Goal: Task Accomplishment & Management: Manage account settings

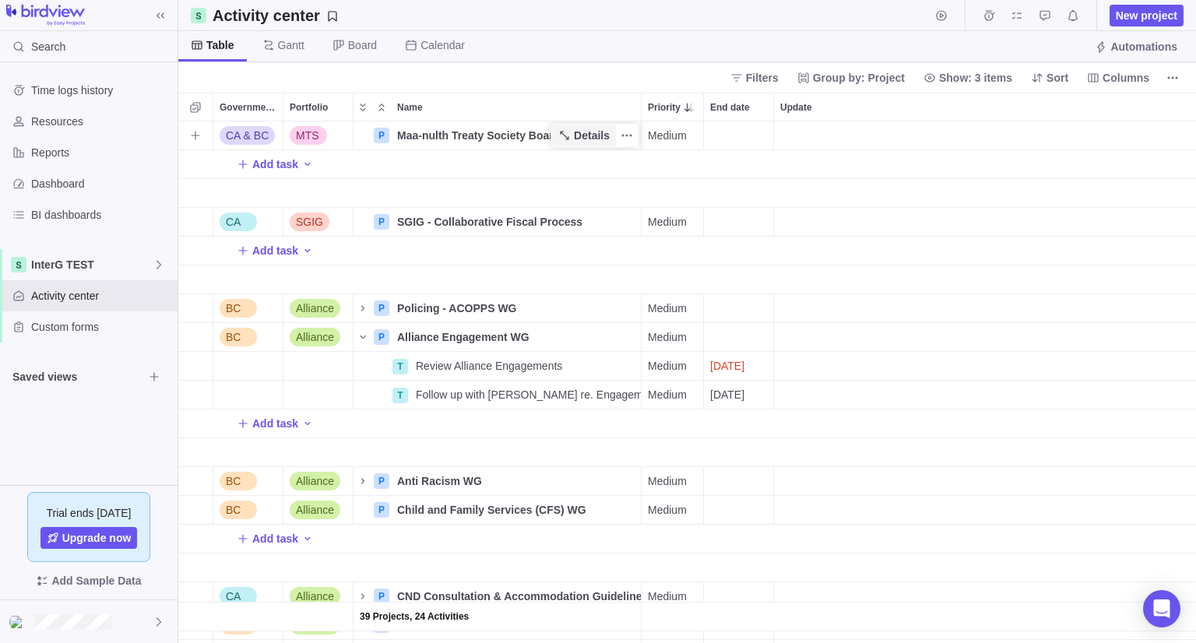
click at [573, 130] on span "Details" at bounding box center [584, 136] width 64 height 22
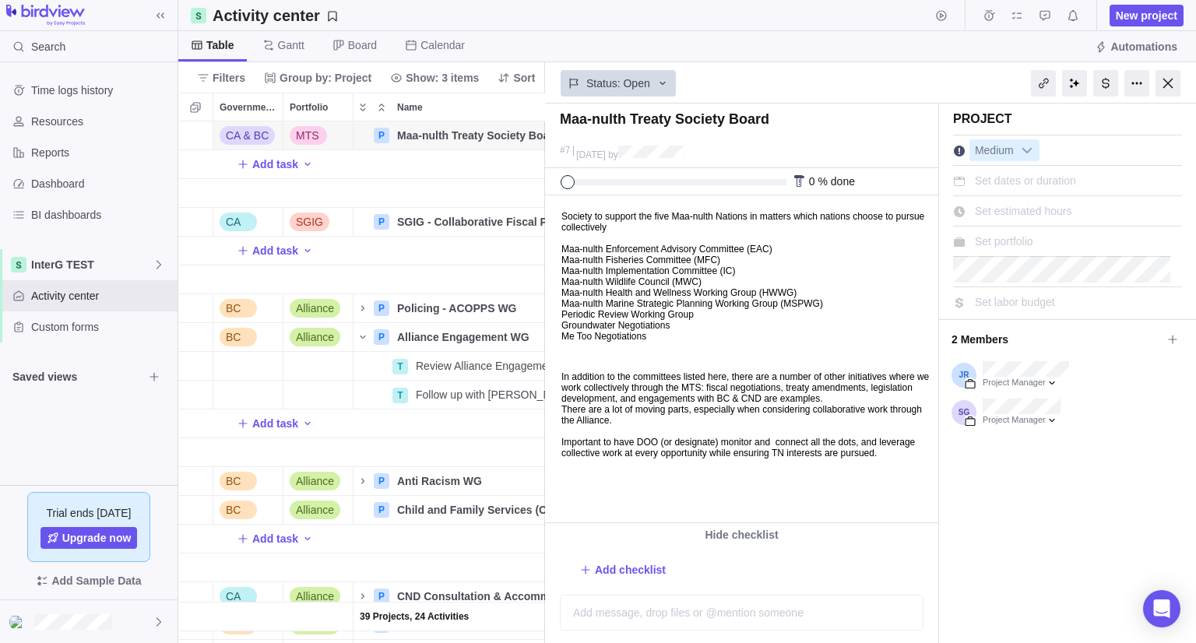
click at [470, 190] on div "Name" at bounding box center [497, 193] width 288 height 29
click at [692, 27] on div "Activity center New project" at bounding box center [686, 15] width 1017 height 31
click at [697, 47] on div "Table [PERSON_NAME] Board Calendar Automations" at bounding box center [686, 46] width 1017 height 31
click at [1160, 82] on div at bounding box center [1167, 83] width 25 height 26
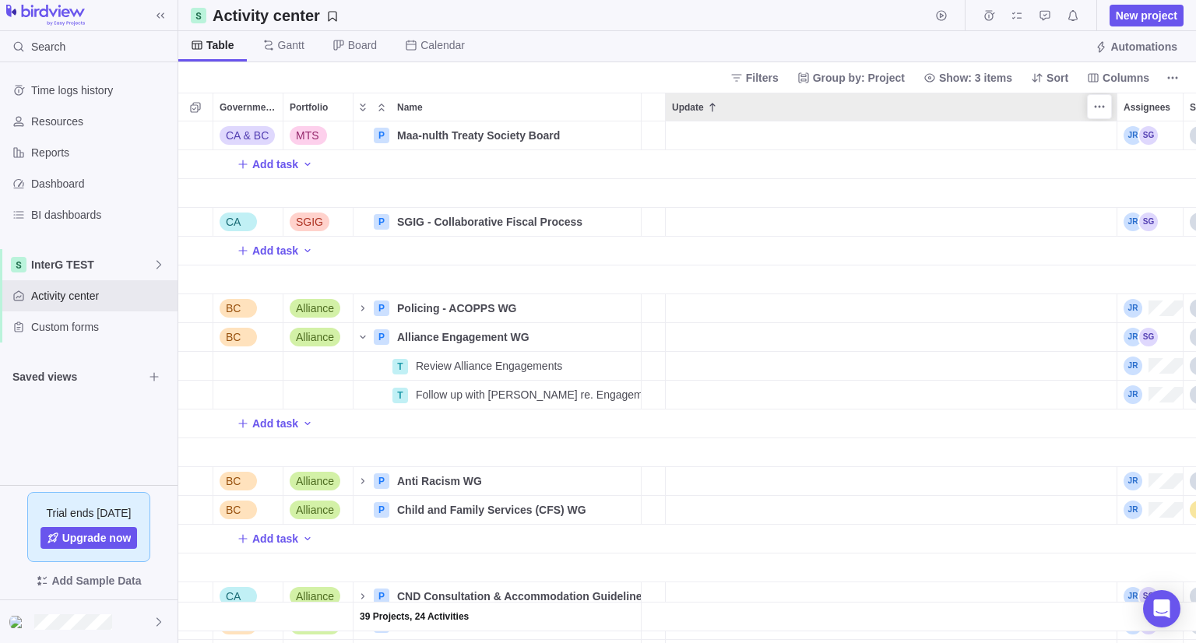
scroll to position [509, 1006]
click at [785, 132] on div "Update" at bounding box center [891, 135] width 451 height 28
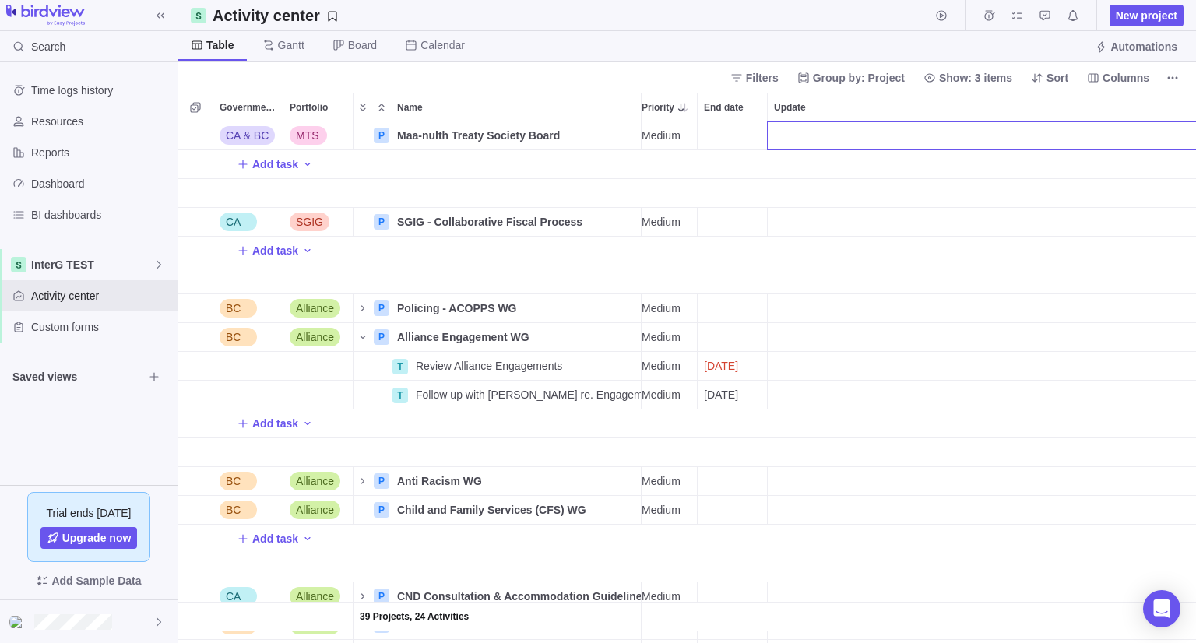
scroll to position [0, 0]
click at [291, 163] on div "39 Projects, 24 Activities CA & BC MTS P Maa-nulth Treaty Society Board Details…" at bounding box center [686, 382] width 1017 height 522
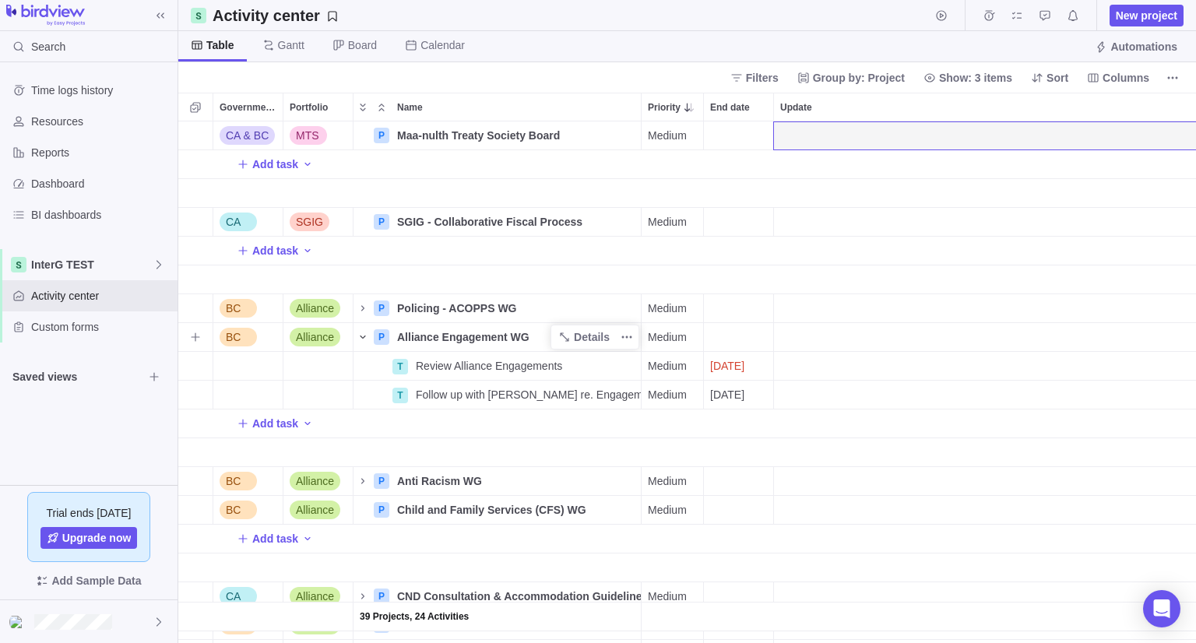
click at [364, 339] on icon "Name" at bounding box center [363, 337] width 12 height 12
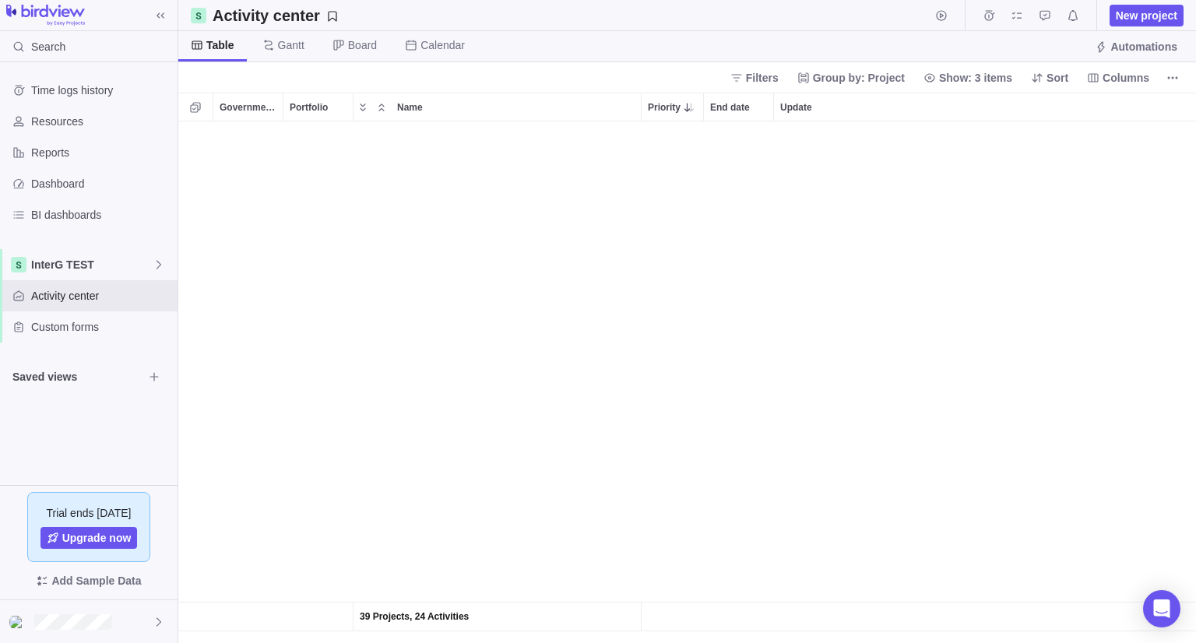
scroll to position [202, 0]
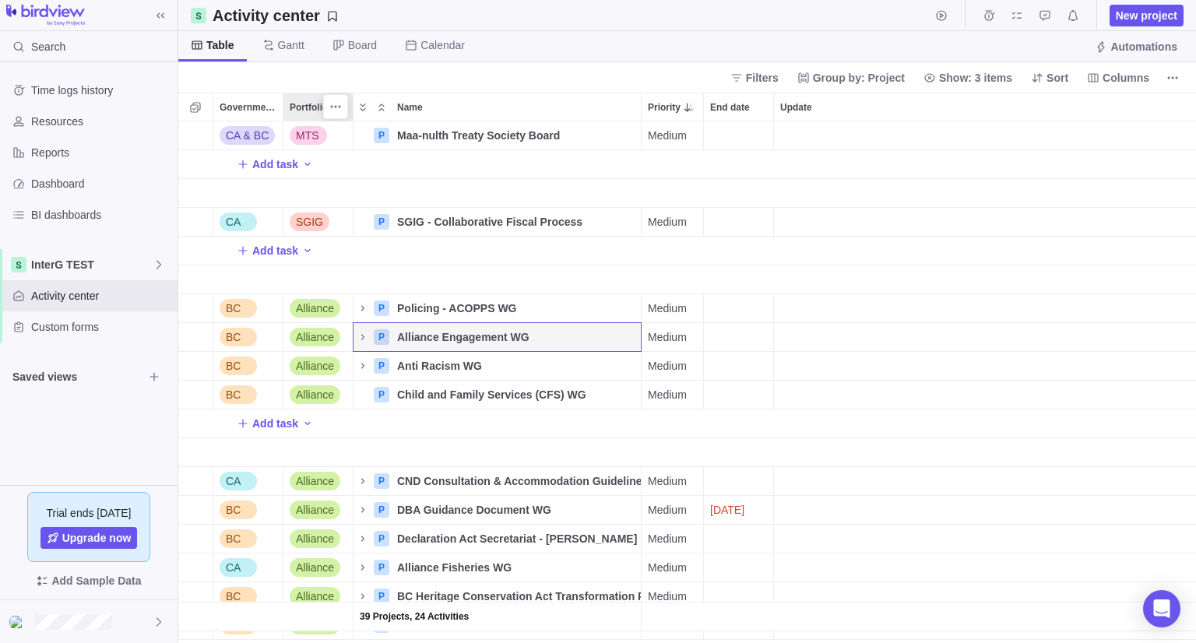
click at [310, 110] on span "Portfolio" at bounding box center [309, 108] width 38 height 16
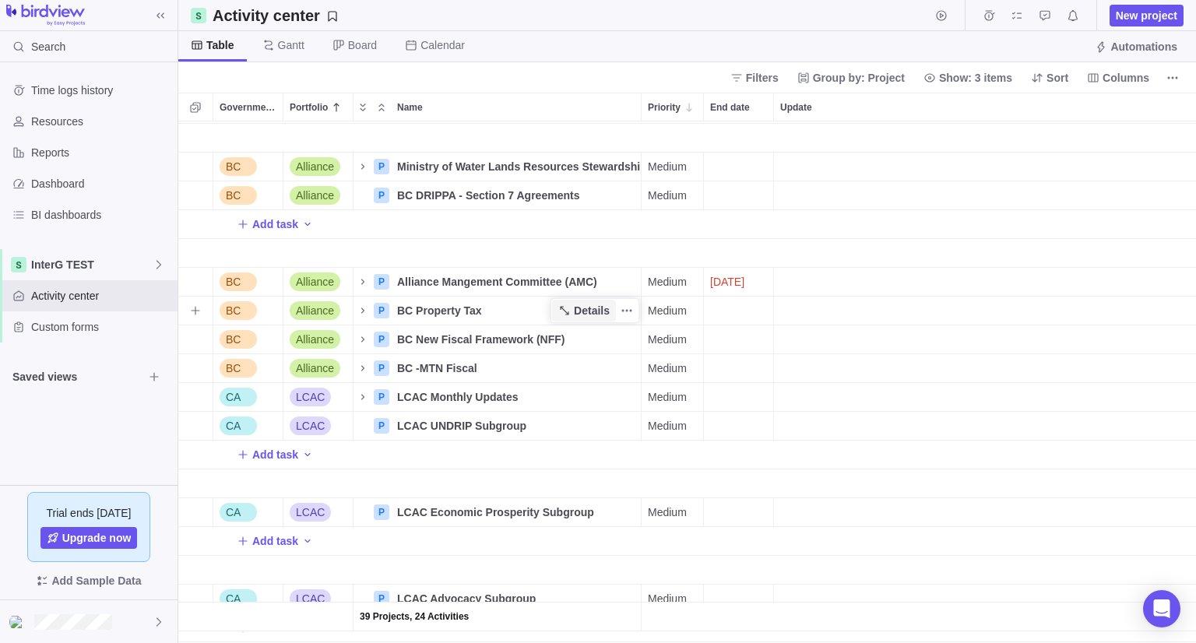
click at [573, 315] on span "Details" at bounding box center [584, 311] width 64 height 22
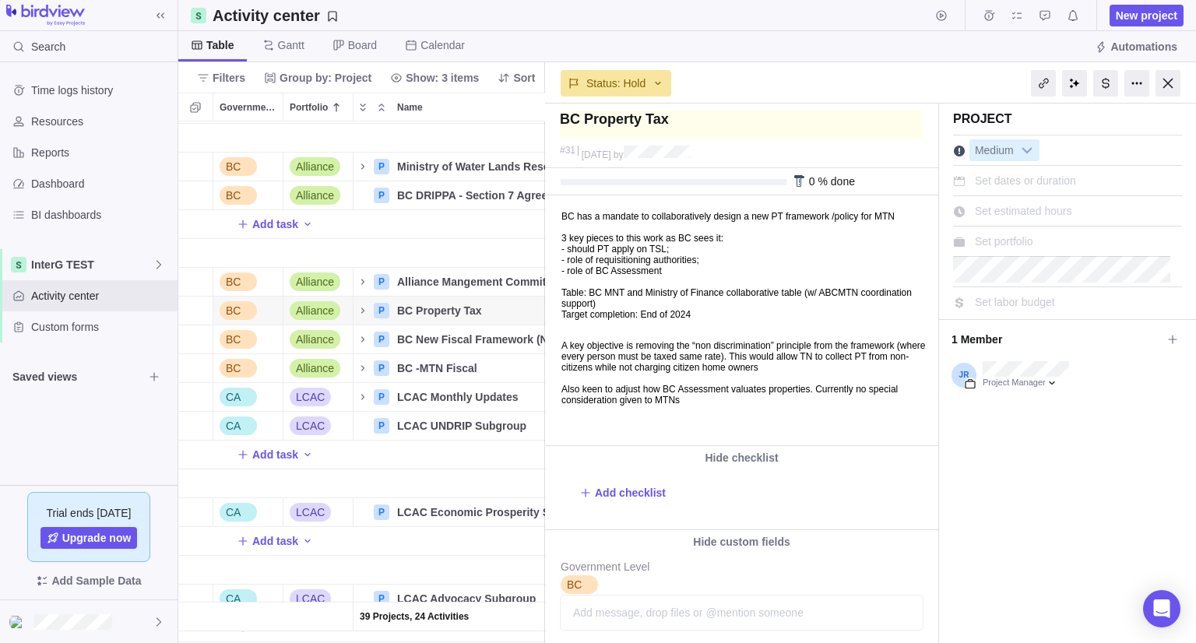
click at [560, 115] on textarea at bounding box center [741, 125] width 363 height 28
type textarea "ABC Property Tax"
type textarea "AlBC Property Tax"
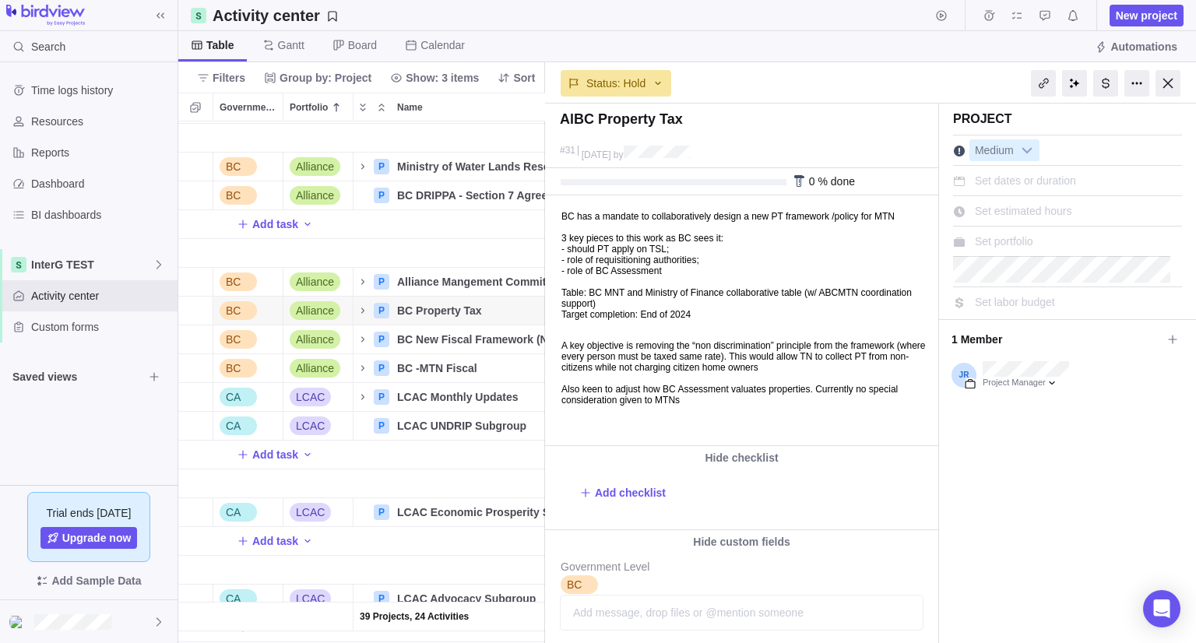
type textarea "AllBC Property Tax"
type textarea "AlliBC Property Tax"
type textarea "AlliaBC Property Tax"
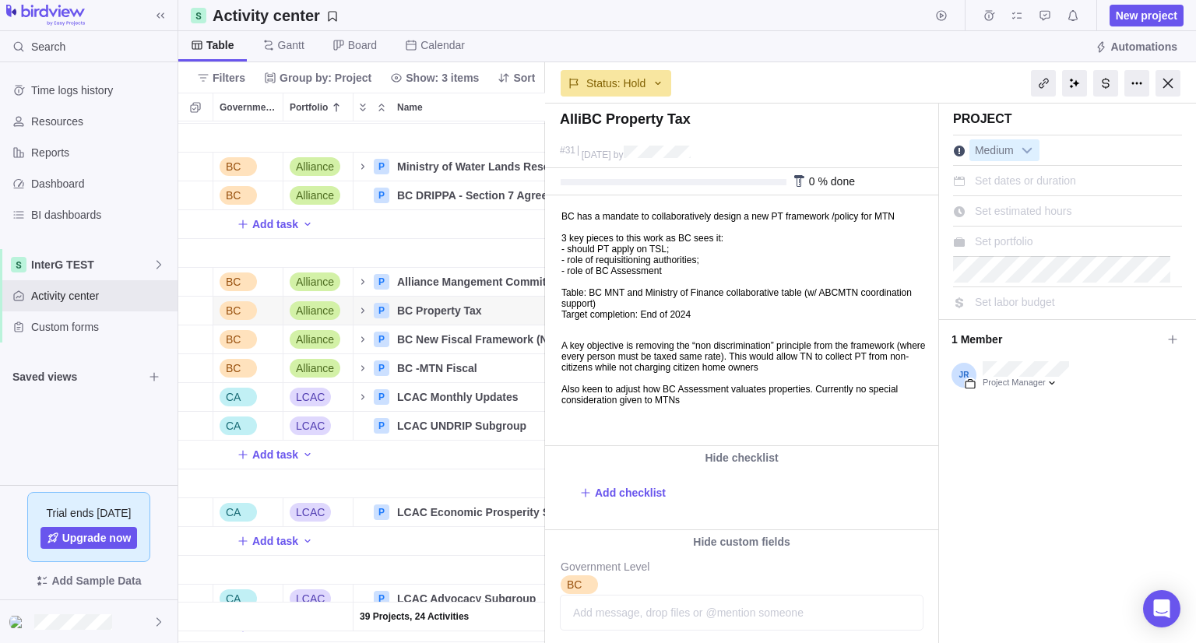
type textarea "AlliaBC Property Tax"
type textarea "AllianBC Property Tax"
type textarea "AlliancBC Property Tax"
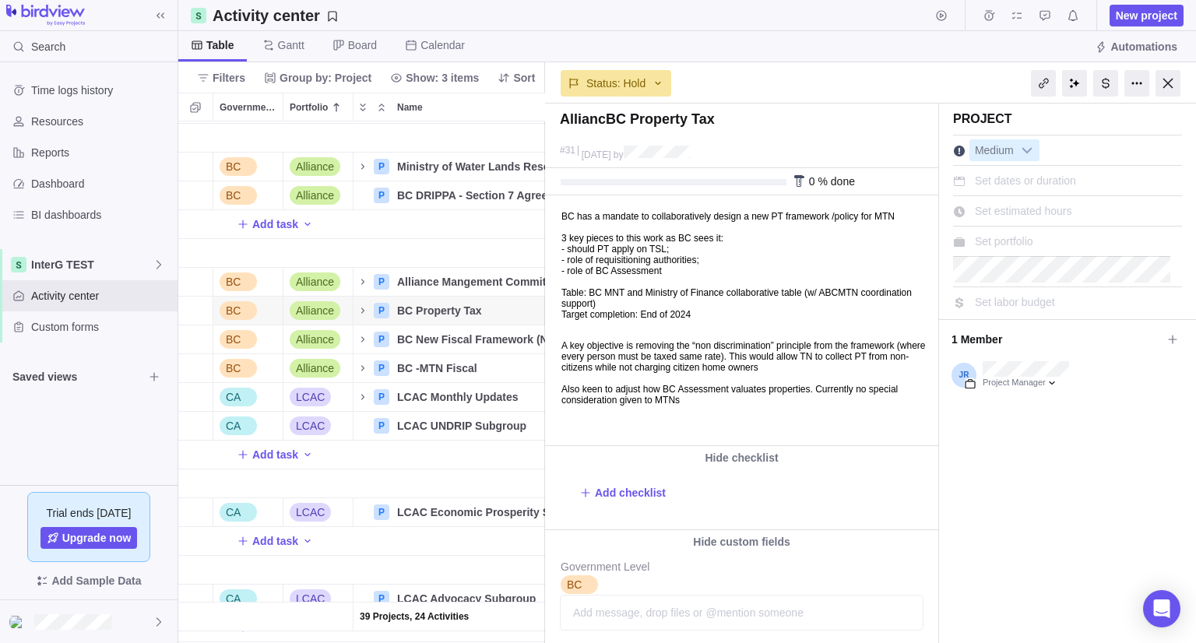
type textarea "AllianceBC Property Tax"
type textarea "Alliance BC Property Tax"
type textarea "Alliance -BC Property Tax"
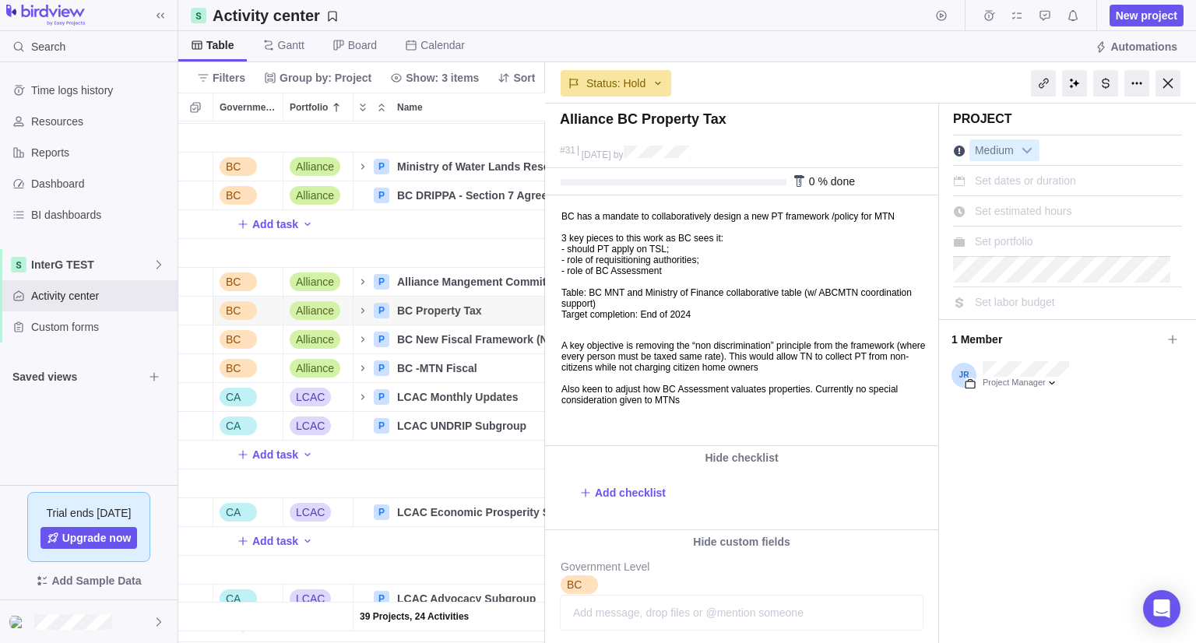
type textarea "Alliance -BC Property Tax"
type textarea "Alliance - BC Property Tax"
click at [1173, 79] on div at bounding box center [1167, 83] width 25 height 26
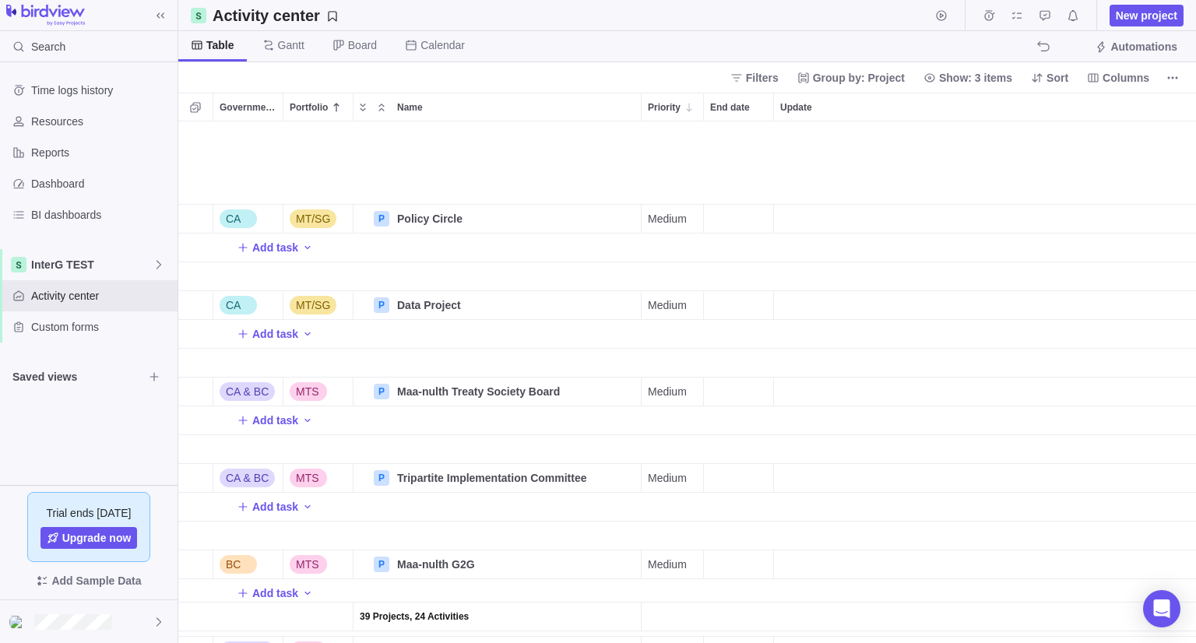
scroll to position [1401, 0]
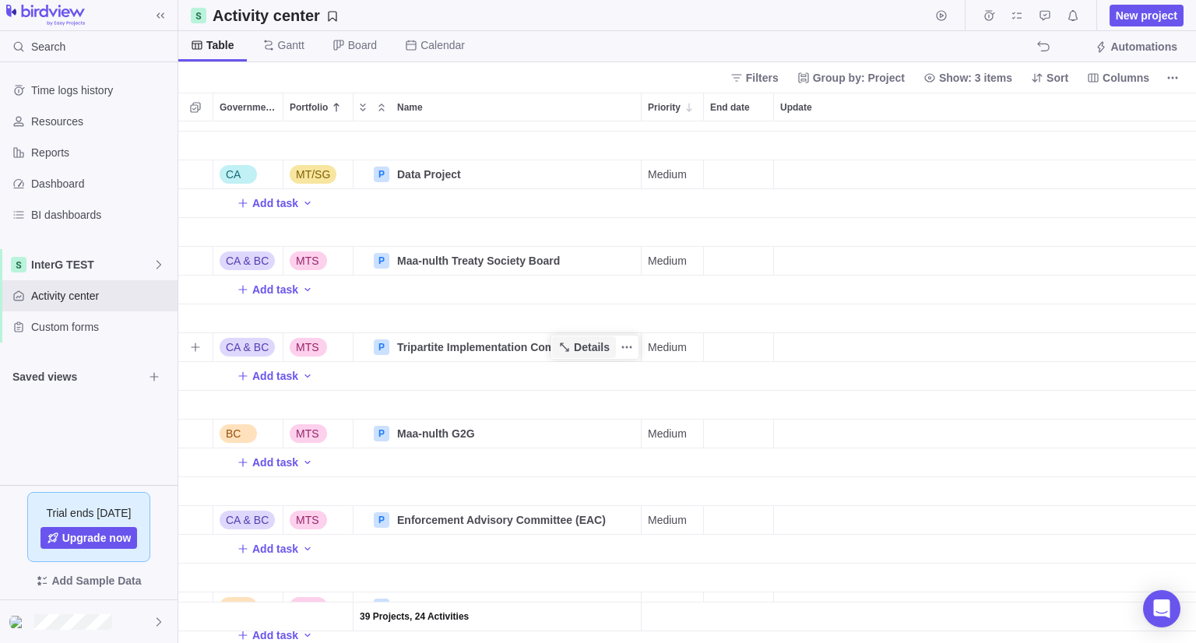
click at [570, 343] on icon "Name" at bounding box center [564, 347] width 12 height 12
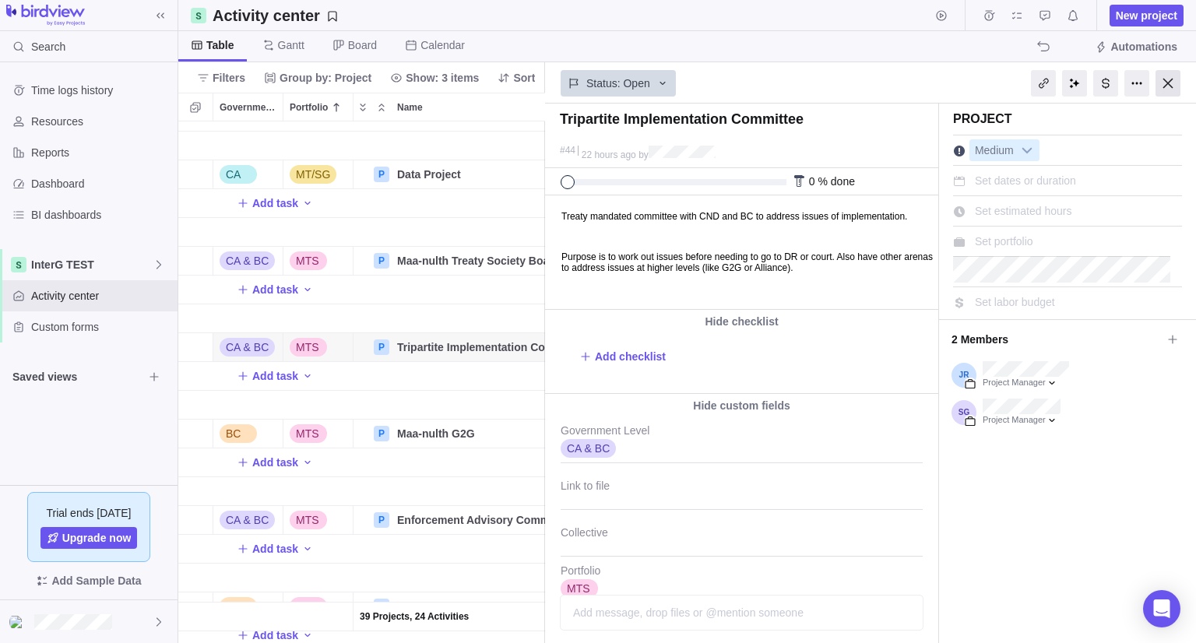
click at [1162, 83] on div at bounding box center [1167, 83] width 25 height 26
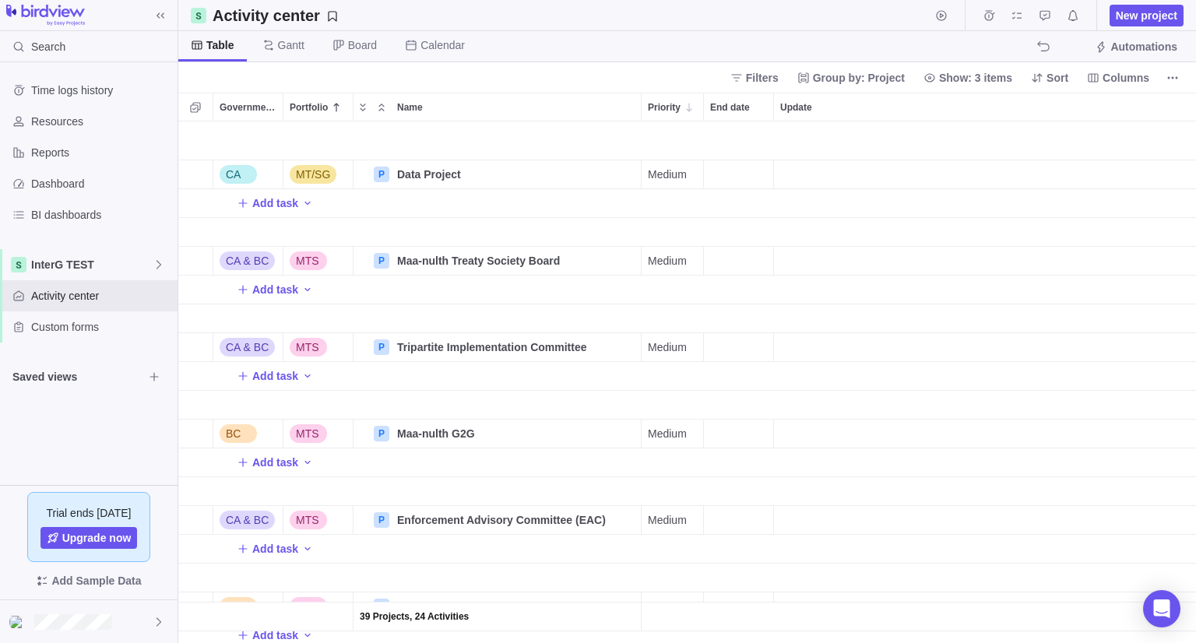
scroll to position [1479, 0]
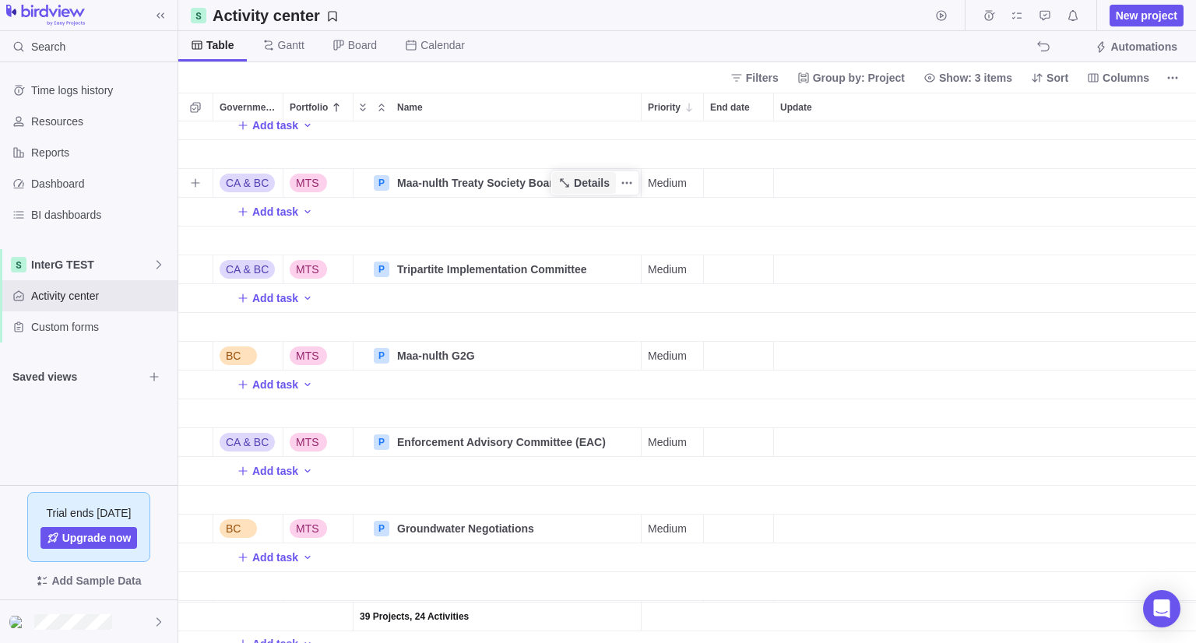
click at [575, 184] on span "Details" at bounding box center [584, 183] width 64 height 22
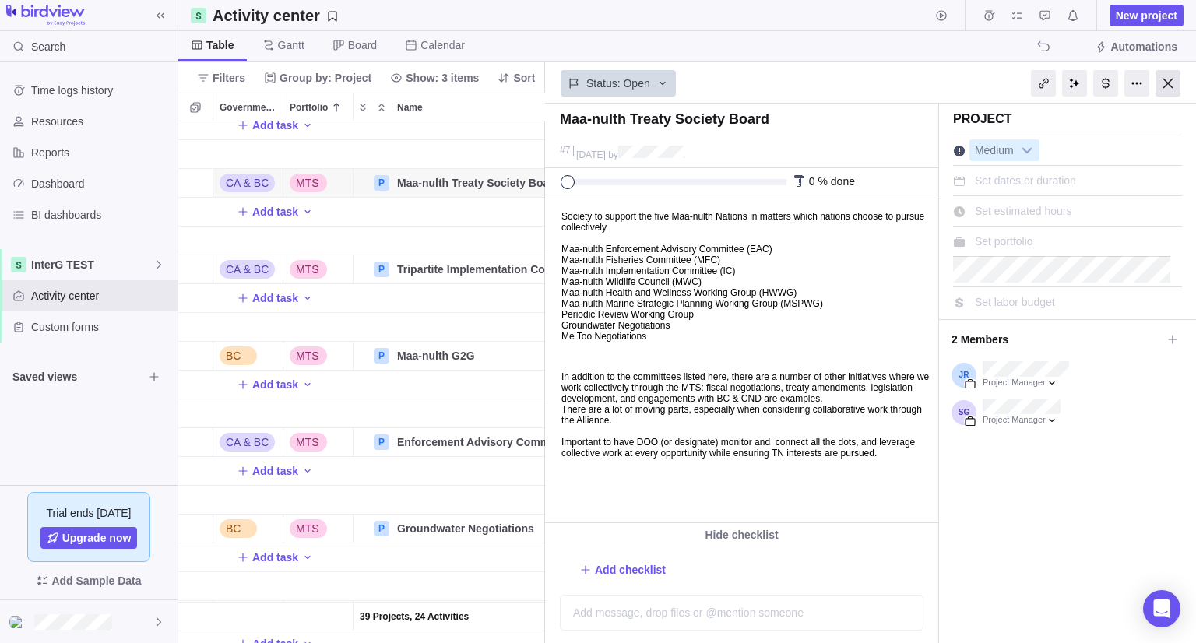
click at [1161, 83] on div at bounding box center [1167, 83] width 25 height 26
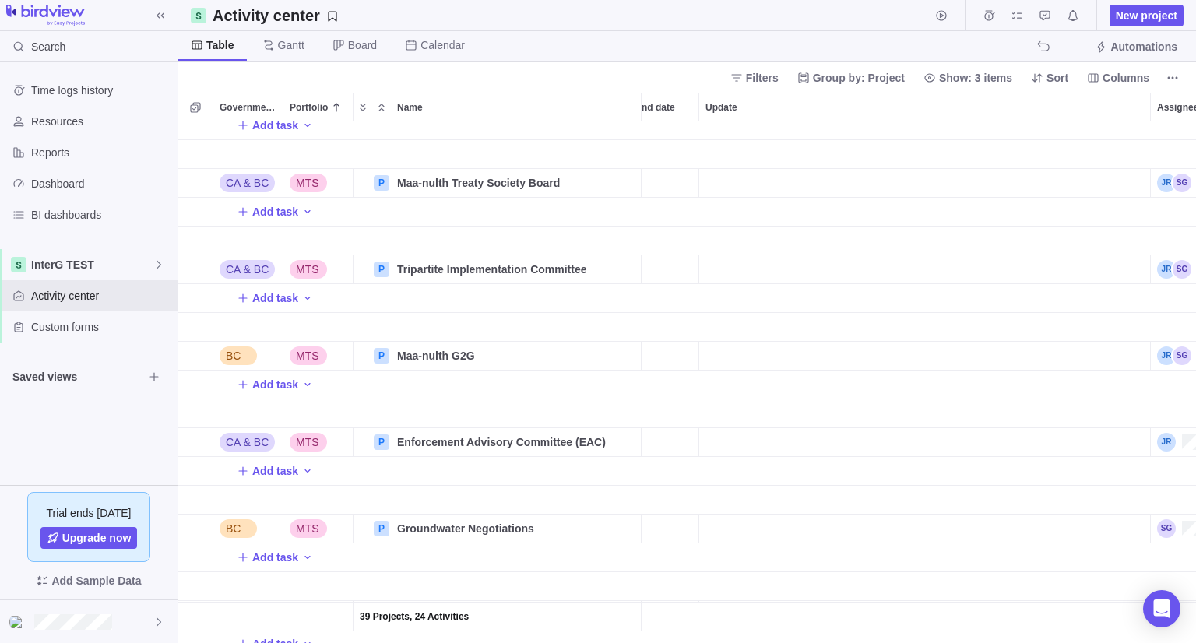
scroll to position [0, 87]
click at [755, 181] on div "Update" at bounding box center [912, 183] width 451 height 28
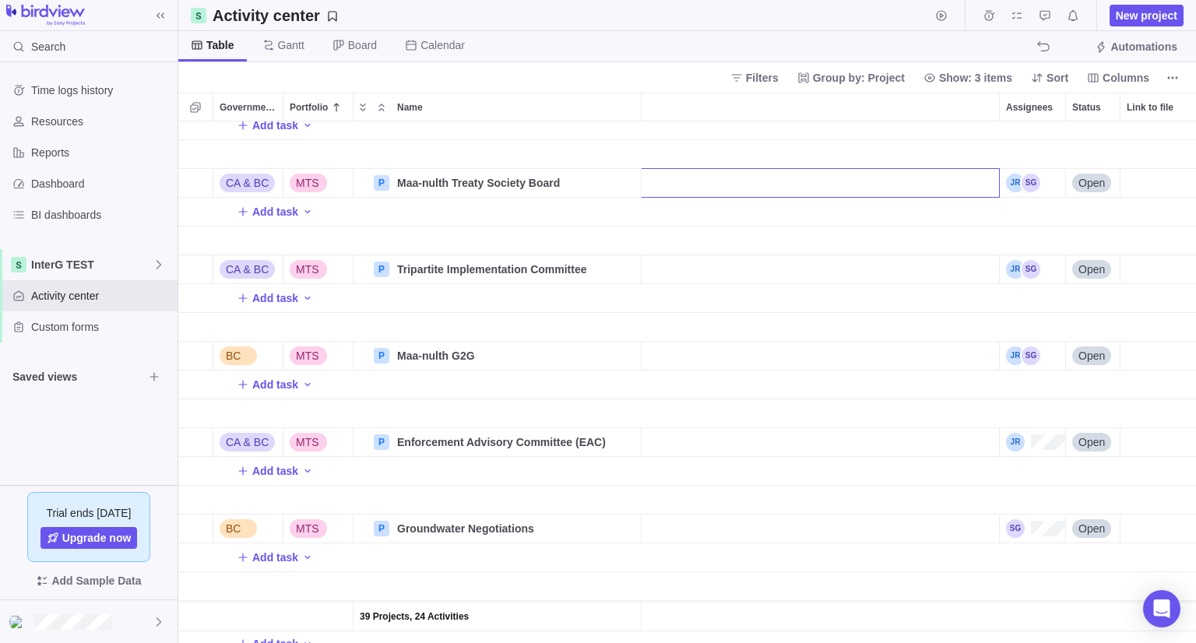
scroll to position [0, 0]
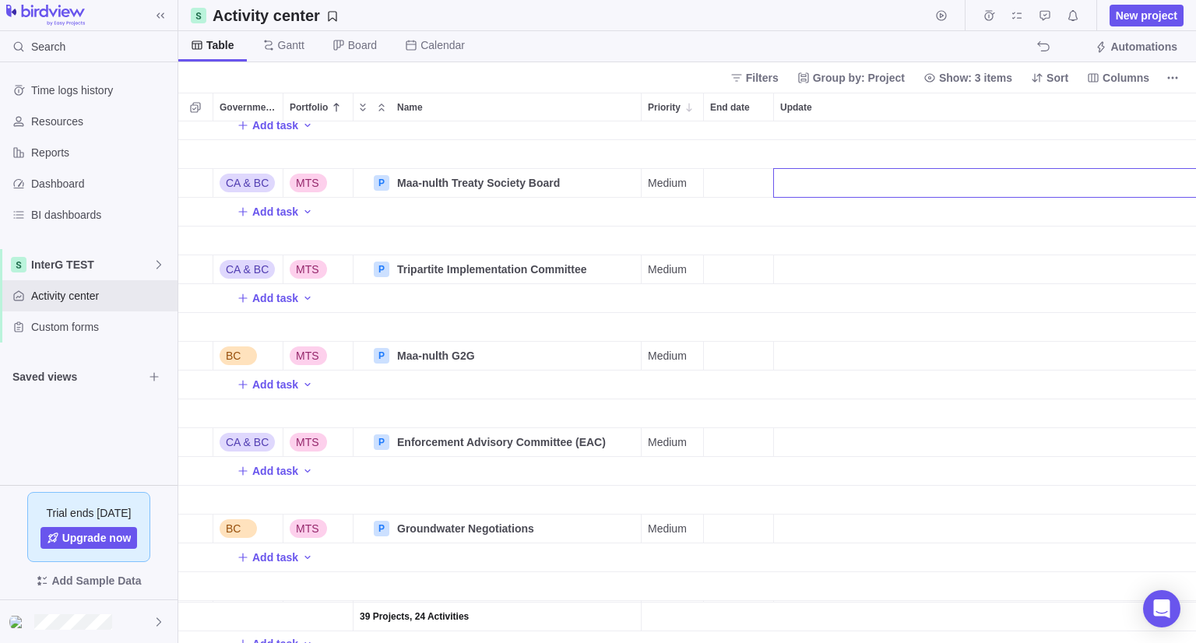
click at [676, 181] on div "39 Projects, 24 Activities Add task CA & BC MTS P Maa-nulth Treaty Society Boar…" at bounding box center [686, 382] width 1017 height 522
click at [673, 189] on span "Medium" at bounding box center [667, 183] width 39 height 16
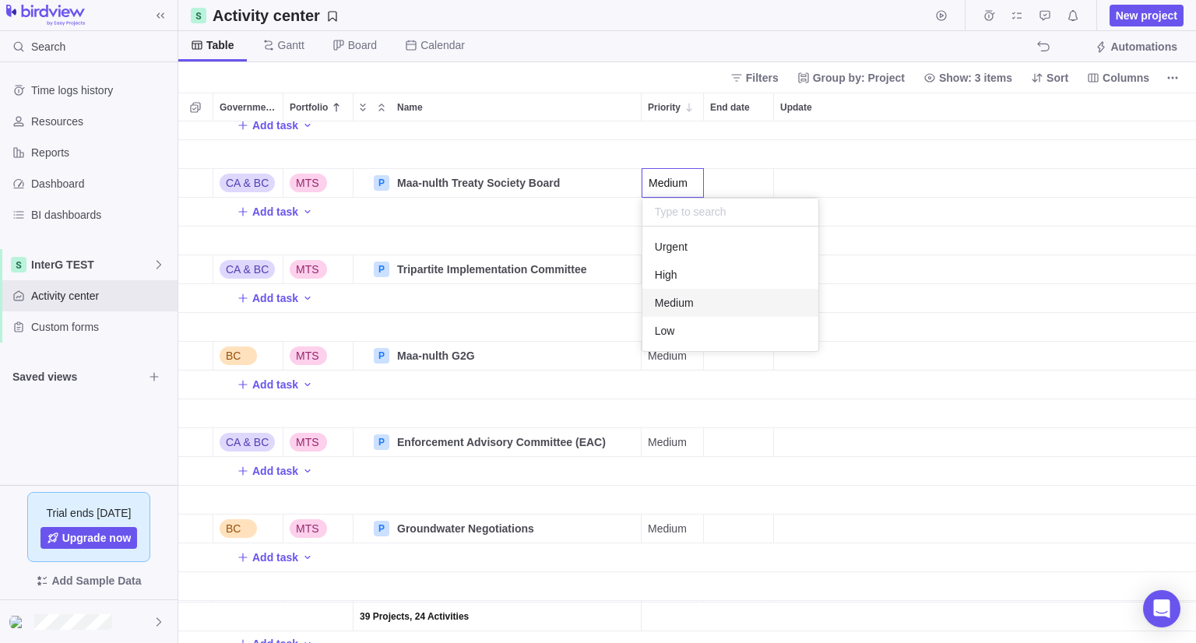
click at [313, 219] on div "39 Projects, 24 Activities Add task CA & BC MTS P Maa-nulth Treaty Society Boar…" at bounding box center [686, 382] width 1017 height 522
click at [667, 190] on span "Medium" at bounding box center [667, 183] width 39 height 16
click at [545, 242] on div "39 Projects, 24 Activities Add task CA & BC MTS P Maa-nulth Treaty Society Boar…" at bounding box center [686, 382] width 1017 height 522
click at [297, 213] on div "Add task" at bounding box center [275, 212] width 77 height 22
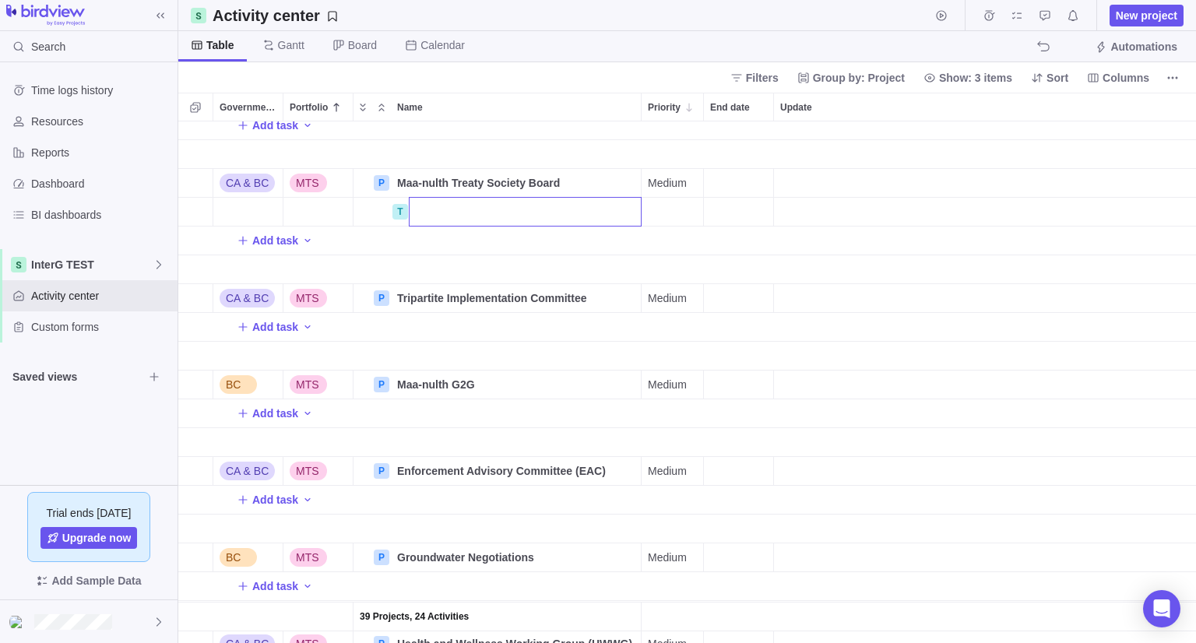
click at [669, 217] on div "39 Projects, 24 Activities Add task CA & BC MTS P Maa-nulth Treaty Society Boar…" at bounding box center [686, 382] width 1017 height 522
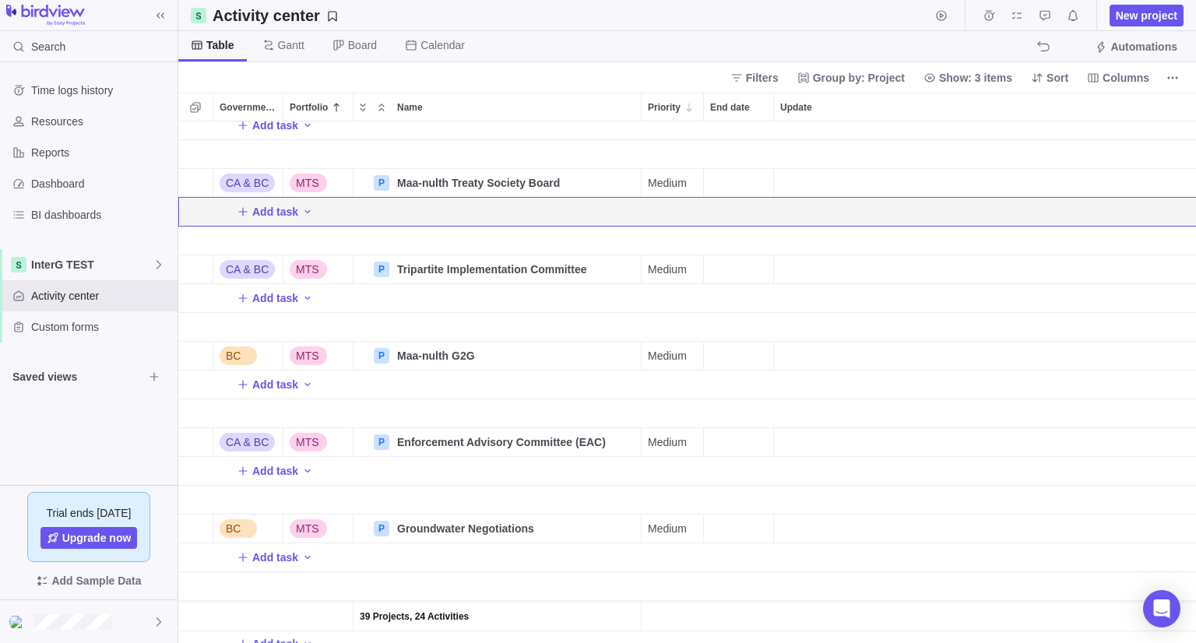
click at [290, 211] on span "Add task" at bounding box center [275, 212] width 46 height 16
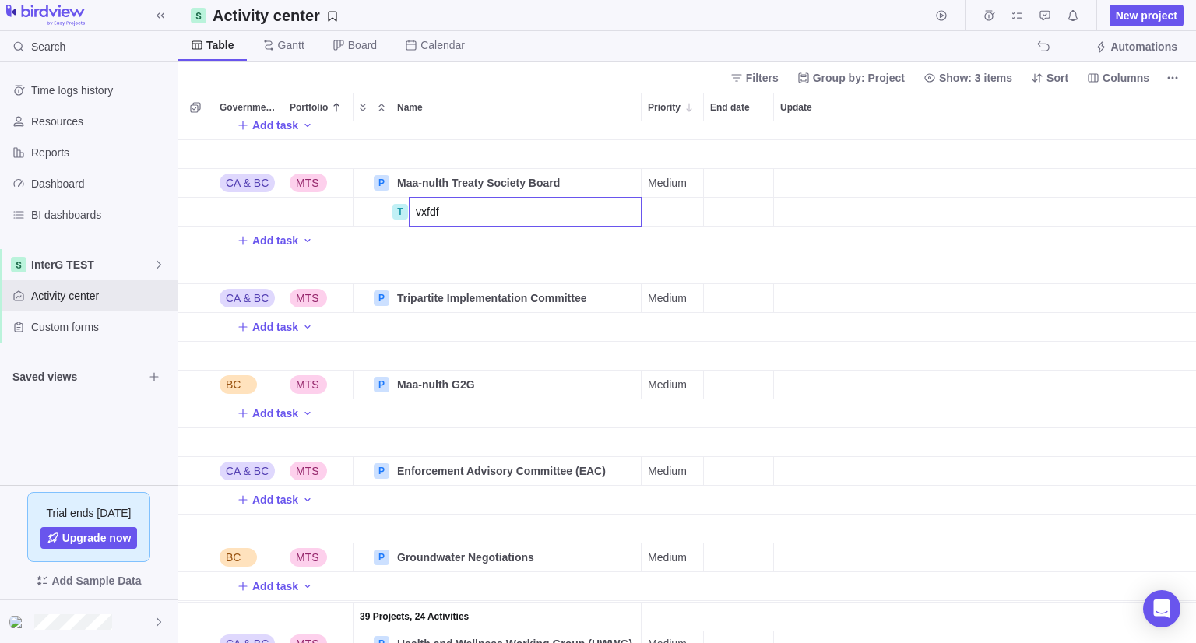
type input "vxfdf"
click at [678, 213] on div "39 Projects, 24 Activities Add task CA & BC MTS P Maa-nulth Treaty Society Boar…" at bounding box center [686, 382] width 1017 height 522
click at [678, 213] on span "Medium" at bounding box center [667, 212] width 39 height 16
click at [548, 247] on div "39 Projects, 25 Activities Add task CA & BC MTS P Maa-nulth Treaty Society Boar…" at bounding box center [686, 382] width 1017 height 522
click at [662, 184] on span "Medium" at bounding box center [667, 183] width 39 height 16
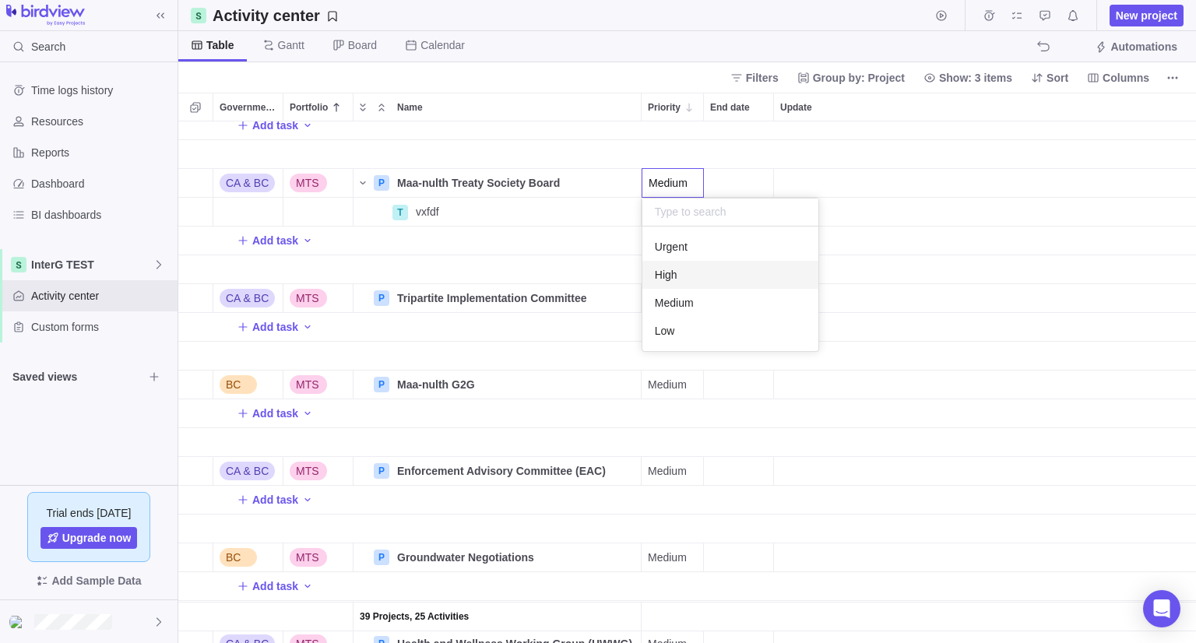
click at [666, 160] on div "39 Projects, 25 Activities Add task CA & BC MTS P Maa-nulth Treaty Society Boar…" at bounding box center [686, 382] width 1017 height 522
click at [667, 209] on span "Medium" at bounding box center [667, 212] width 39 height 16
click at [676, 272] on span "Urgent" at bounding box center [671, 276] width 33 height 16
click at [1023, 18] on icon "My assignments" at bounding box center [1016, 15] width 12 height 12
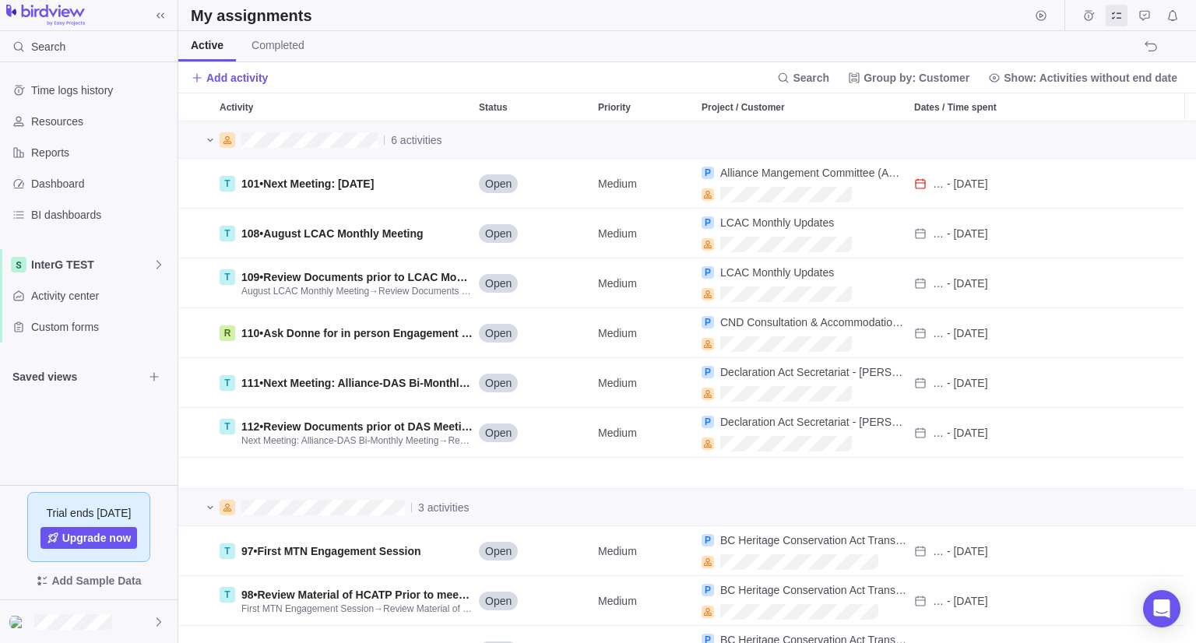
scroll to position [509, 1006]
click at [97, 262] on span "InterG TEST" at bounding box center [91, 265] width 121 height 16
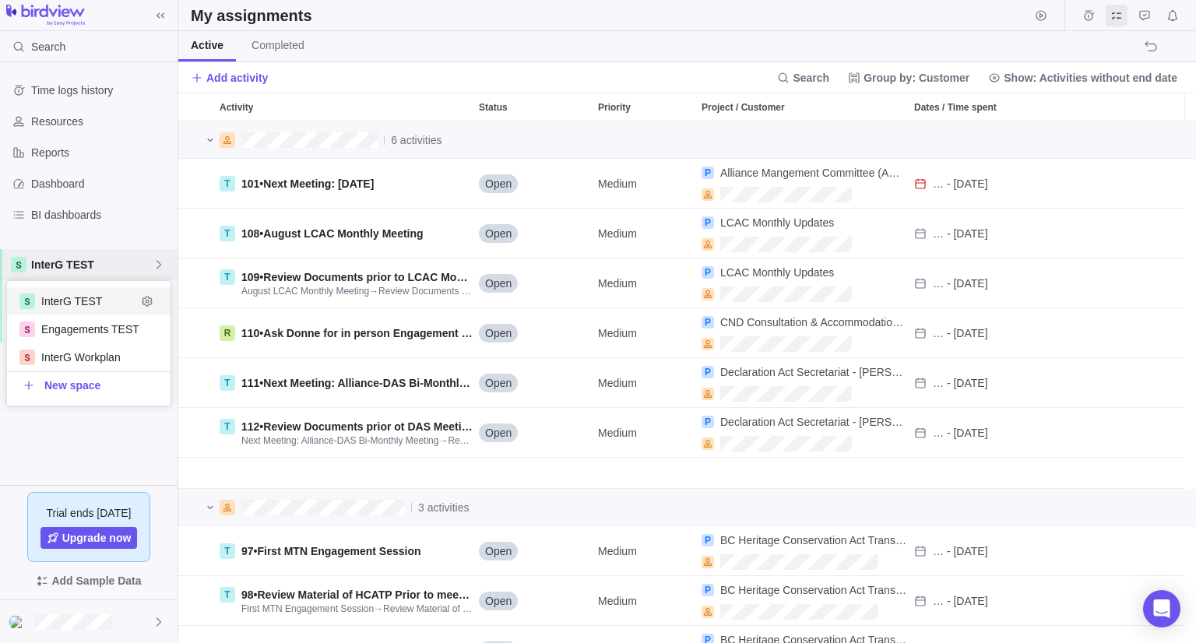
scroll to position [112, 152]
click at [100, 296] on span "InterG TEST" at bounding box center [88, 301] width 95 height 16
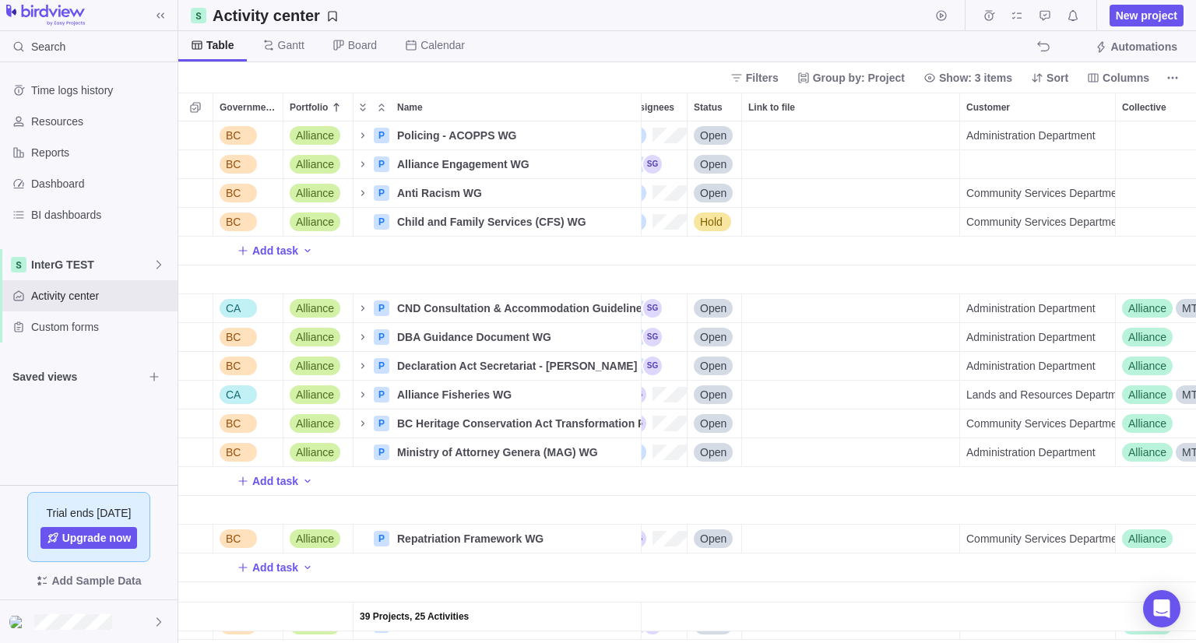
scroll to position [0, 503]
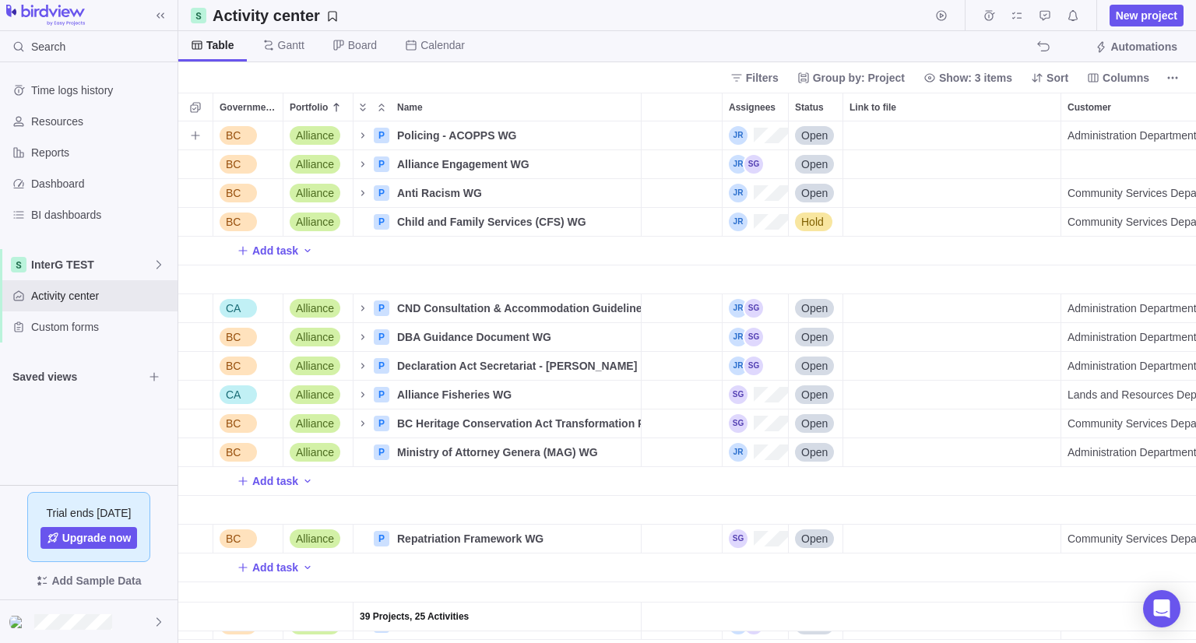
click at [814, 139] on span "Open" at bounding box center [814, 136] width 26 height 16
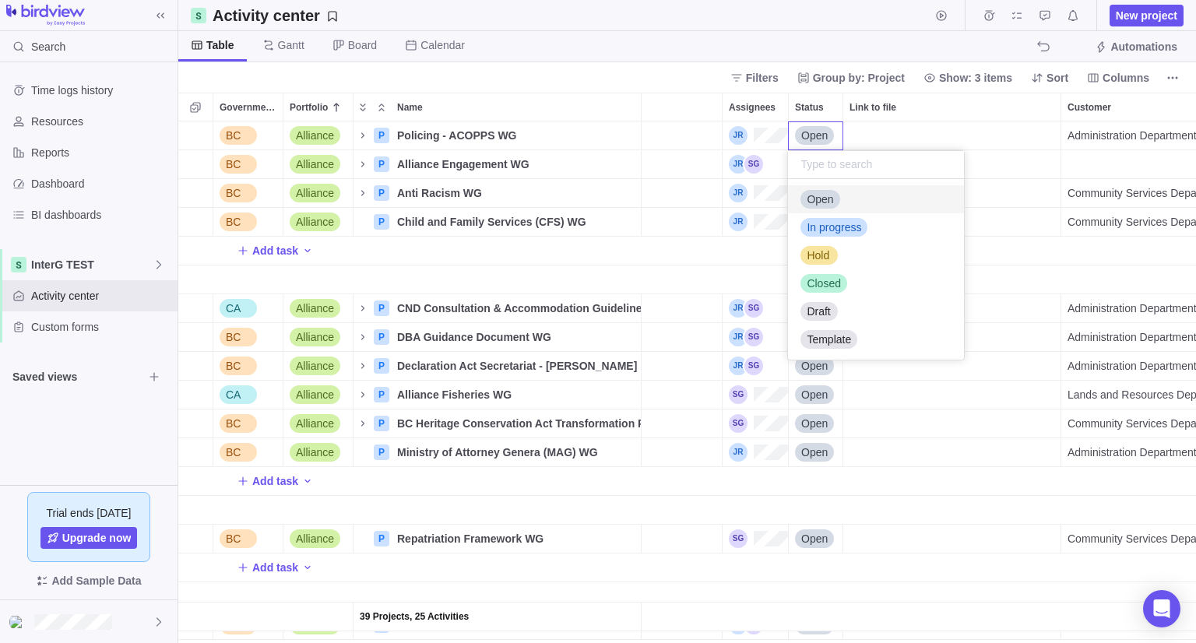
click at [810, 48] on body "Search Time logs history Resources Reports Dashboard BI dashboards InterG TEST …" at bounding box center [598, 321] width 1196 height 643
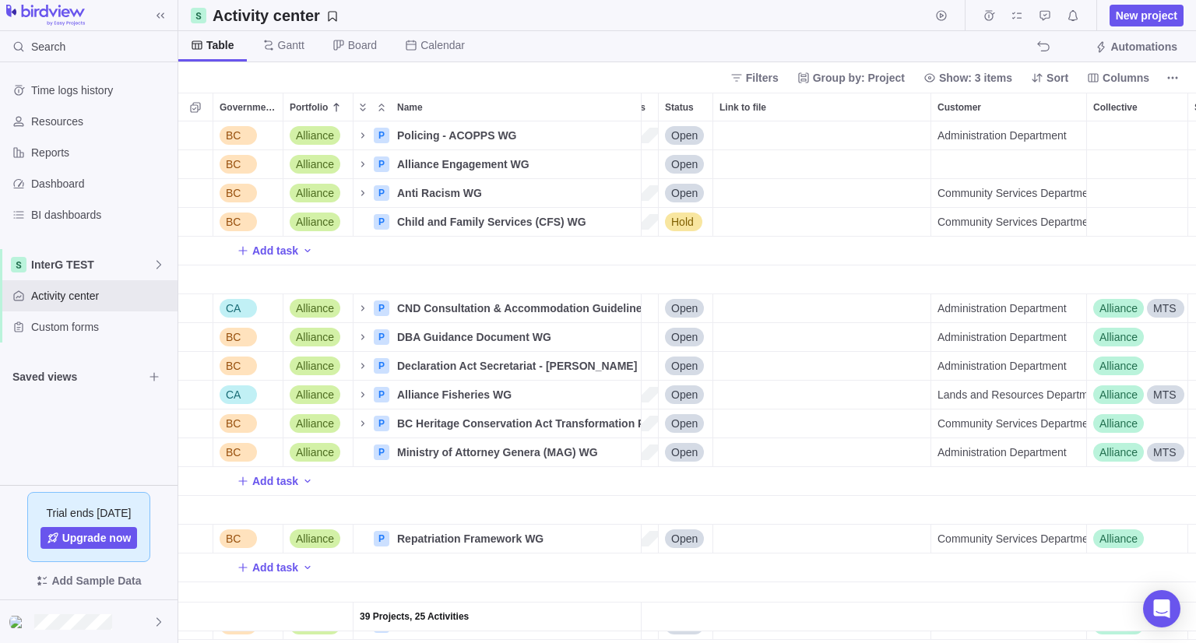
scroll to position [0, 656]
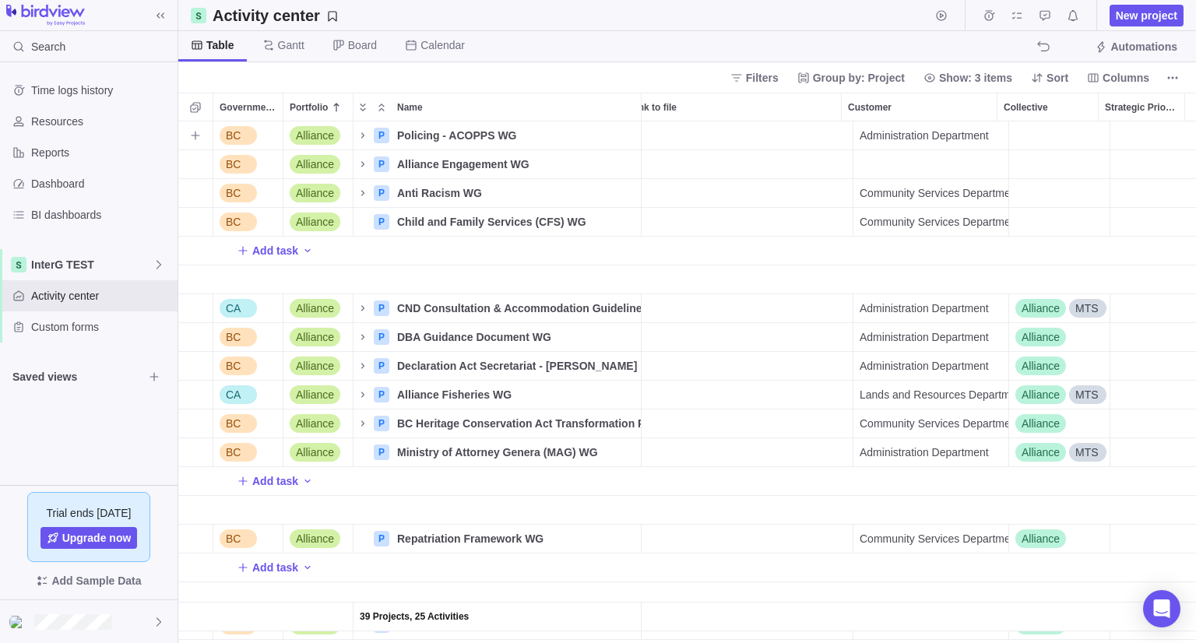
click at [1155, 141] on div "Strategic Priority" at bounding box center [1153, 135] width 86 height 28
click at [1155, 141] on div "Type to search" at bounding box center [1095, 136] width 176 height 29
click at [1150, 109] on div "Government Level Portfolio Name Priority End date Update Assignees Status Link …" at bounding box center [686, 368] width 1017 height 550
click at [1149, 129] on div "Strategic Priority" at bounding box center [1153, 135] width 86 height 28
click at [1149, 130] on div "Type to search" at bounding box center [1095, 136] width 176 height 29
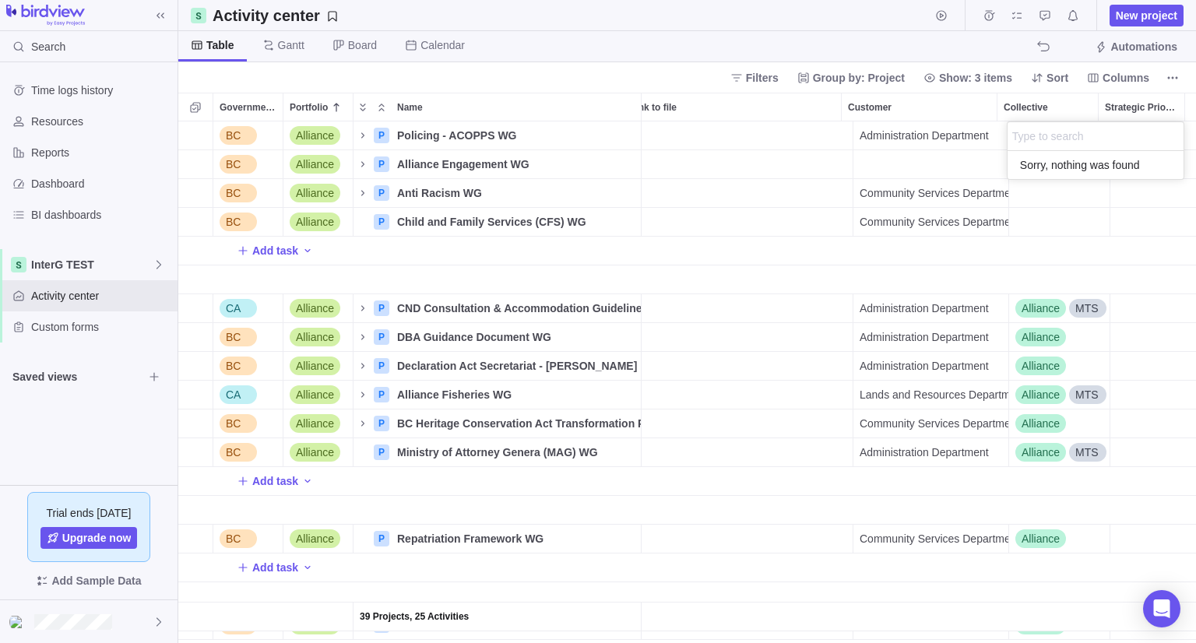
click at [1154, 248] on div "39 Projects, 25 Activities BC Alliance P Policing - ACOPPS WG Details Medium Op…" at bounding box center [686, 382] width 1017 height 522
click at [1143, 128] on div "Strategic Priority" at bounding box center [1153, 135] width 86 height 28
click at [1151, 233] on div "39 Projects, 25 Activities BC Alliance P Policing - ACOPPS WG Details Medium Op…" at bounding box center [686, 382] width 1017 height 522
click at [1134, 160] on div "Strategic Priority" at bounding box center [1153, 164] width 86 height 28
click at [1139, 116] on div "Government Level Portfolio Name Priority End date Update Assignees Status Link …" at bounding box center [686, 368] width 1017 height 550
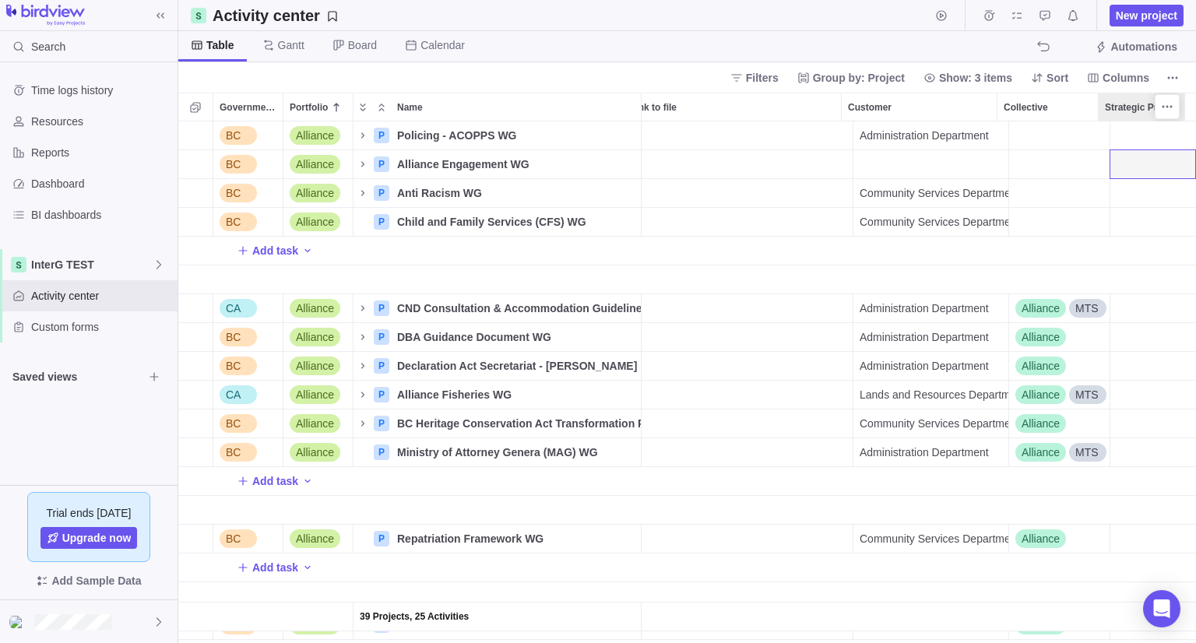
click at [1139, 112] on span "Strategic Priority" at bounding box center [1141, 108] width 73 height 16
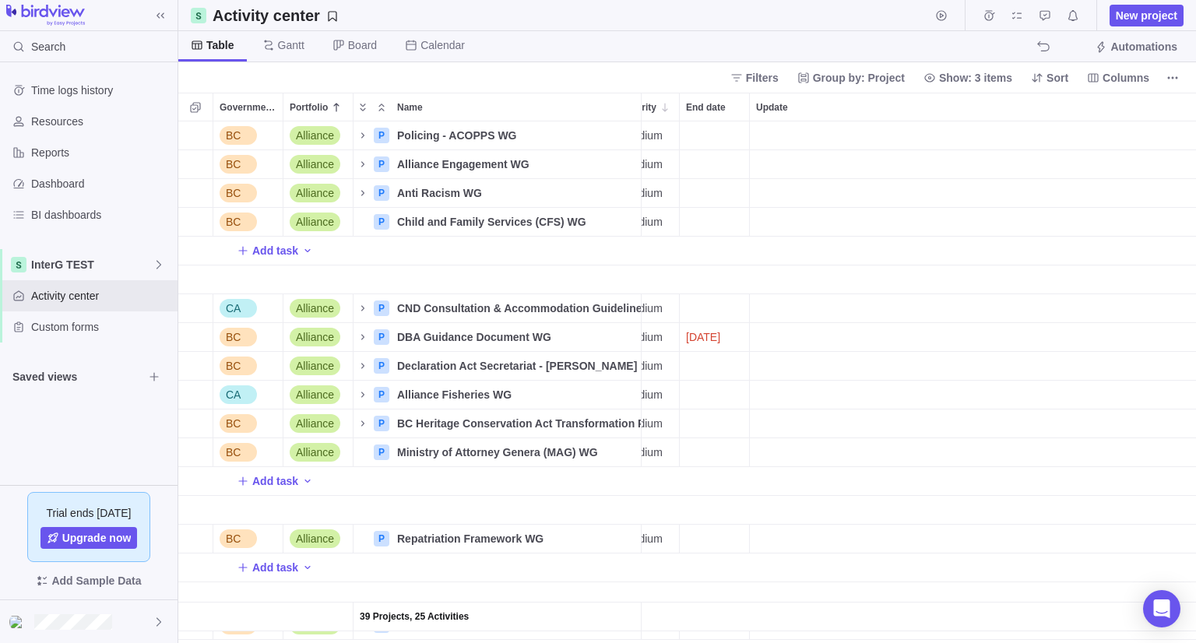
scroll to position [0, 0]
click at [358, 339] on icon "Name" at bounding box center [363, 337] width 12 height 12
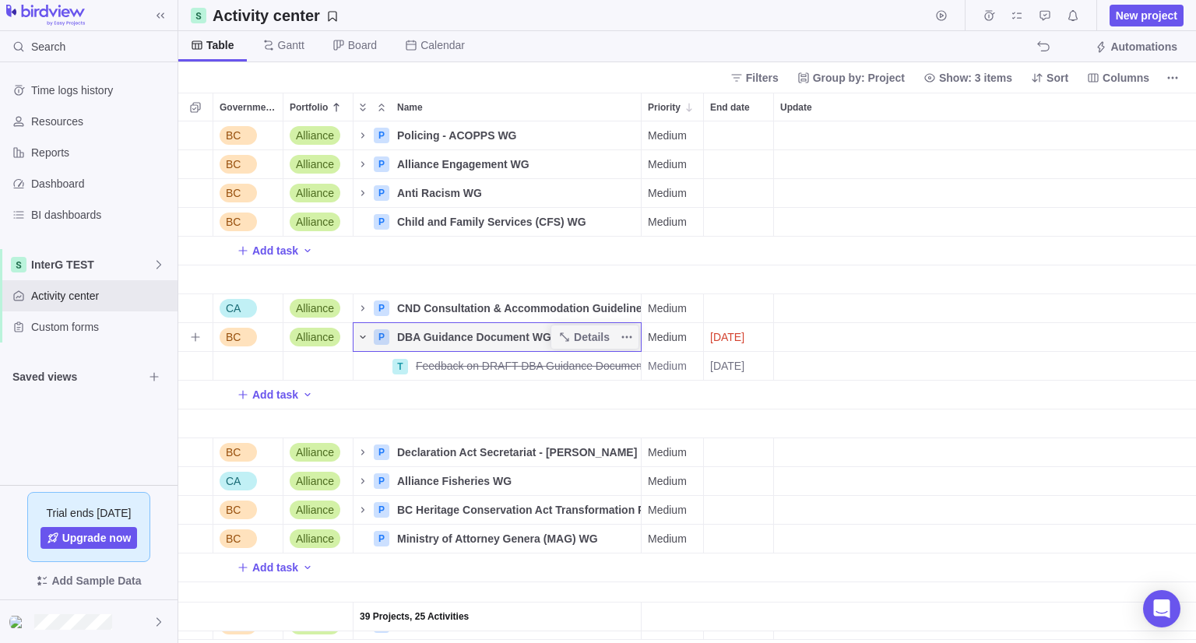
click at [361, 338] on icon "Name" at bounding box center [363, 337] width 12 height 12
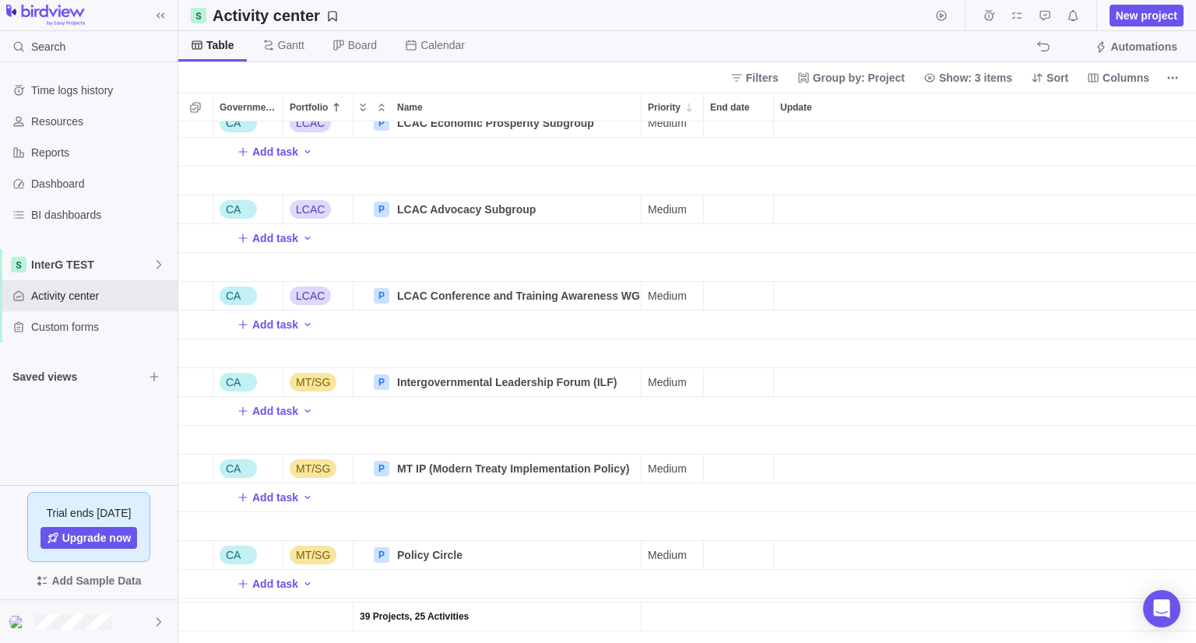
scroll to position [389, 0]
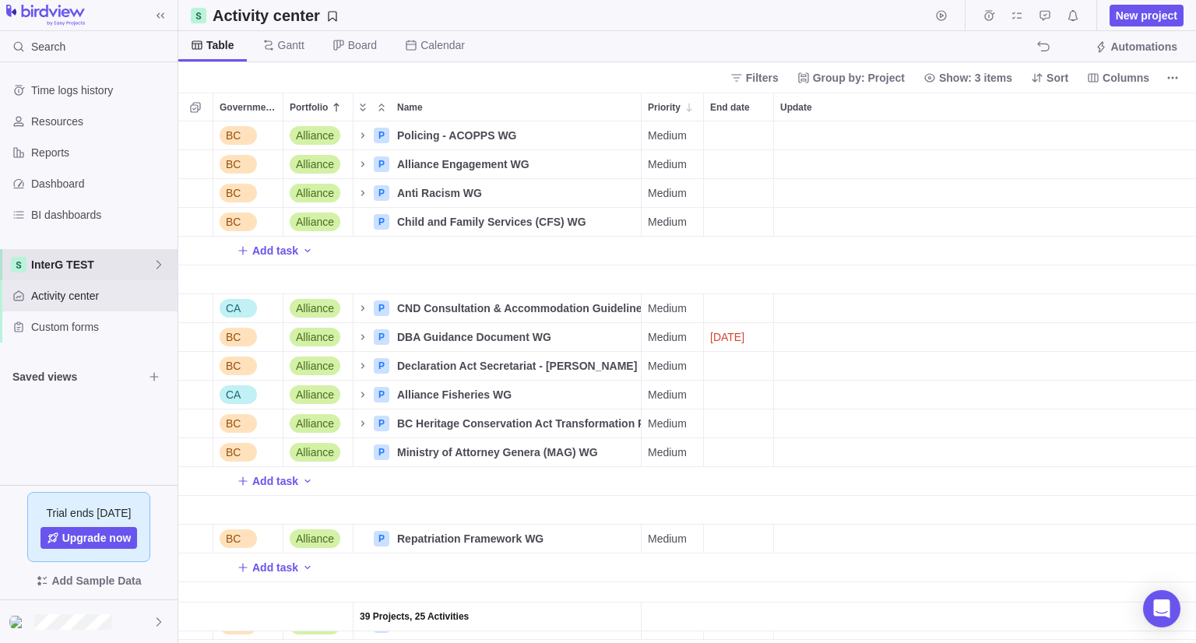
click at [97, 262] on span "InterG TEST" at bounding box center [91, 265] width 121 height 16
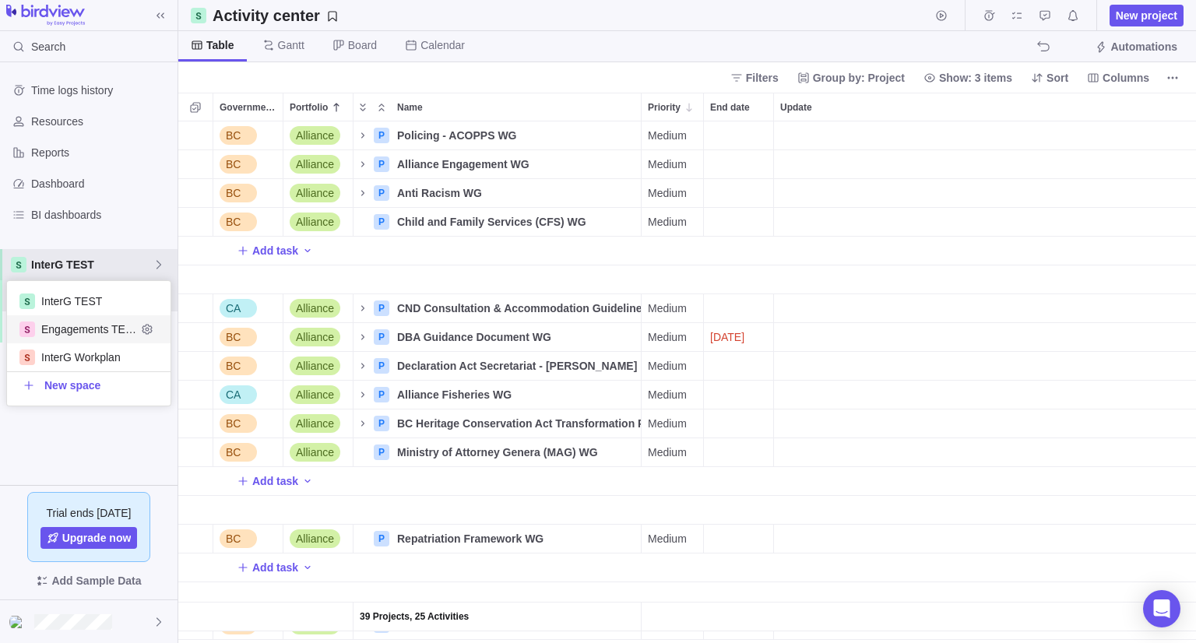
click at [97, 335] on span "Engagements TEST" at bounding box center [88, 330] width 95 height 16
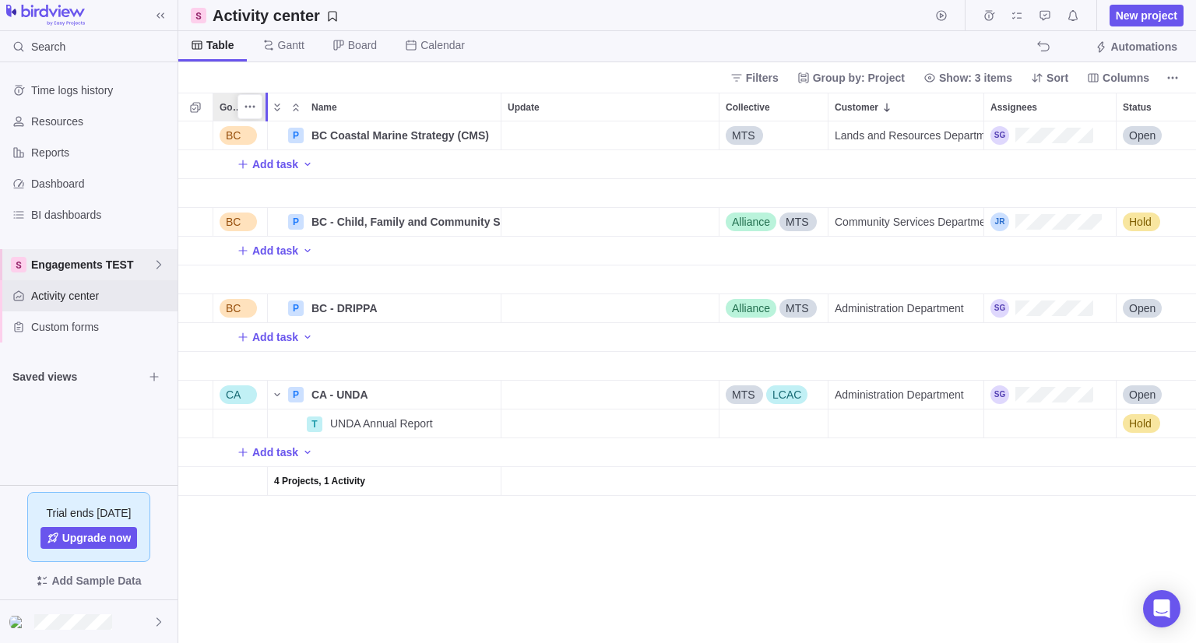
drag, startPoint x: 290, startPoint y: 116, endPoint x: 264, endPoint y: 119, distance: 25.9
click at [264, 119] on div at bounding box center [269, 107] width 12 height 29
click at [72, 269] on span "Engagements TEST" at bounding box center [91, 265] width 121 height 16
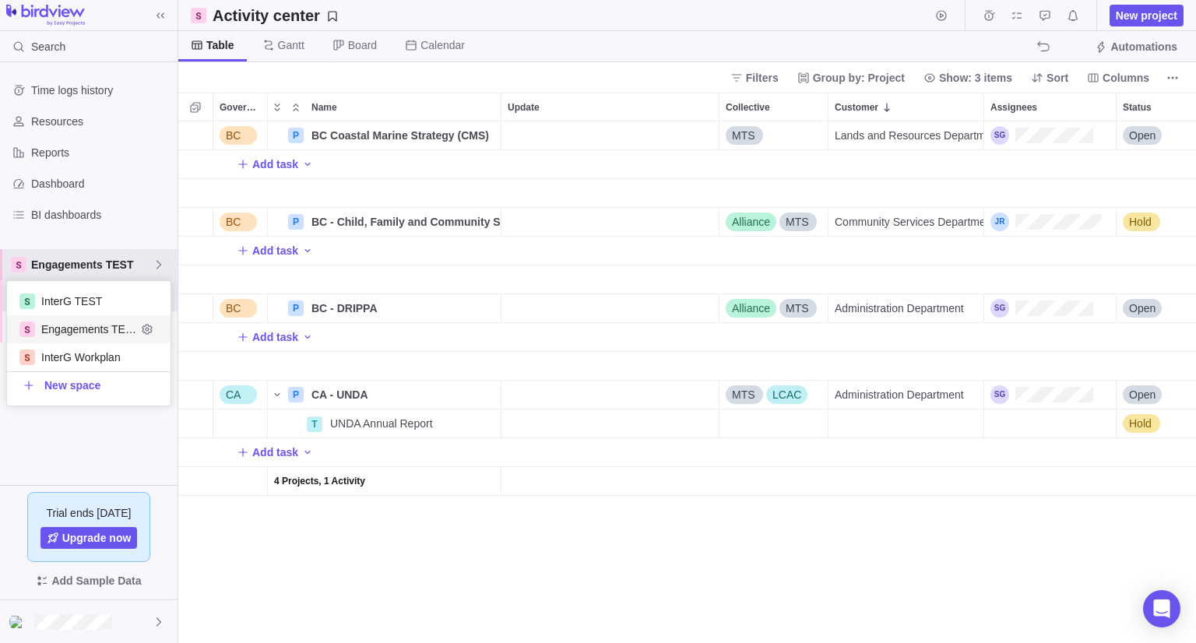
scroll to position [112, 152]
click at [75, 304] on span "InterG TEST" at bounding box center [88, 301] width 95 height 16
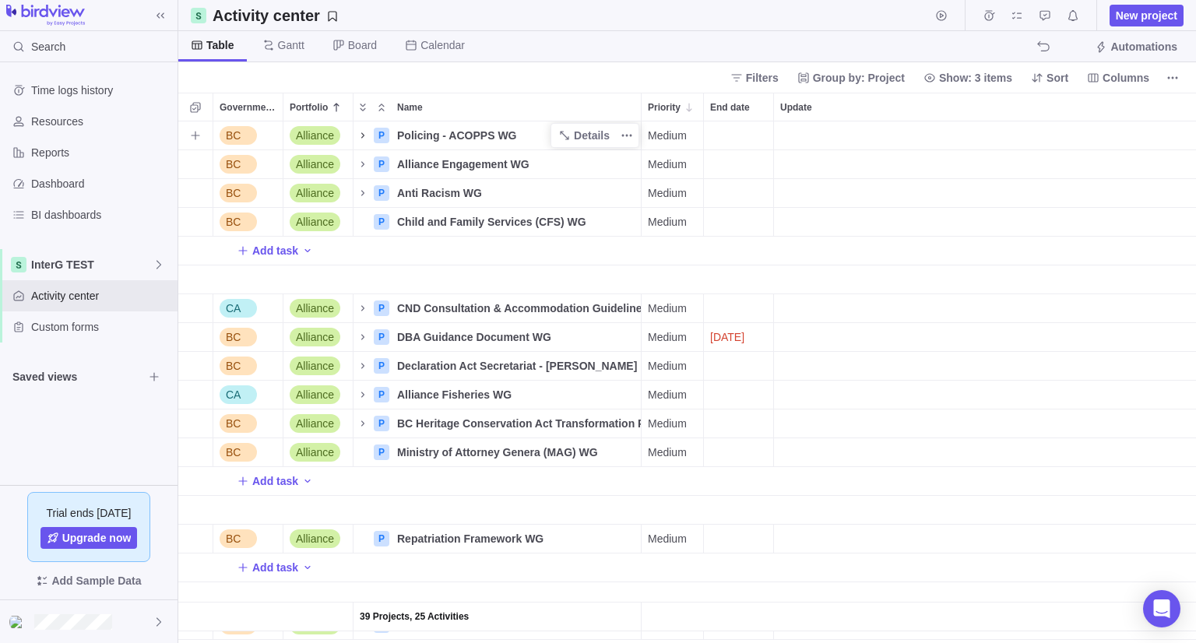
click at [361, 135] on icon "Name" at bounding box center [363, 135] width 12 height 12
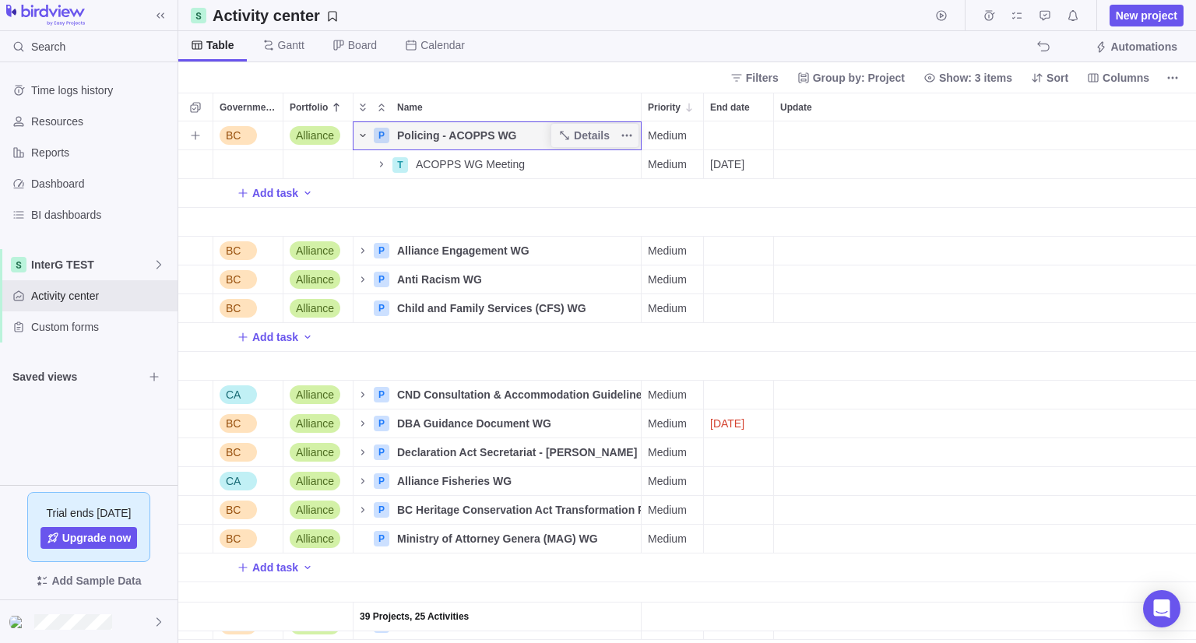
click at [361, 135] on icon "Name" at bounding box center [363, 135] width 12 height 12
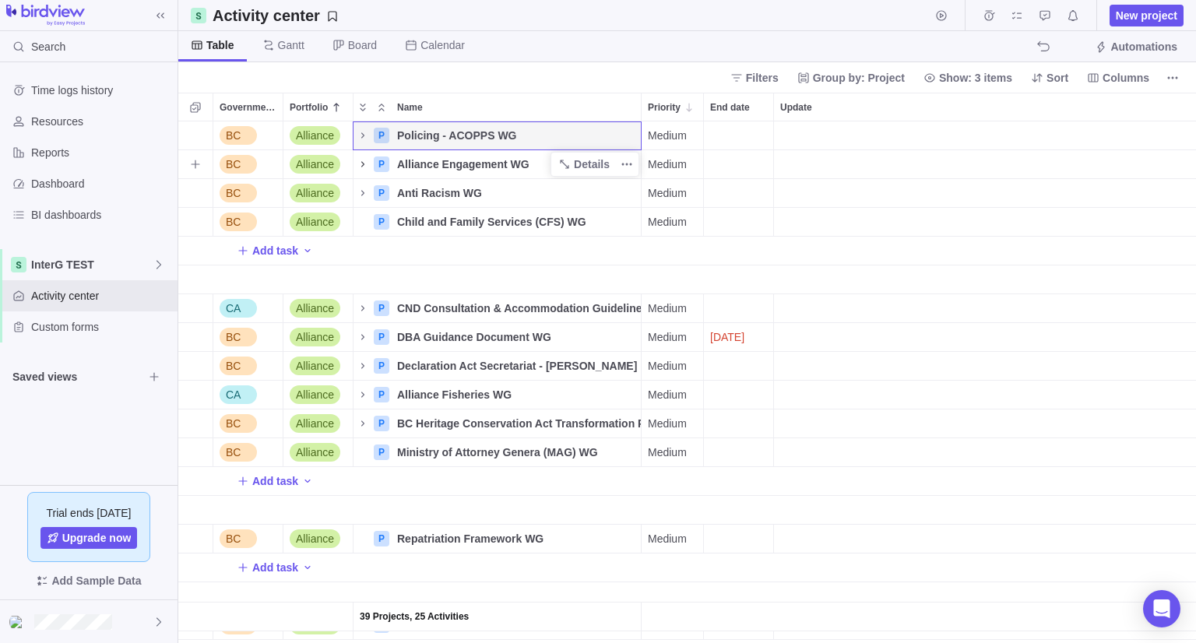
click at [362, 164] on icon "Name" at bounding box center [363, 164] width 12 height 12
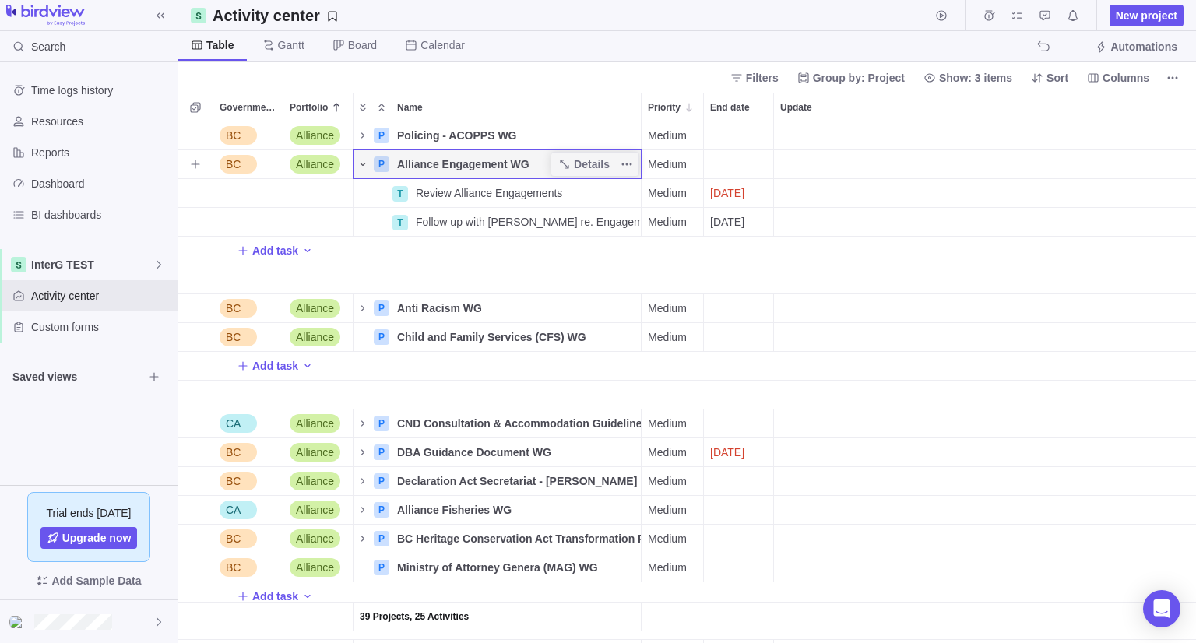
click at [361, 168] on icon "Name" at bounding box center [363, 164] width 12 height 12
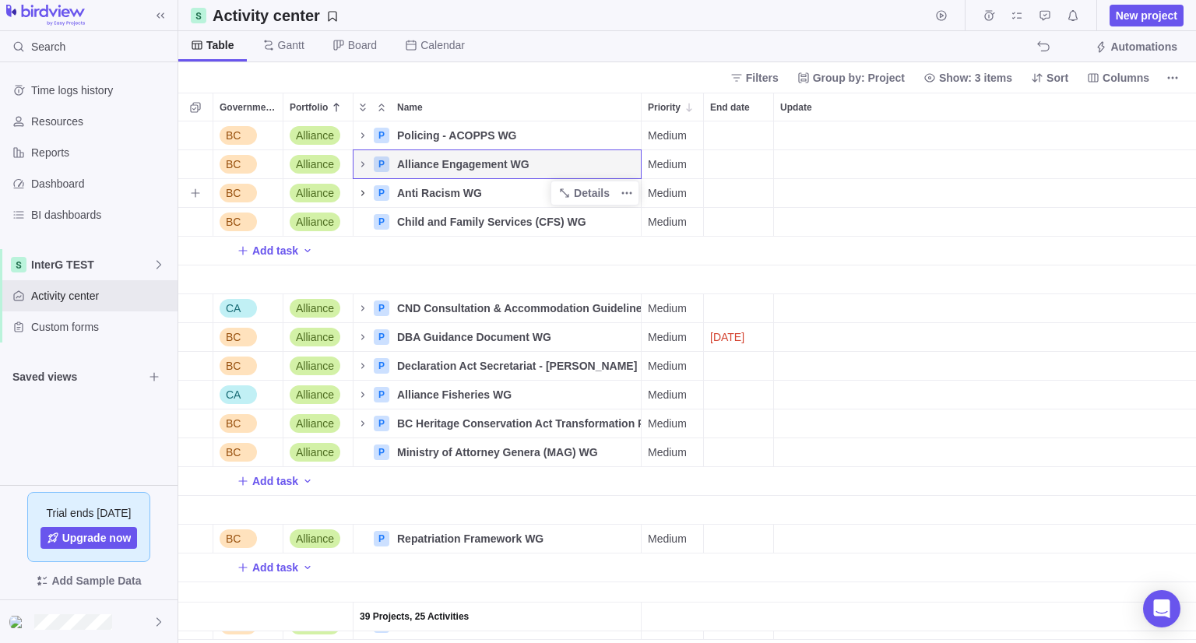
click at [364, 193] on icon "Name" at bounding box center [362, 192] width 3 height 5
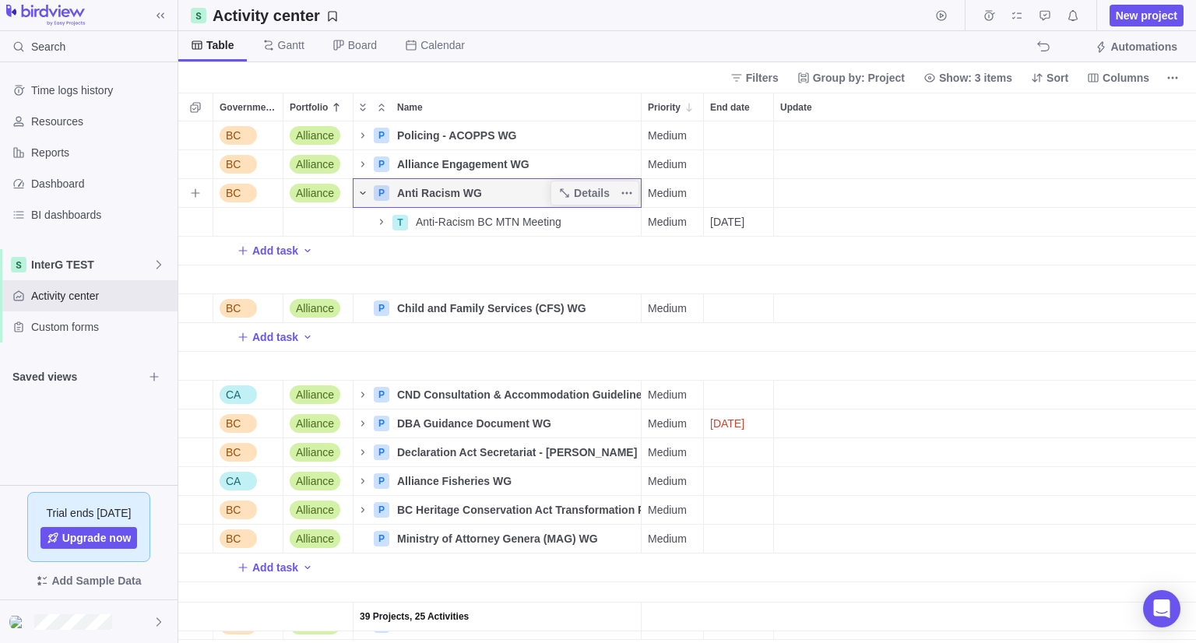
click at [364, 193] on icon "Name" at bounding box center [362, 193] width 5 height 3
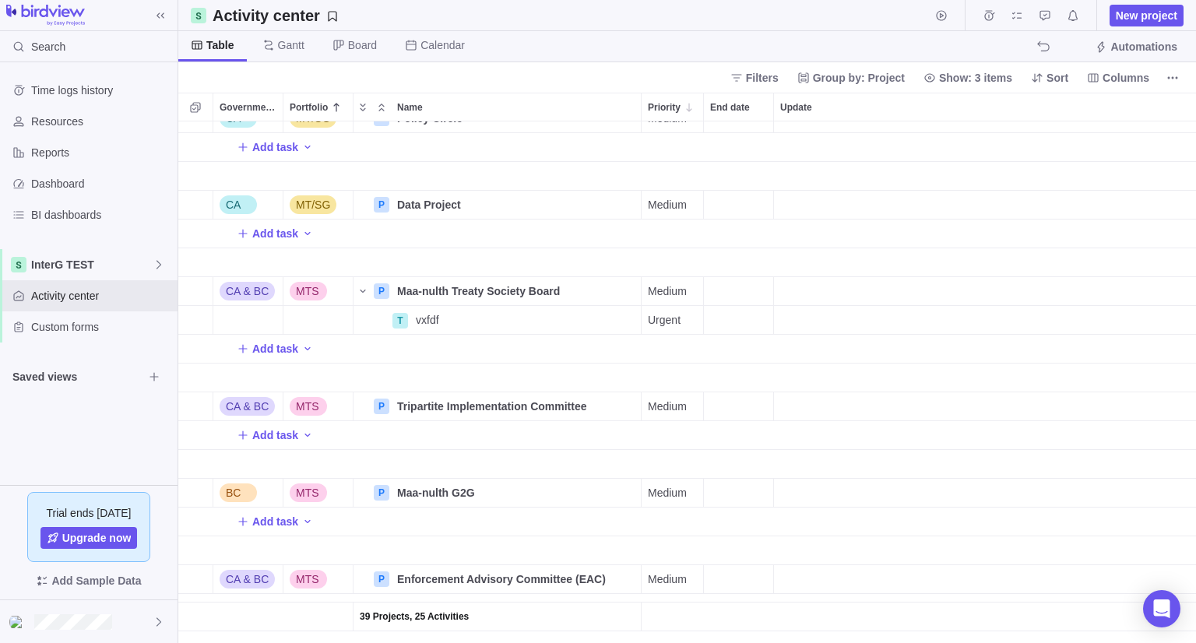
scroll to position [1401, 0]
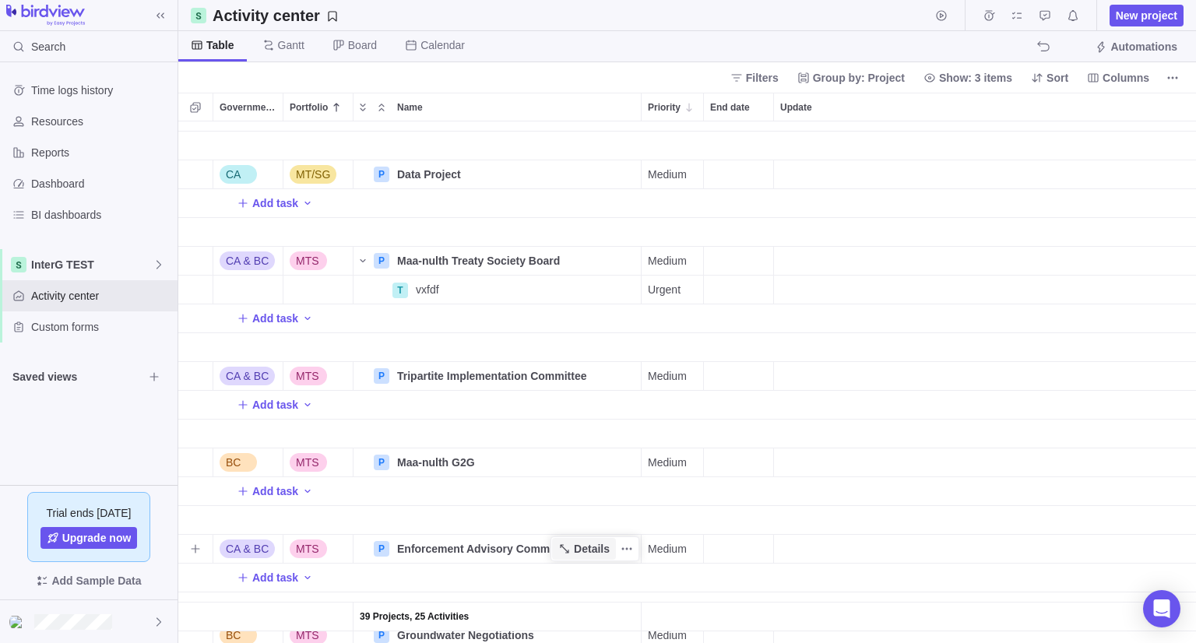
click at [565, 543] on icon "Name" at bounding box center [564, 549] width 12 height 12
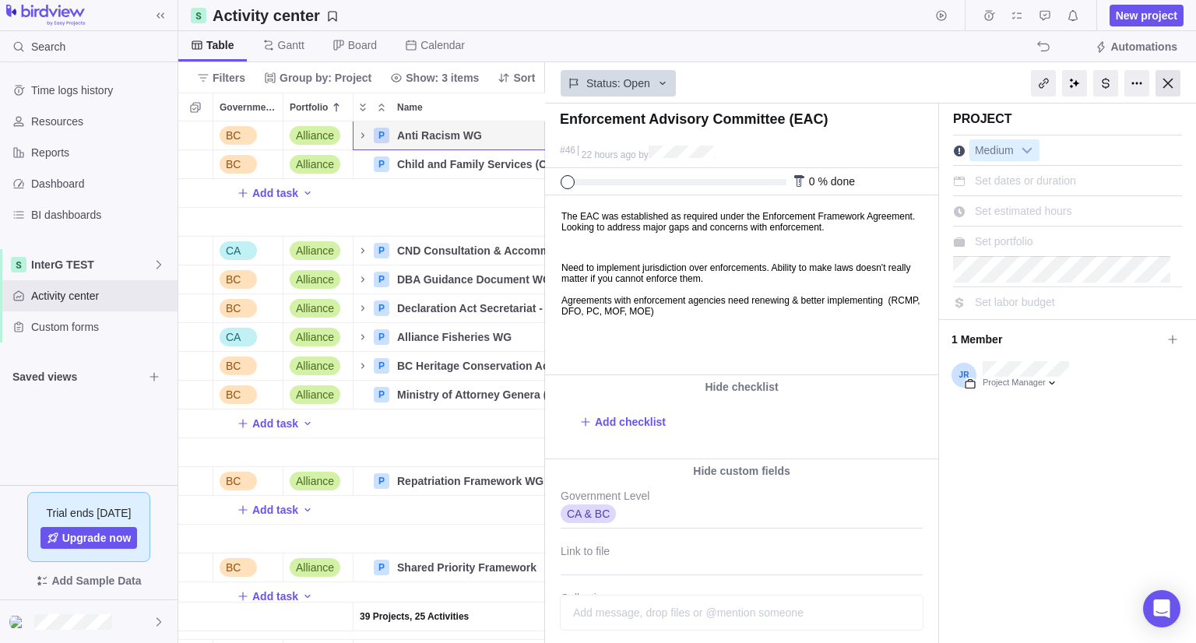
click at [1170, 82] on div at bounding box center [1167, 83] width 25 height 26
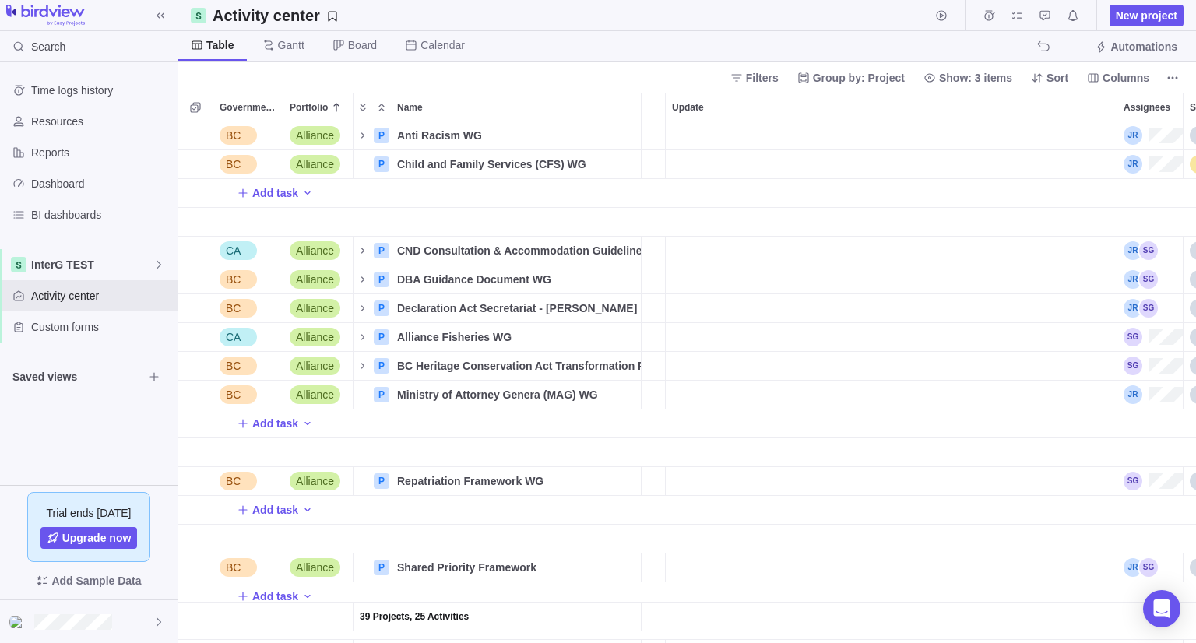
scroll to position [509, 1006]
click at [1016, 18] on icon "My assignments" at bounding box center [1016, 15] width 12 height 12
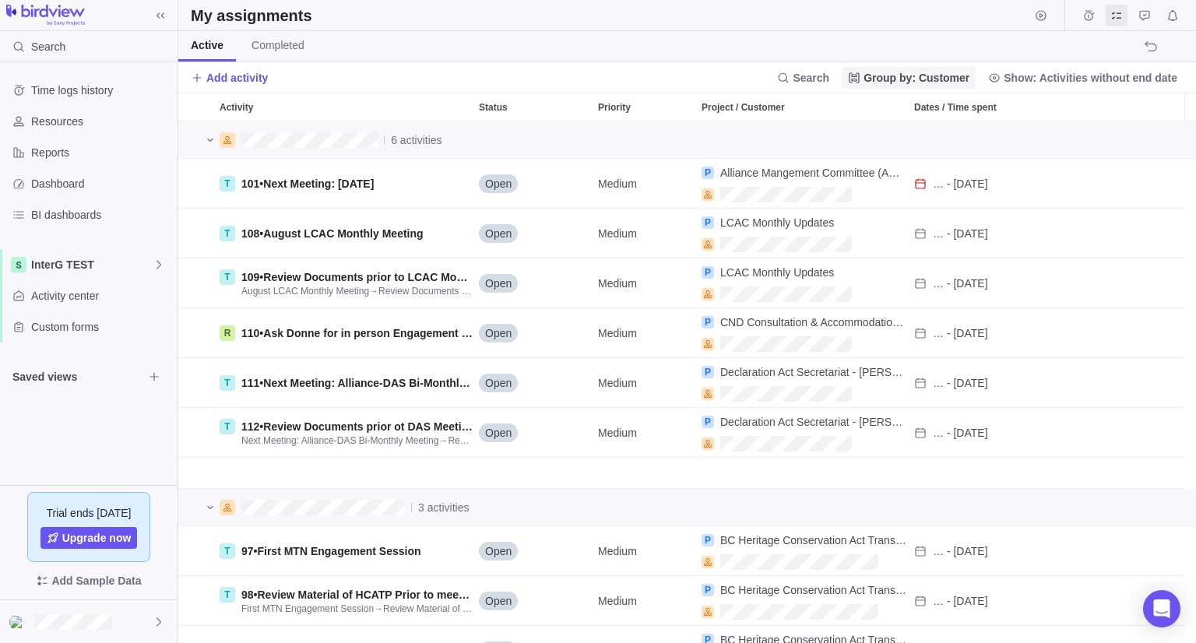
click at [969, 76] on span "Group by: Customer" at bounding box center [916, 78] width 106 height 16
click at [908, 201] on div "Project" at bounding box center [920, 196] width 126 height 28
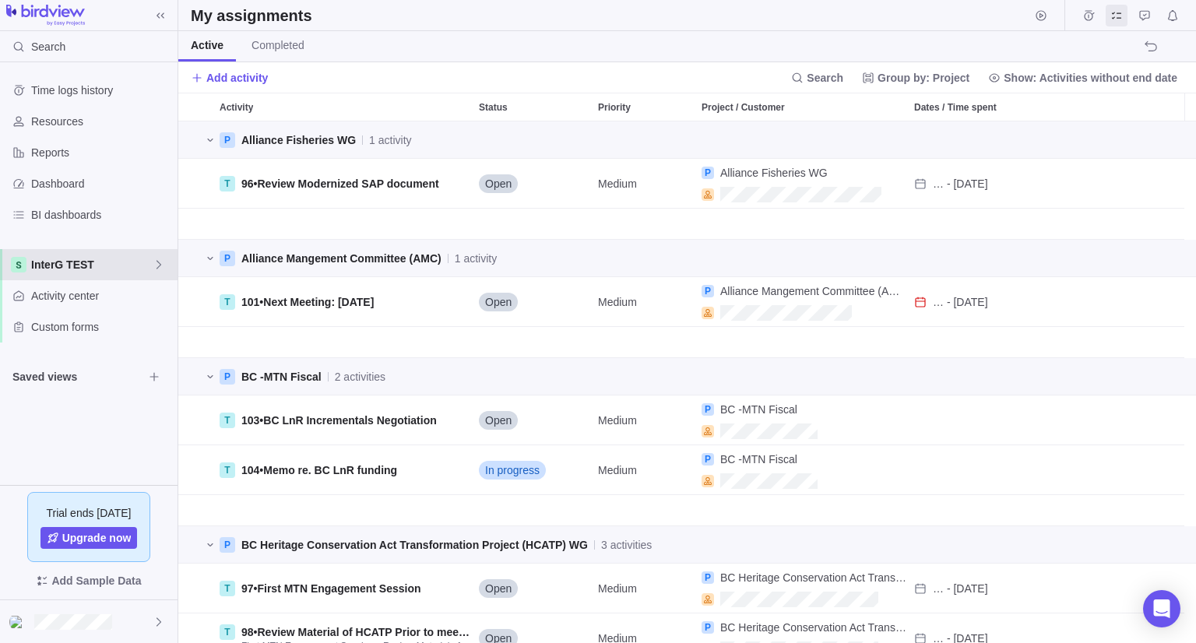
click at [79, 269] on span "InterG TEST" at bounding box center [91, 265] width 121 height 16
click at [95, 358] on span "InterG Workplan" at bounding box center [88, 358] width 95 height 16
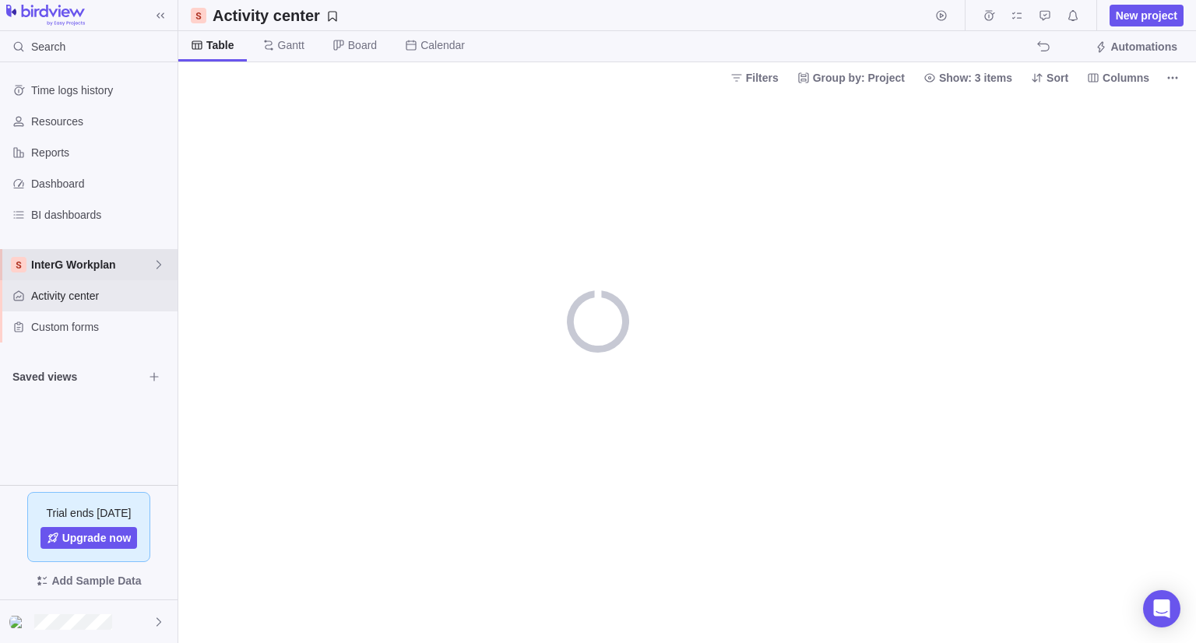
click at [84, 265] on span "InterG Workplan" at bounding box center [91, 265] width 121 height 16
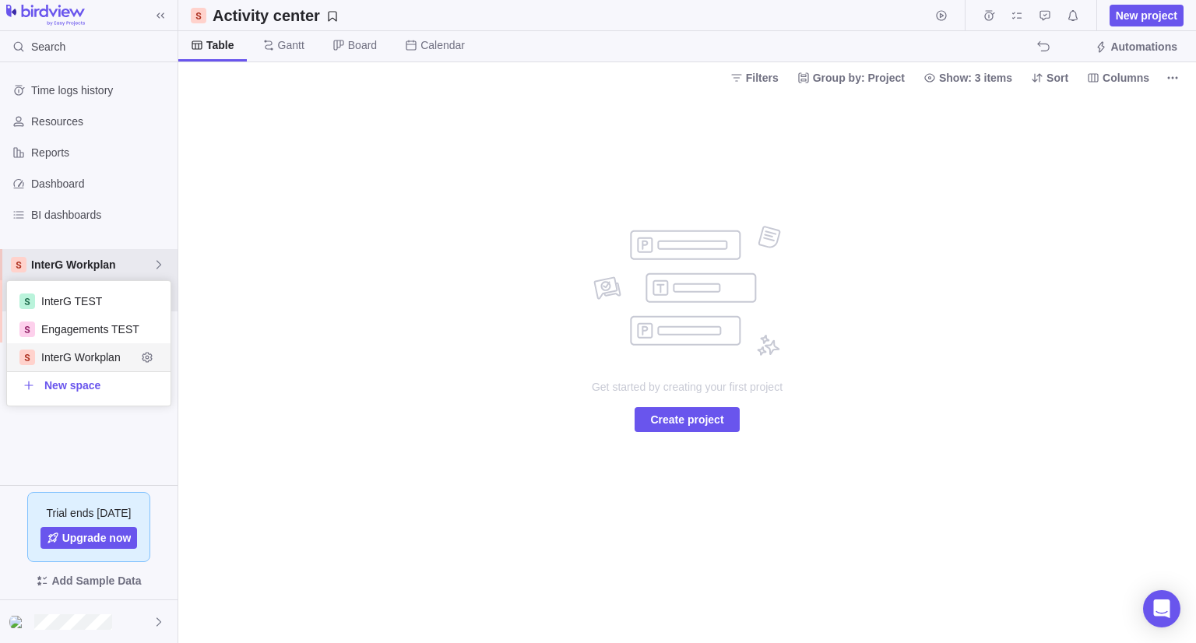
scroll to position [112, 152]
click at [90, 325] on span "Engagements TEST" at bounding box center [88, 330] width 95 height 16
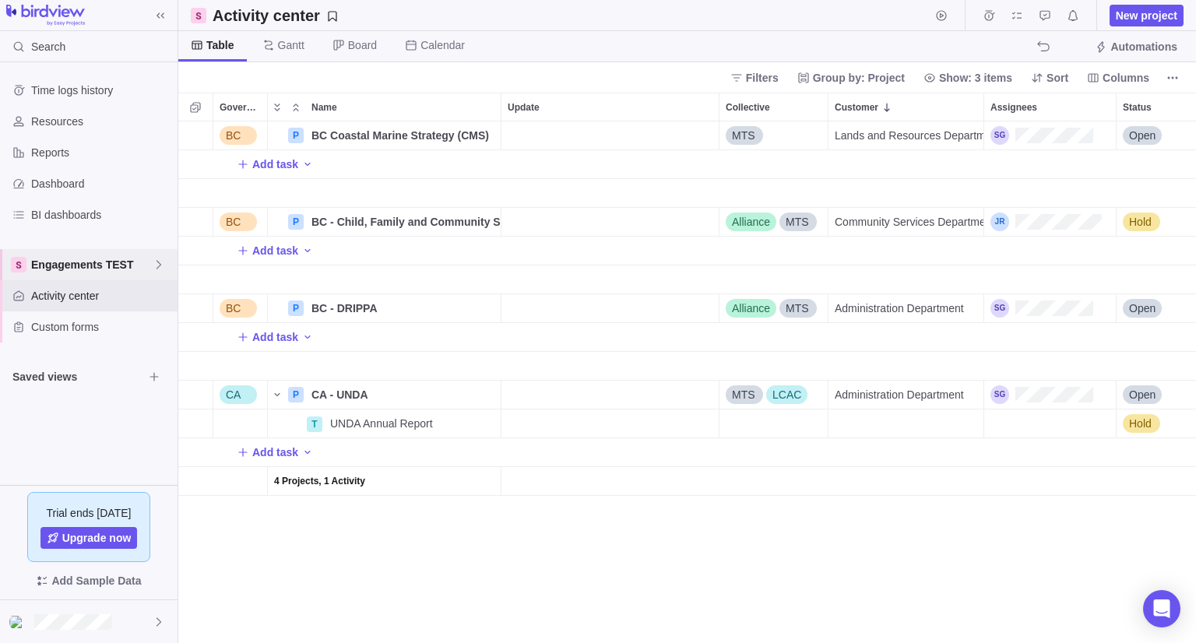
scroll to position [509, 1006]
click at [632, 137] on div "Update" at bounding box center [609, 135] width 217 height 28
click at [426, 132] on div "BC P BC Coastal Marine Strategy (CMS) Details MTS Lands and Resources Departmen…" at bounding box center [686, 382] width 1017 height 522
click at [0, 0] on icon "Name" at bounding box center [0, 0] width 0 height 0
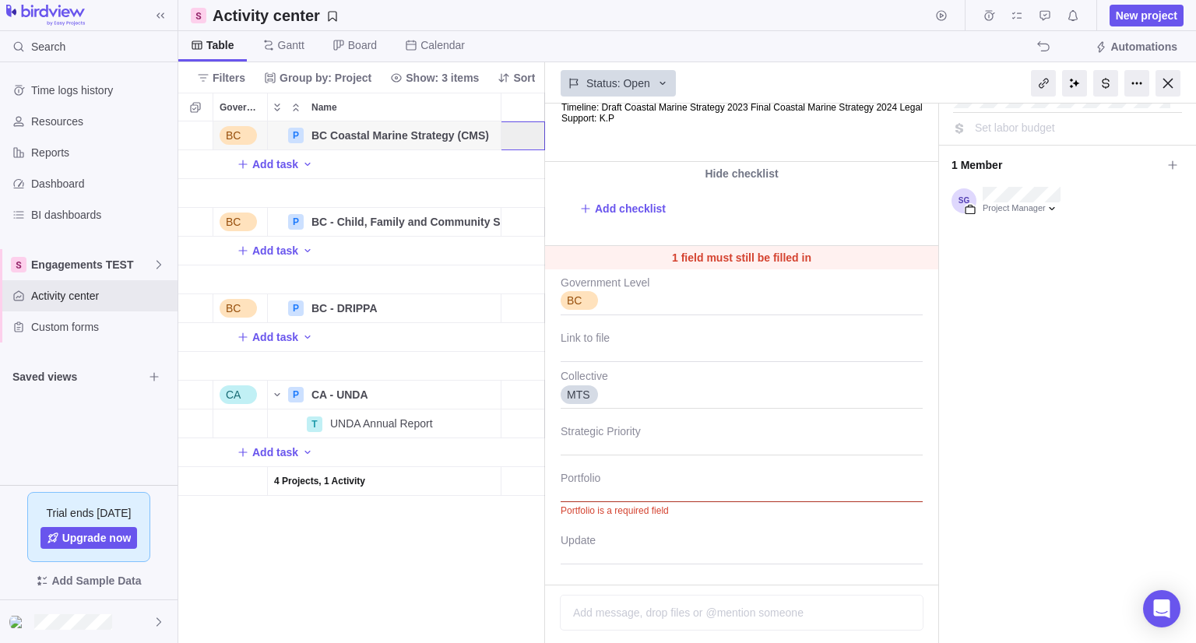
scroll to position [229, 0]
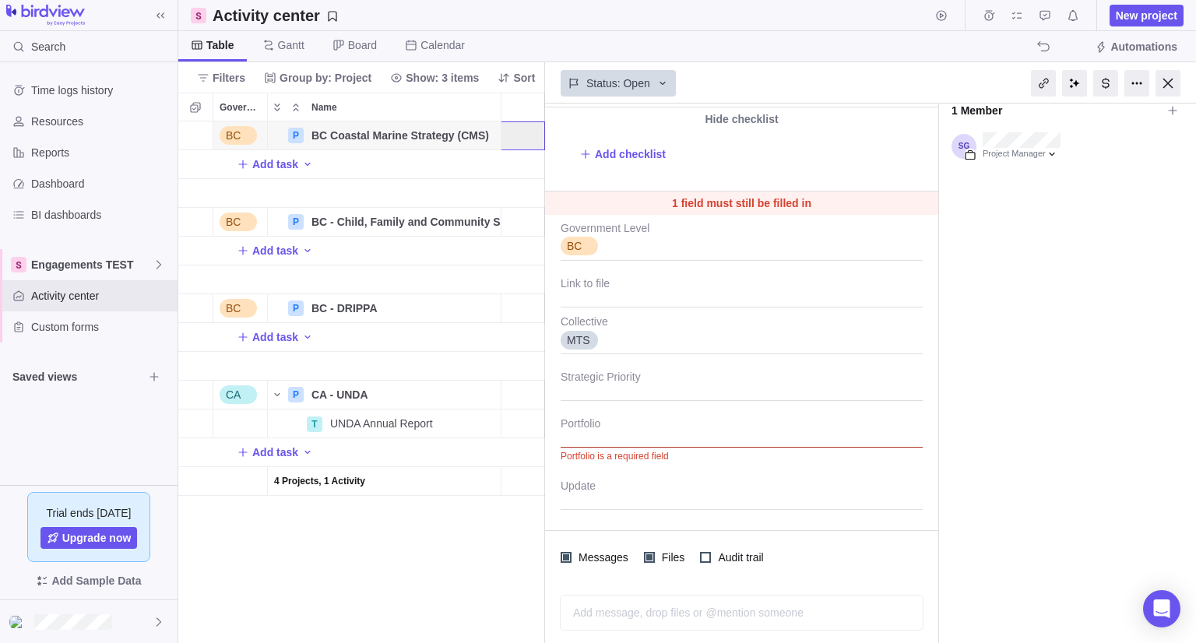
click at [646, 443] on div at bounding box center [742, 428] width 362 height 39
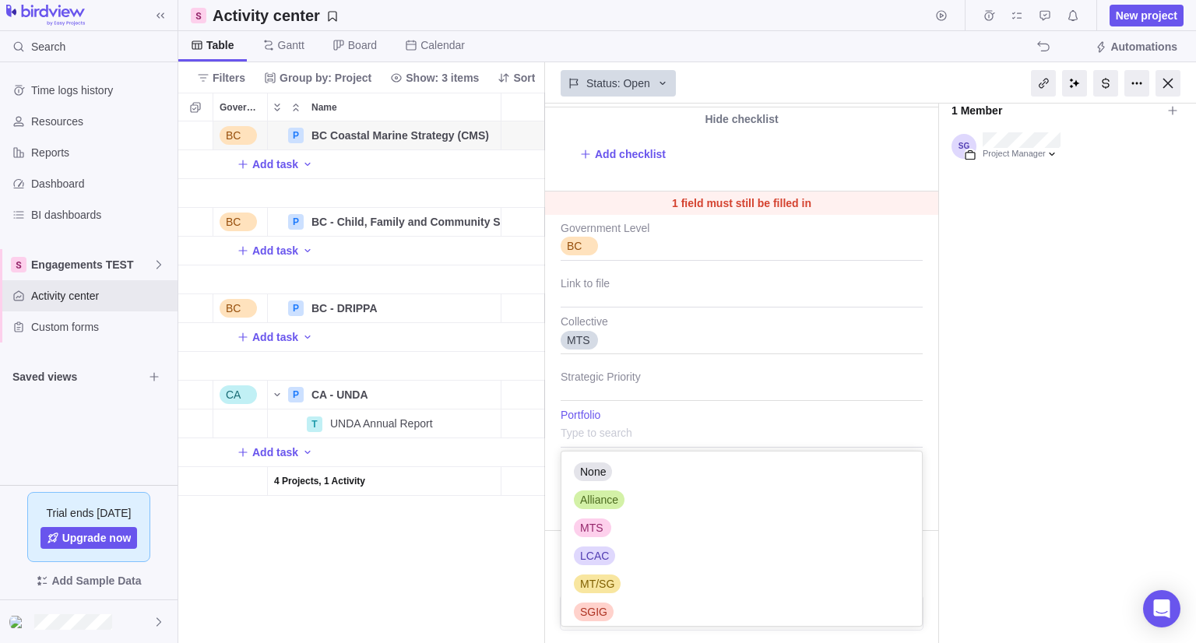
scroll to position [162, 349]
click at [929, 412] on div "BC Coastal Marine Strategy (CMS) #[DATE] by Project was completed on its planne…" at bounding box center [870, 373] width 651 height 539
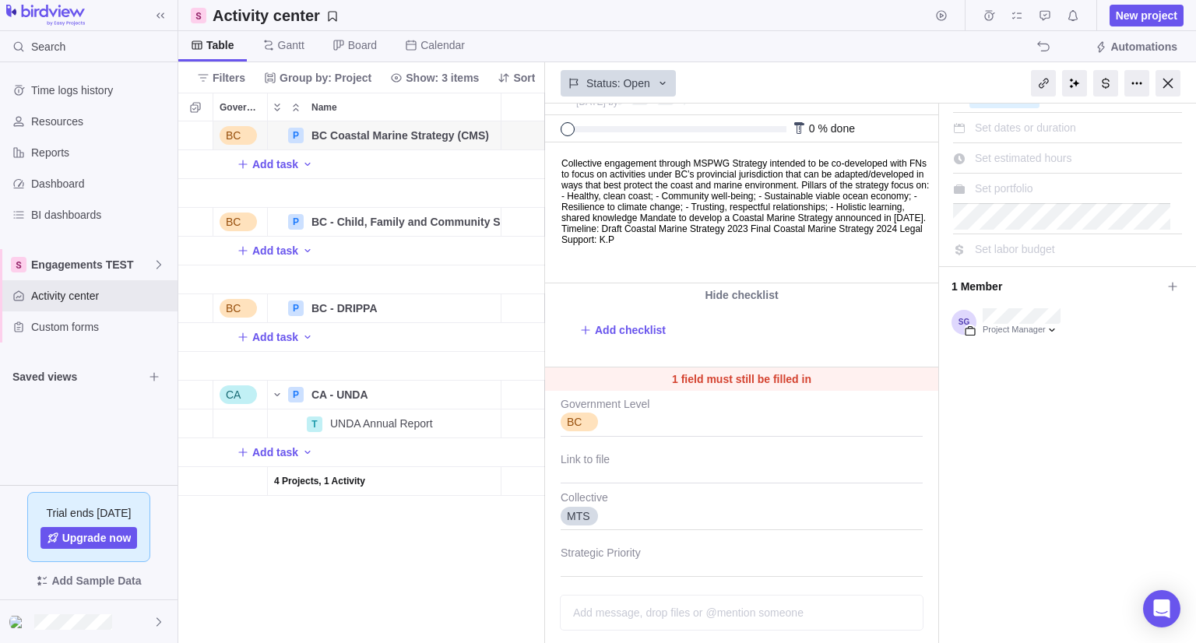
scroll to position [156, 0]
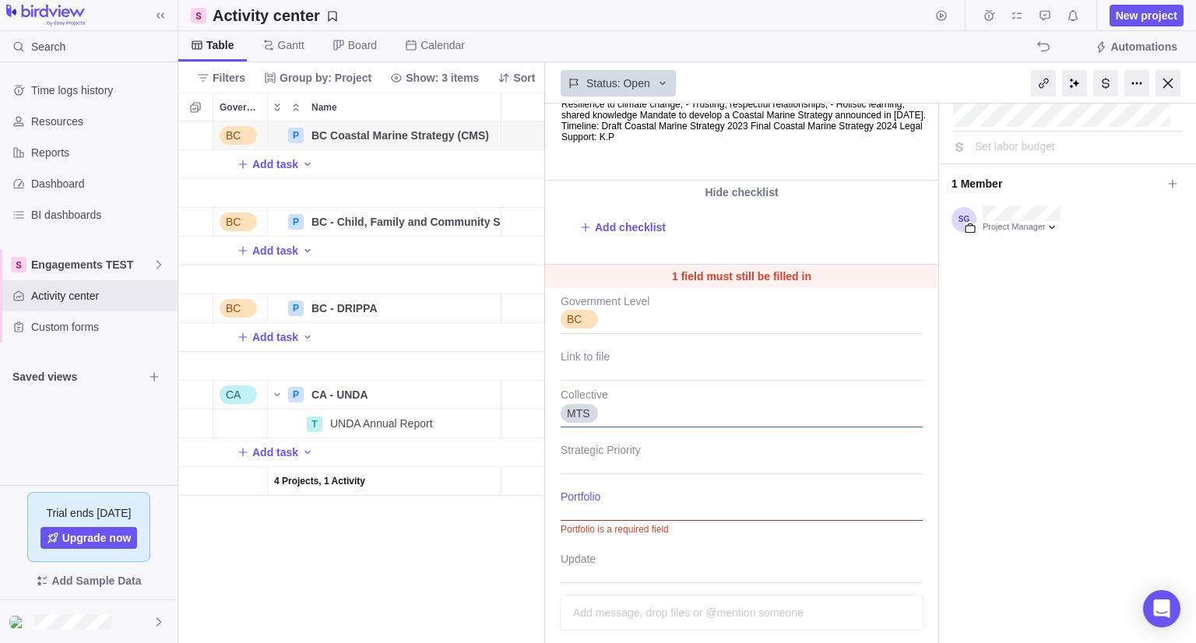
click at [645, 417] on div "MTS" at bounding box center [742, 407] width 362 height 39
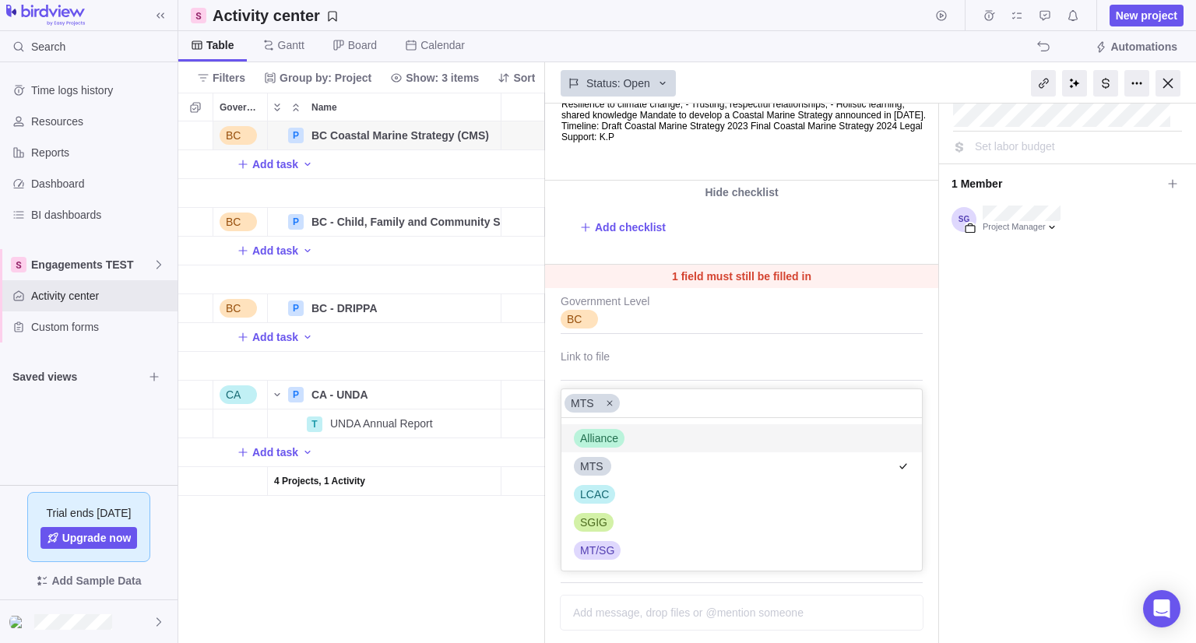
scroll to position [140, 349]
click at [641, 439] on div "Alliance" at bounding box center [741, 438] width 360 height 28
click at [931, 393] on div "BC Coastal Marine Strategy (CMS) #[DATE] by Project was completed on its planne…" at bounding box center [870, 373] width 651 height 539
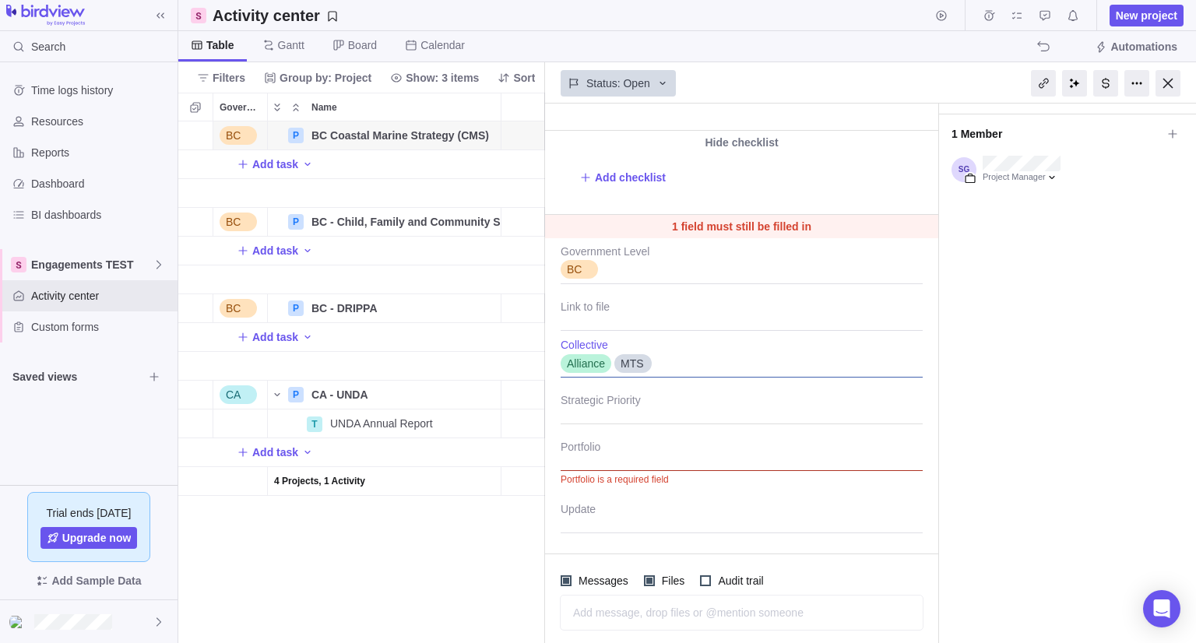
scroll to position [229, 0]
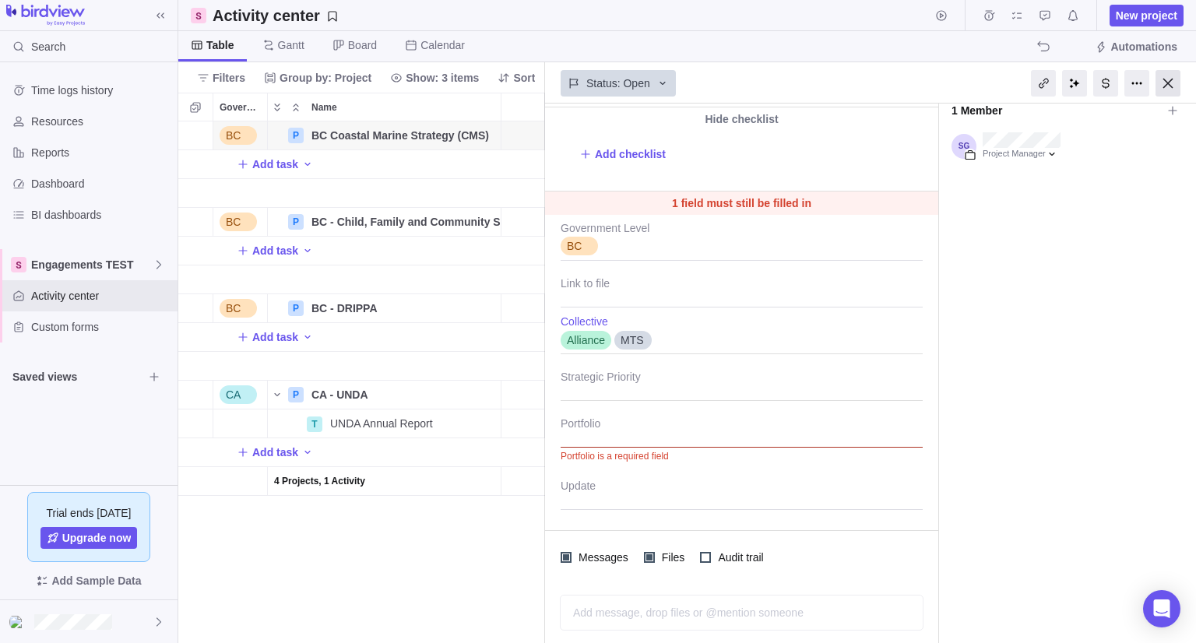
click at [1169, 88] on div at bounding box center [1167, 83] width 25 height 26
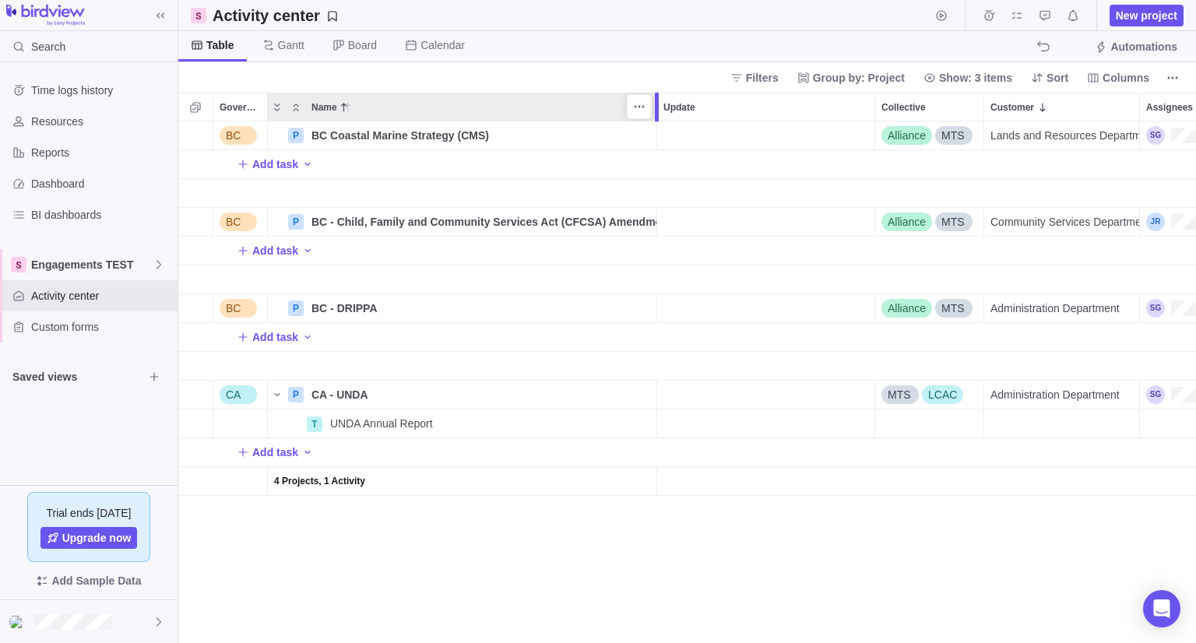
drag, startPoint x: 500, startPoint y: 113, endPoint x: 656, endPoint y: 116, distance: 156.5
click at [656, 116] on div at bounding box center [657, 107] width 4 height 29
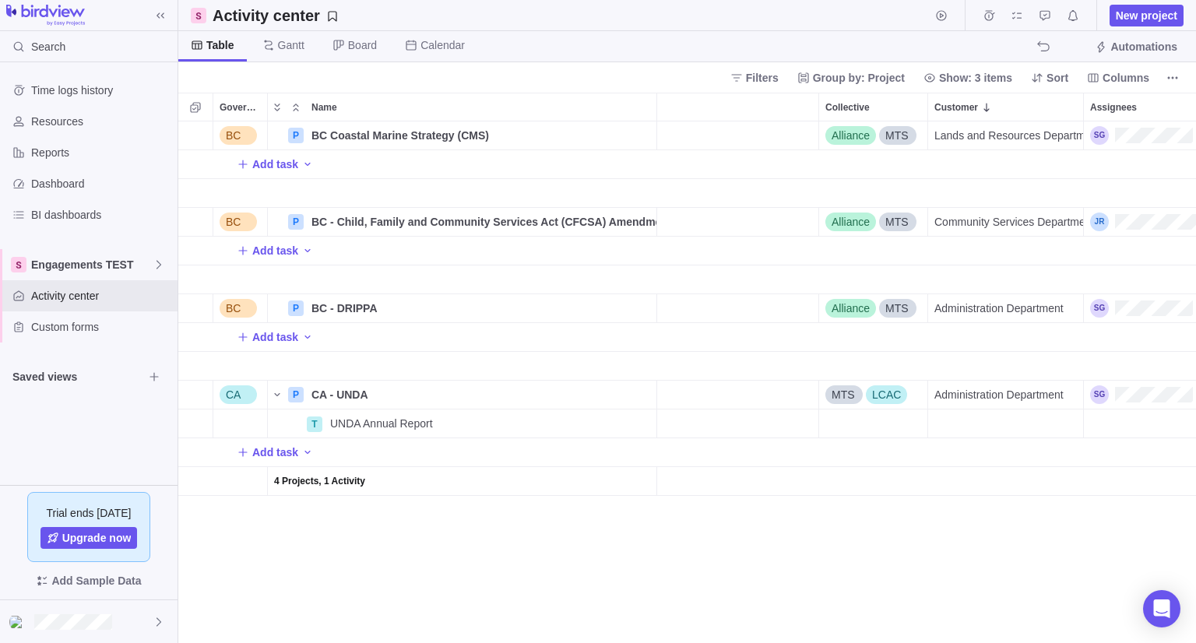
scroll to position [0, 79]
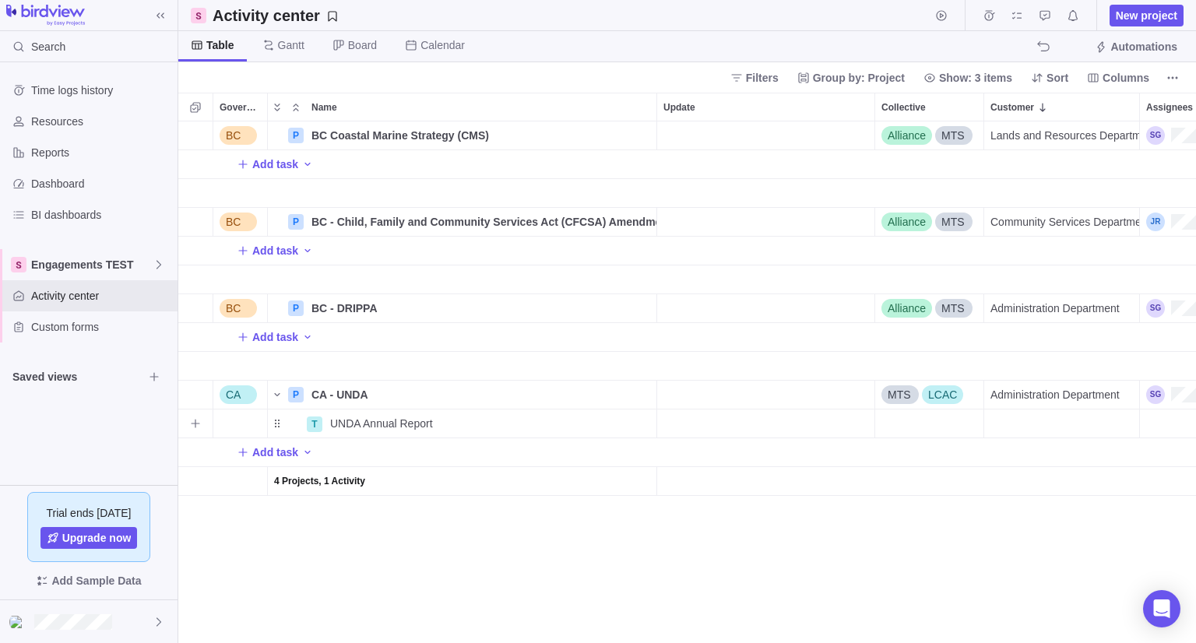
click at [744, 427] on div "Update" at bounding box center [766, 423] width 218 height 29
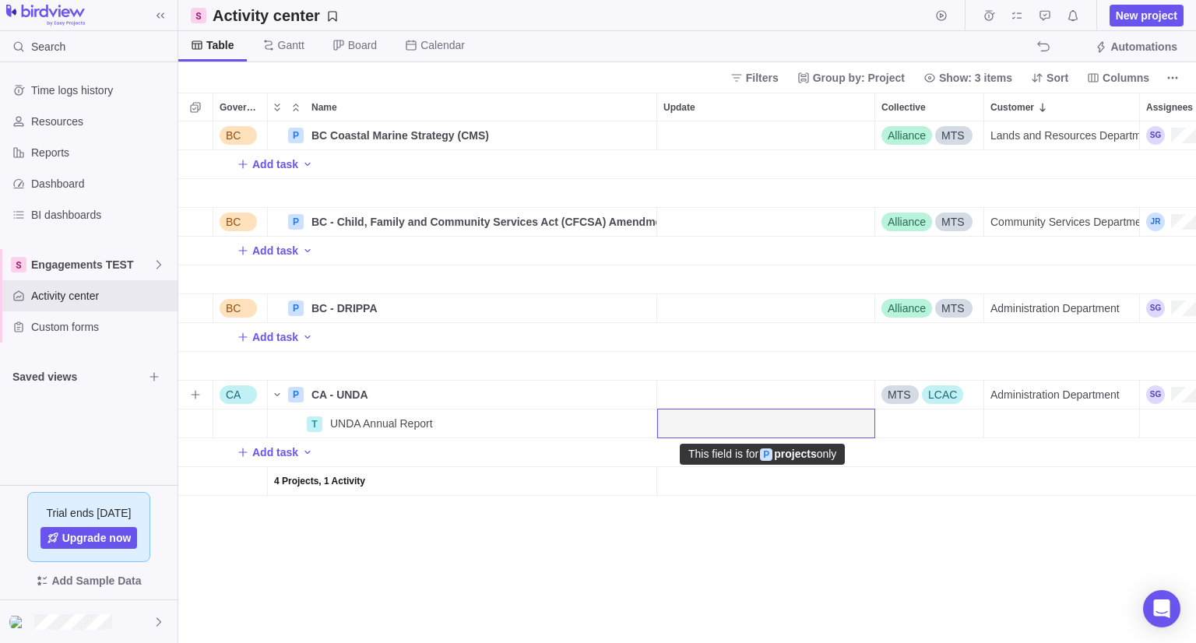
click at [716, 381] on div "Update" at bounding box center [765, 395] width 217 height 28
click at [718, 429] on div "BC P BC Coastal Marine Strategy (CMS) Details Alliance MTS Lands and Resources …" at bounding box center [686, 382] width 1017 height 522
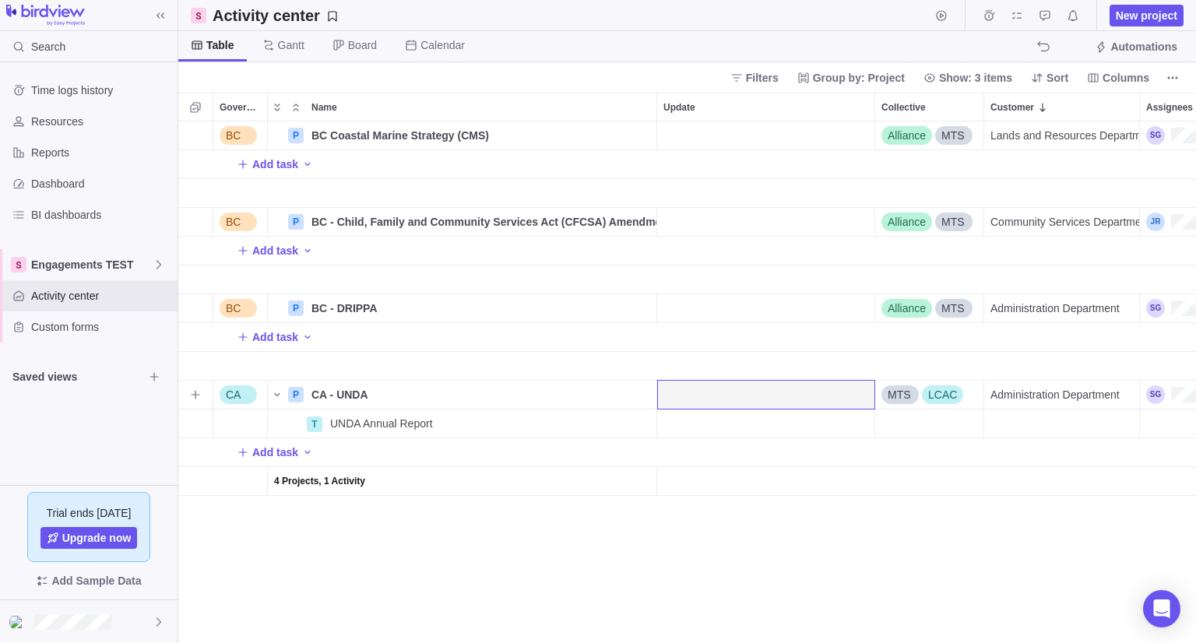
click at [713, 393] on div "Update" at bounding box center [765, 395] width 217 height 28
click at [713, 393] on input "Update" at bounding box center [766, 395] width 218 height 30
click at [695, 586] on div "BC P BC Coastal Marine Strategy (CMS) Details Alliance MTS Lands and Resources …" at bounding box center [686, 382] width 1017 height 522
click at [683, 127] on div "Update" at bounding box center [765, 135] width 217 height 28
click at [1133, 75] on body "Search Time logs history Resources Reports Dashboard BI dashboards Engagements …" at bounding box center [598, 321] width 1196 height 643
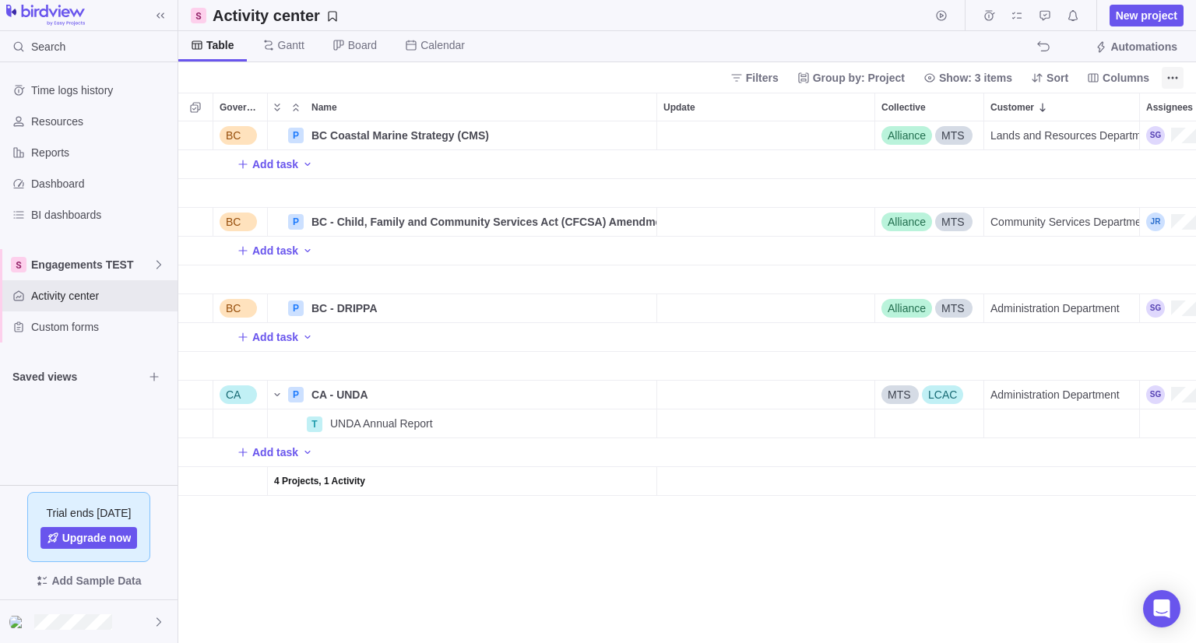
click at [1165, 73] on span "More actions" at bounding box center [1172, 78] width 22 height 22
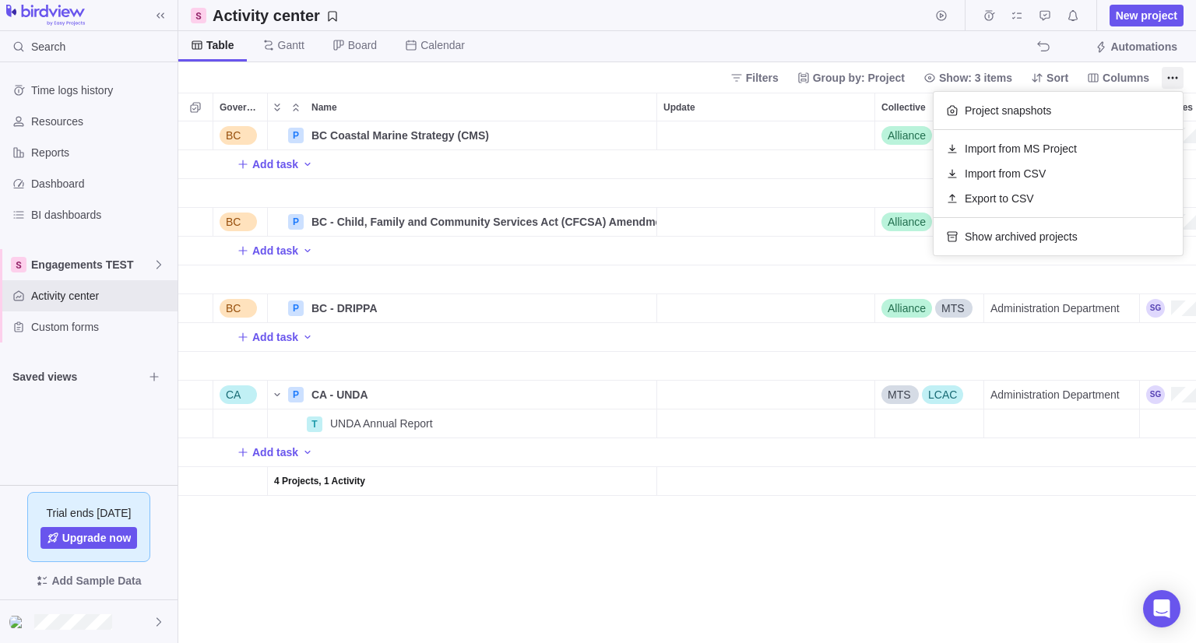
click at [653, 530] on body "Search Time logs history Resources Reports Dashboard BI dashboards Engagements …" at bounding box center [598, 321] width 1196 height 643
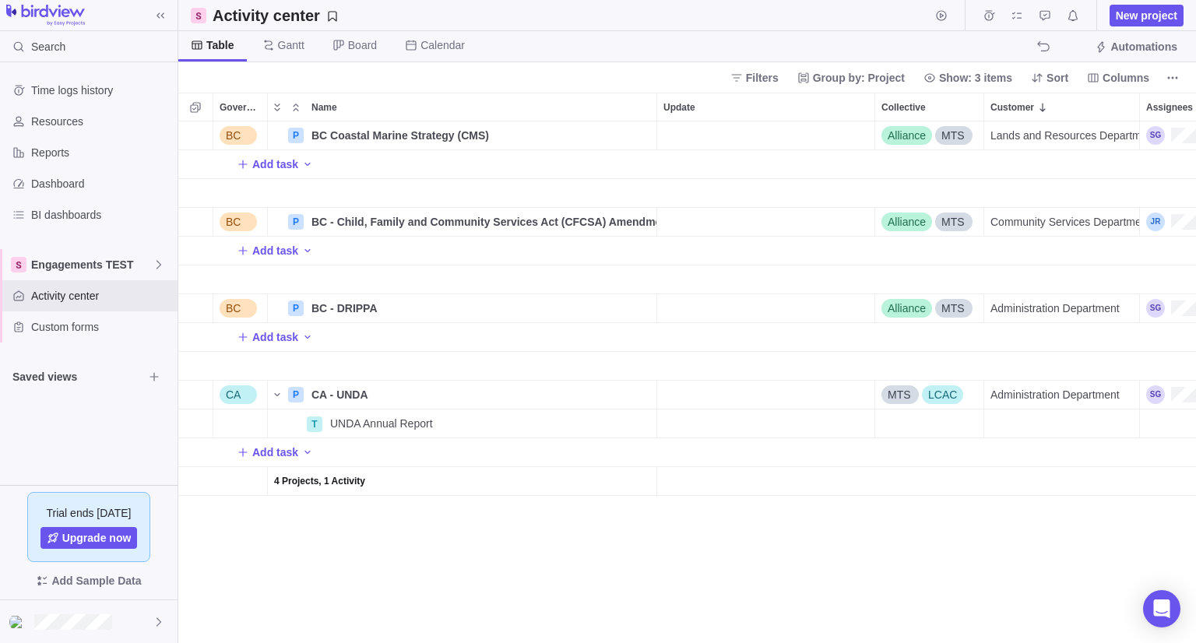
click at [311, 452] on div "Add task" at bounding box center [771, 452] width 1187 height 28
click at [352, 552] on div "BC P BC Coastal Marine Strategy (CMS) Details Alliance MTS Lands and Resources …" at bounding box center [686, 382] width 1017 height 522
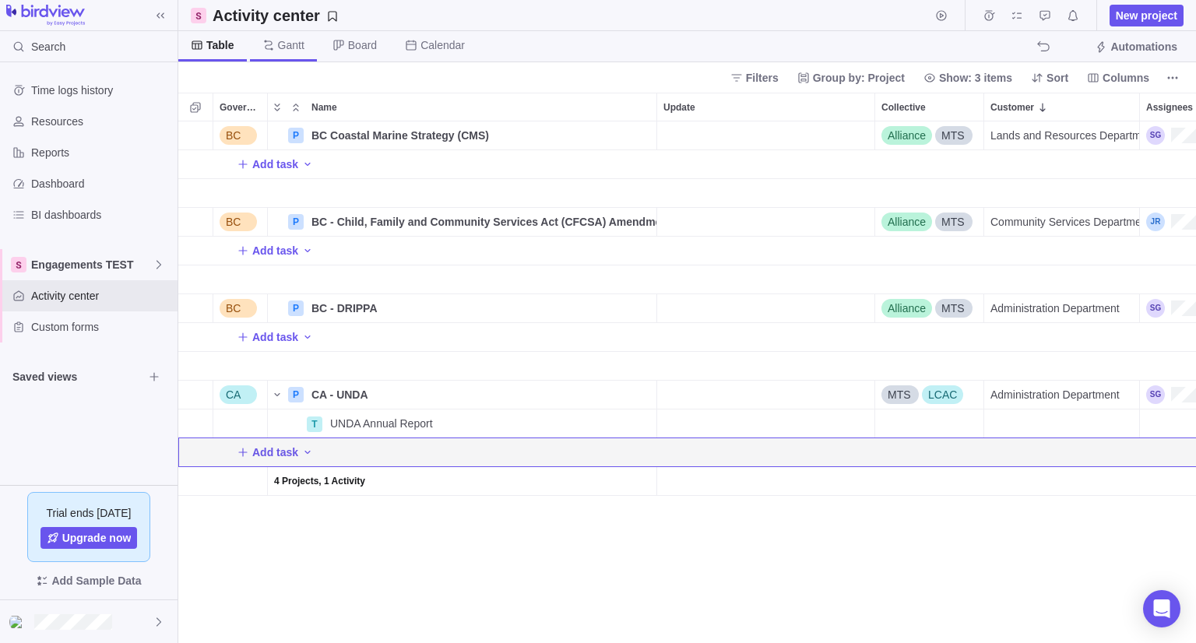
click at [278, 51] on span "Gantt" at bounding box center [291, 45] width 26 height 16
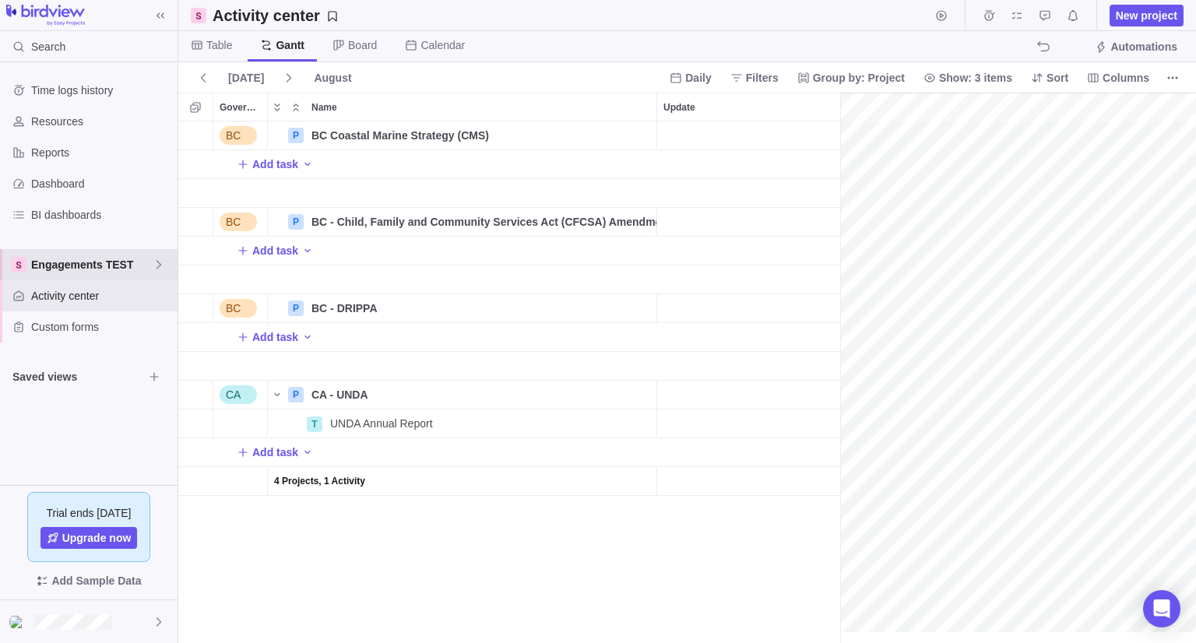
click at [84, 273] on div "Engagements TEST" at bounding box center [88, 264] width 177 height 31
click at [84, 288] on div "InterG TEST" at bounding box center [88, 301] width 163 height 28
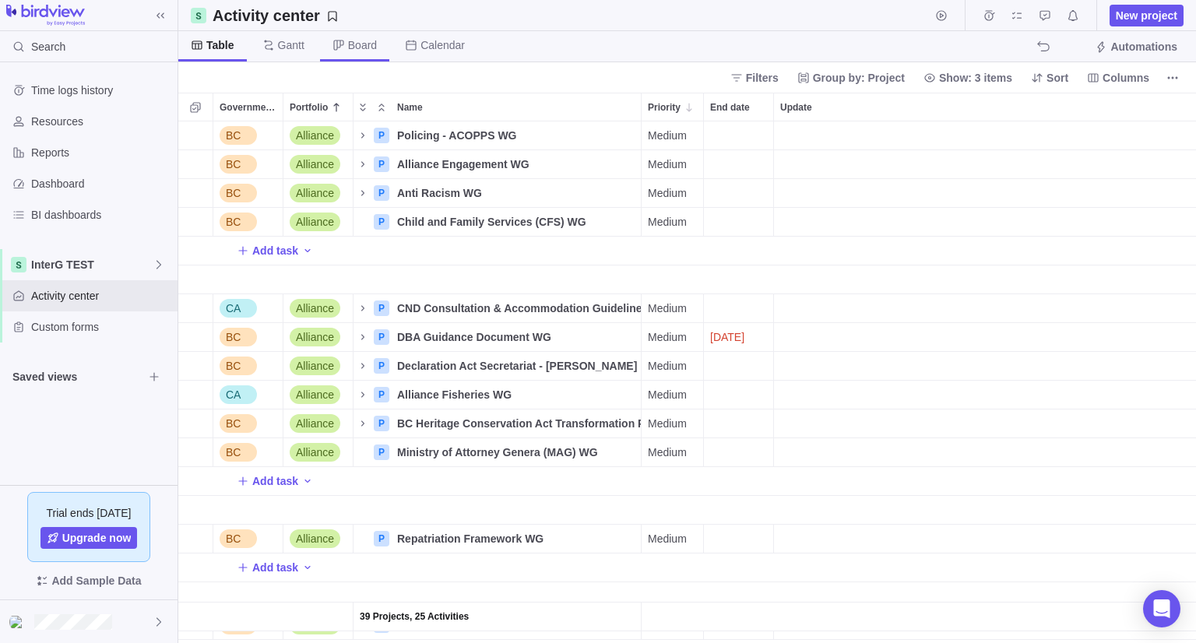
click at [369, 48] on span "Board" at bounding box center [362, 45] width 29 height 16
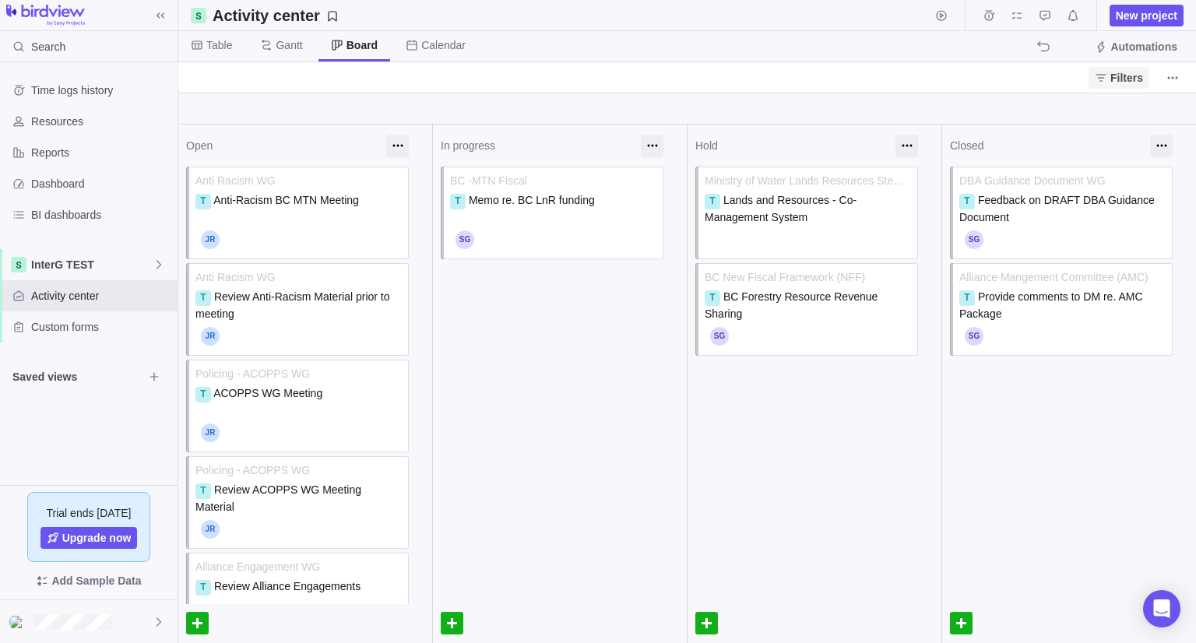
click at [1139, 79] on span "Filters" at bounding box center [1126, 78] width 33 height 16
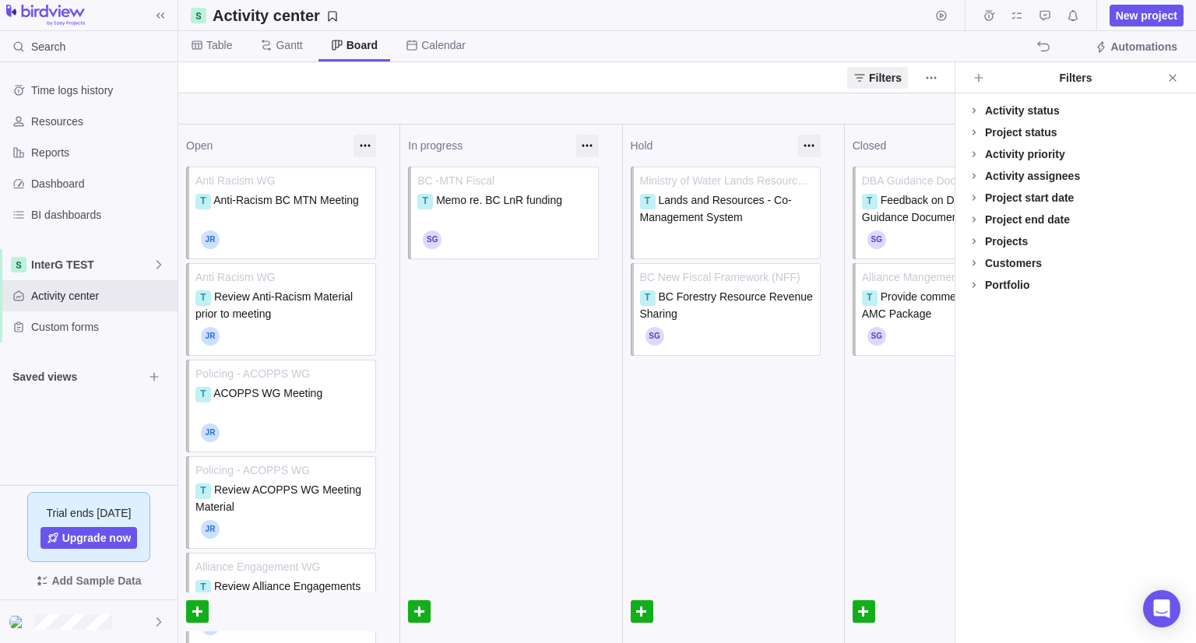
click at [1035, 153] on div "Activity priority" at bounding box center [1025, 154] width 80 height 16
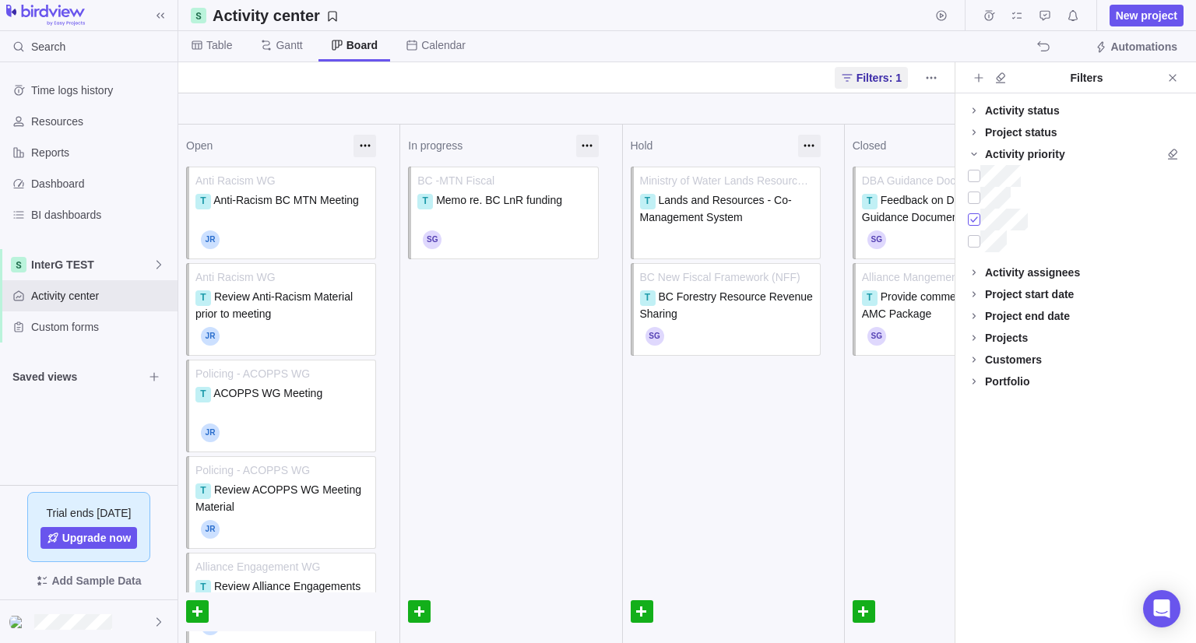
click at [974, 220] on div at bounding box center [974, 220] width 12 height 22
click at [983, 336] on span at bounding box center [974, 338] width 22 height 22
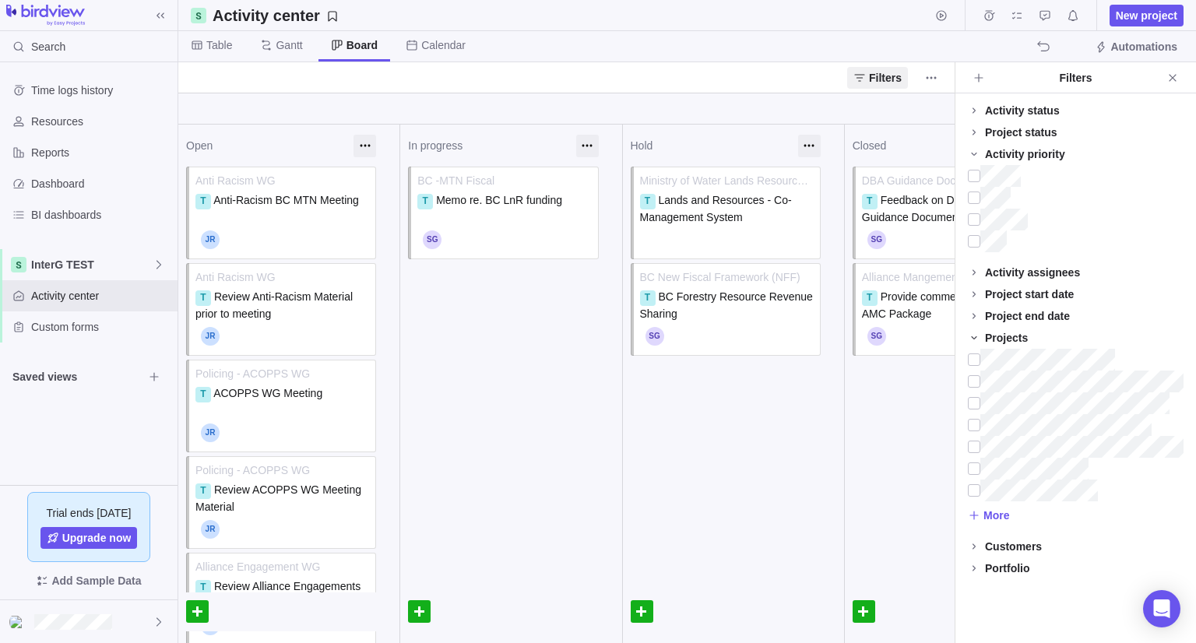
click at [983, 336] on span at bounding box center [974, 338] width 22 height 22
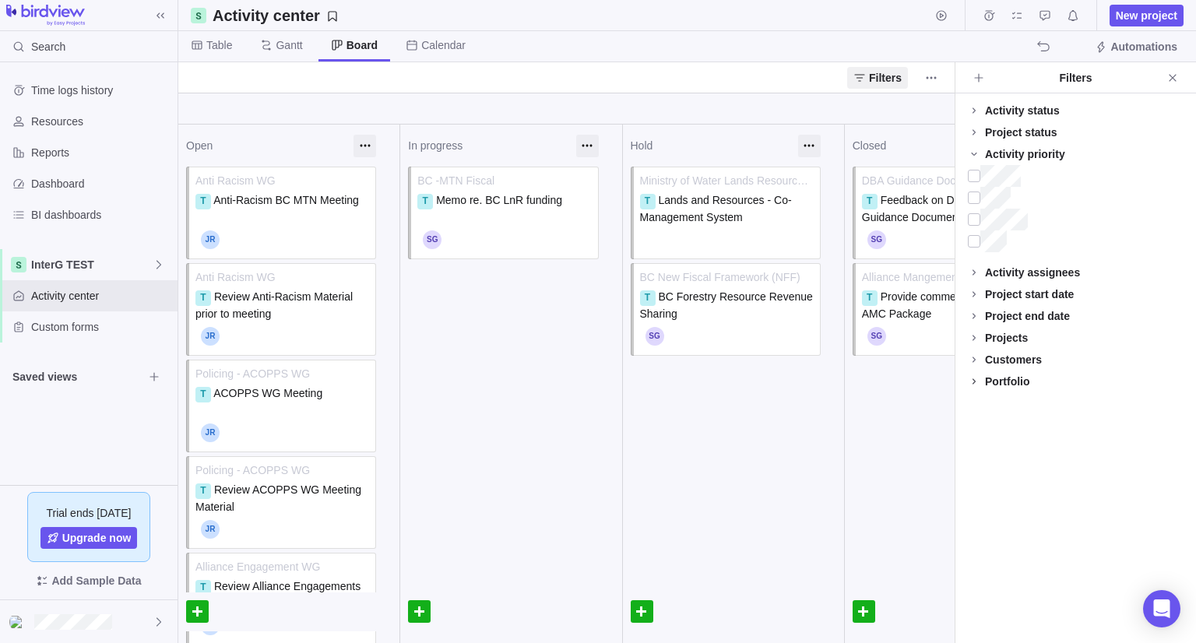
click at [981, 371] on span at bounding box center [974, 382] width 22 height 22
click at [982, 361] on span at bounding box center [974, 360] width 22 height 22
click at [1175, 76] on icon "Close" at bounding box center [1172, 78] width 12 height 12
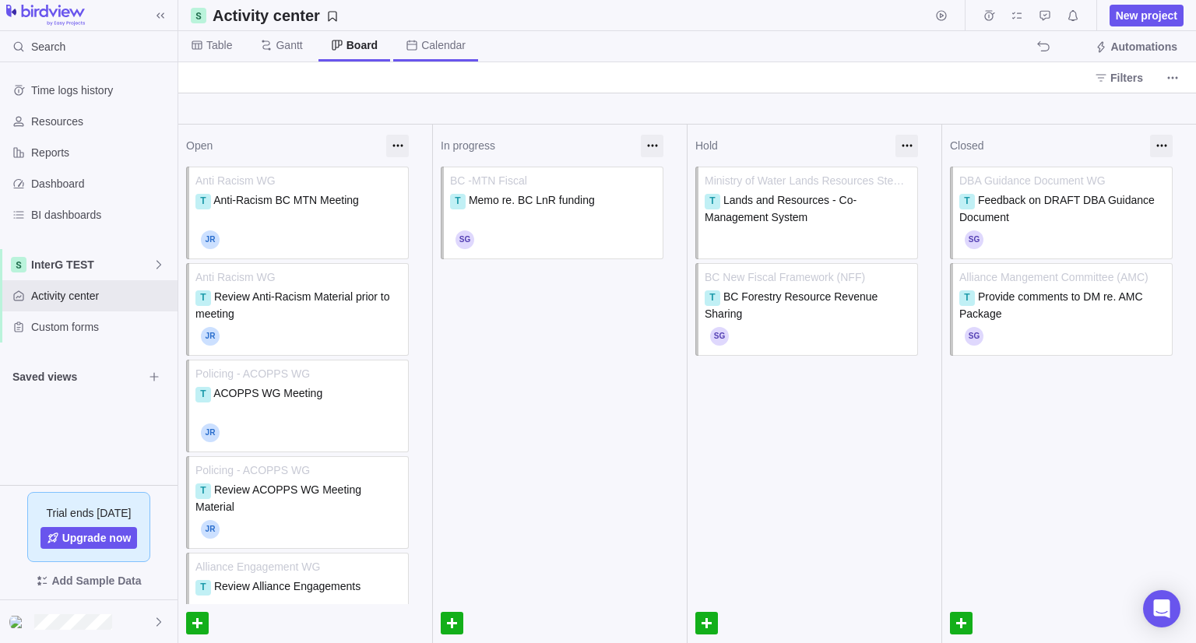
click at [423, 47] on span "Calendar" at bounding box center [443, 45] width 44 height 16
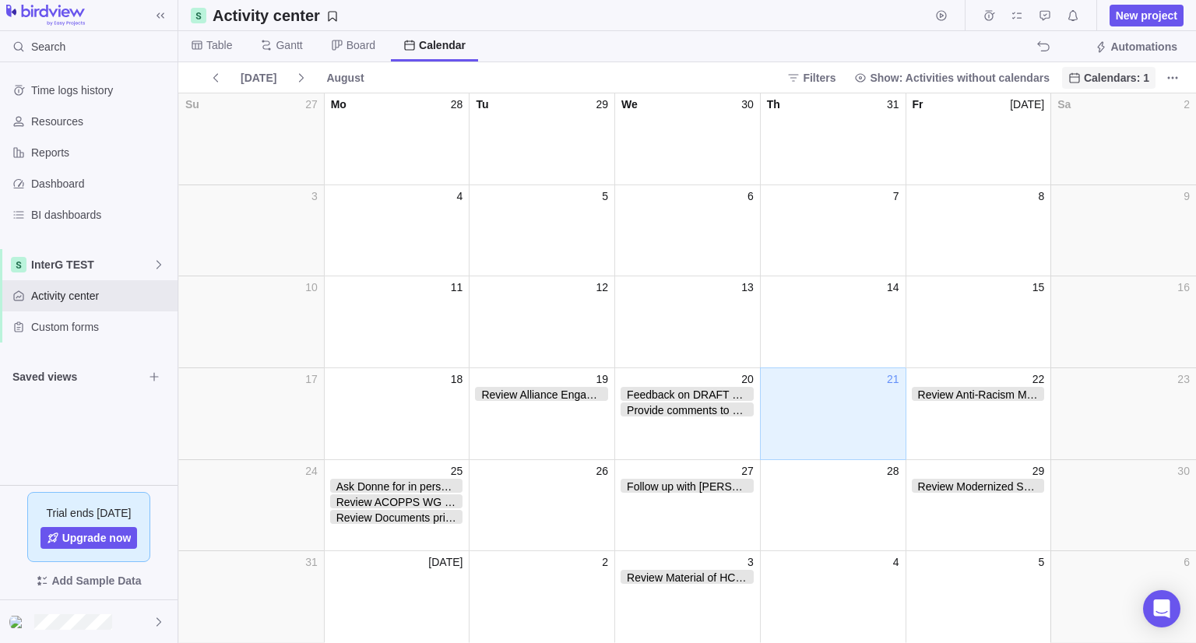
click at [1112, 78] on span "Calendars: 1" at bounding box center [1116, 78] width 65 height 16
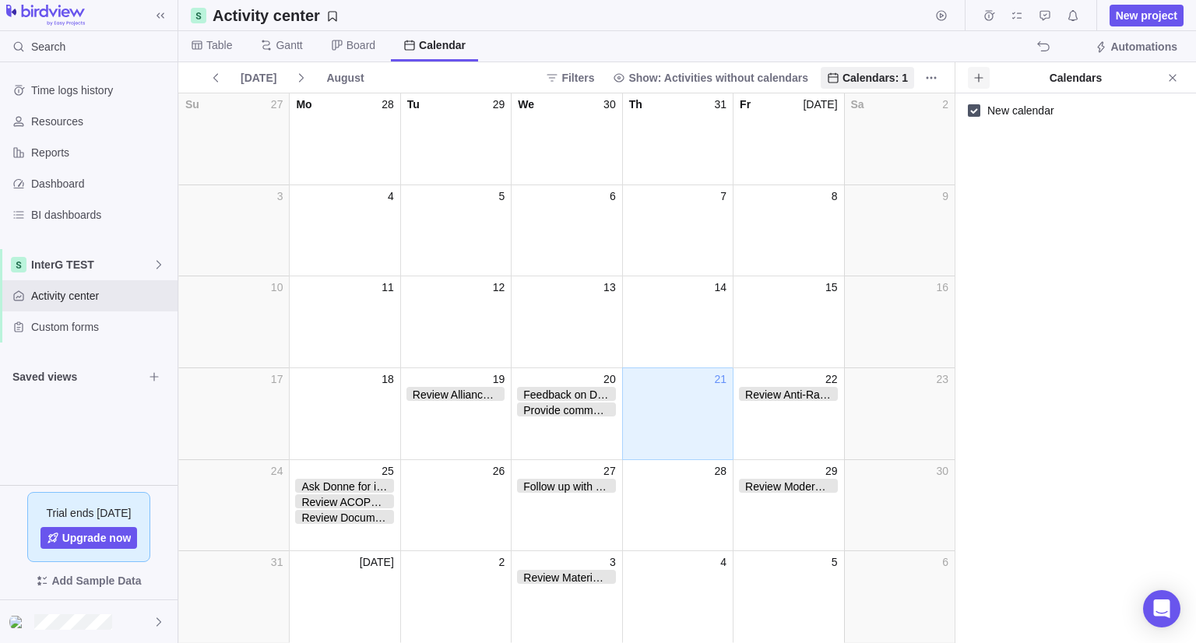
click at [981, 83] on span at bounding box center [979, 78] width 22 height 22
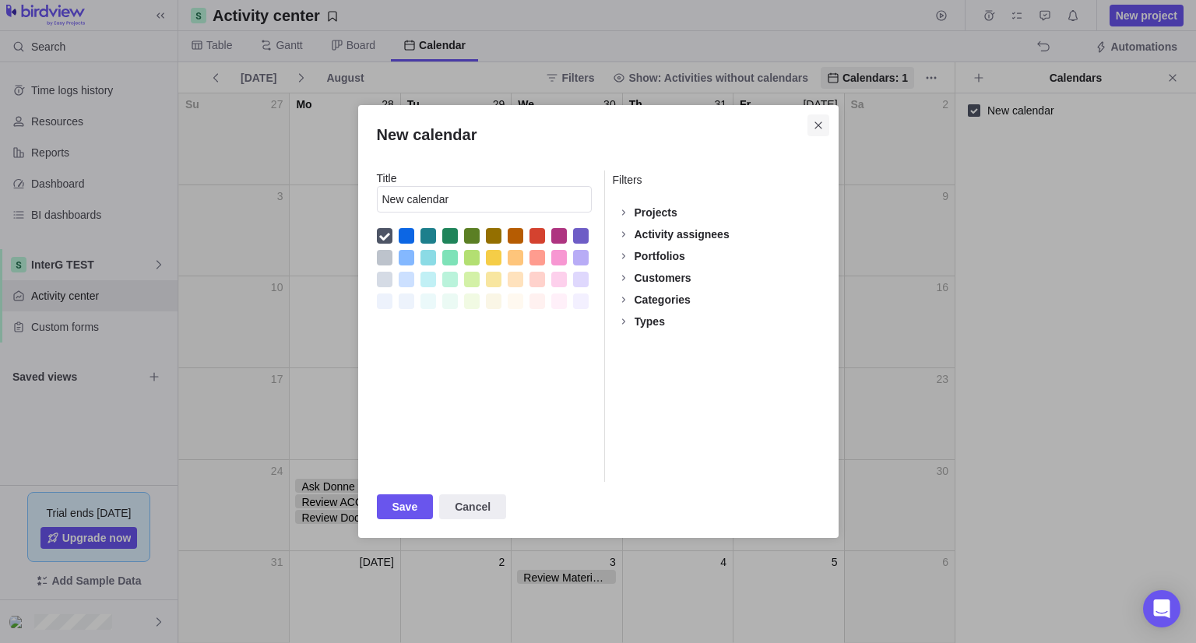
click at [817, 126] on icon "Close" at bounding box center [818, 125] width 12 height 12
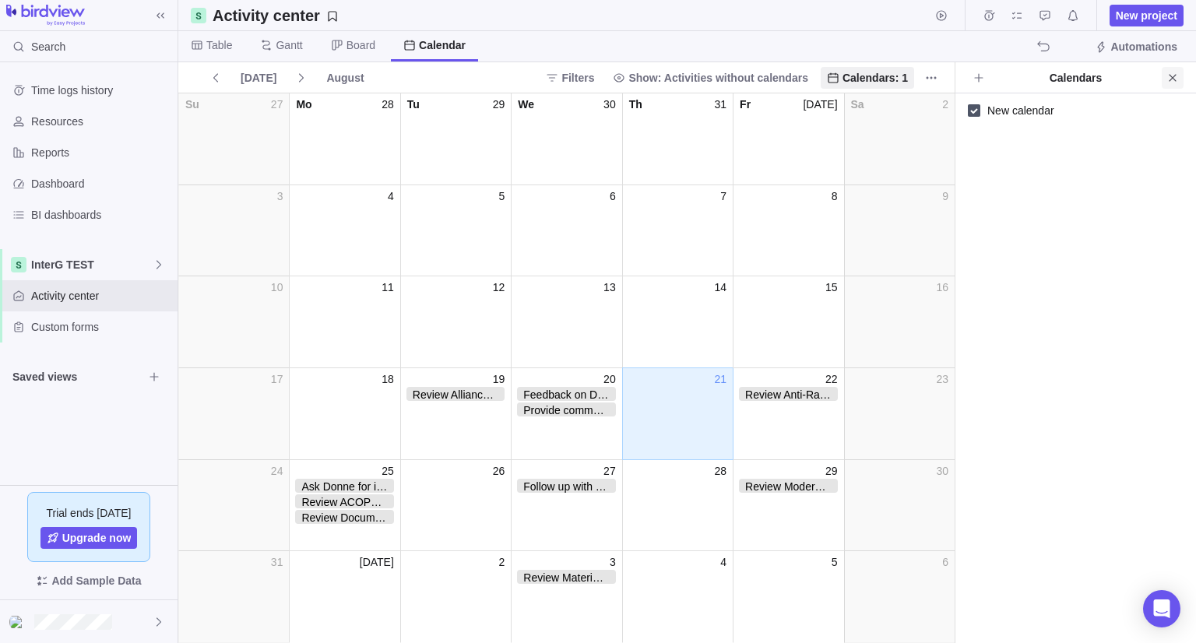
click at [1177, 77] on icon "Close" at bounding box center [1172, 78] width 12 height 12
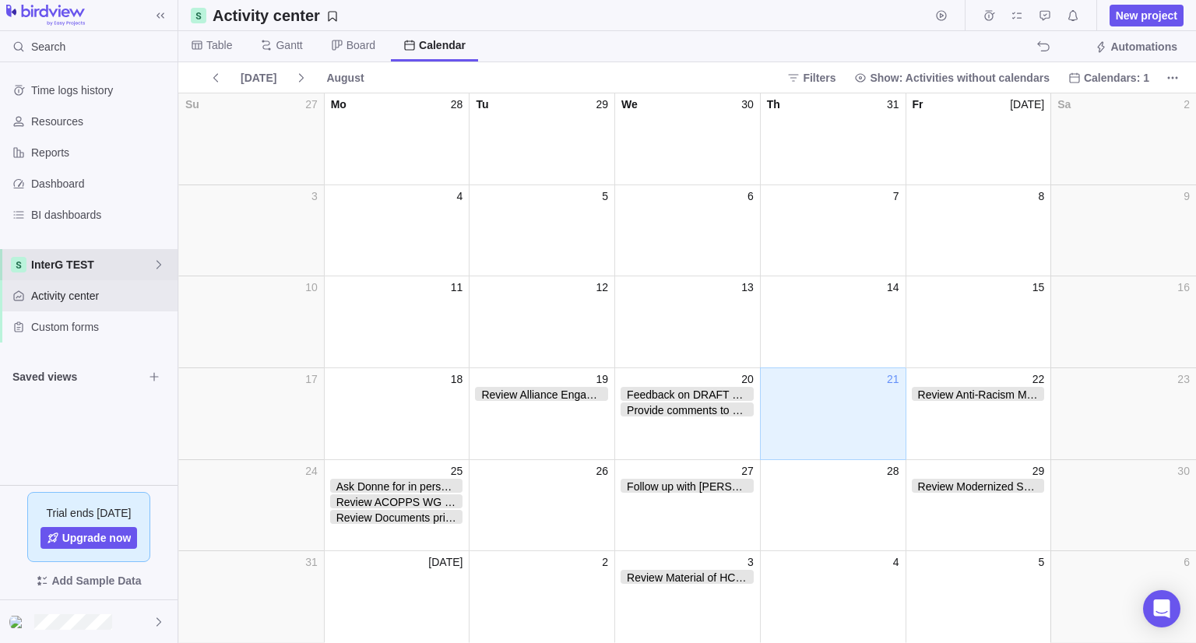
click at [121, 269] on span "InterG TEST" at bounding box center [91, 265] width 121 height 16
click at [143, 216] on div "Time logs history Resources Reports Dashboard BI dashboards InterG TEST Activit…" at bounding box center [88, 273] width 177 height 423
click at [111, 269] on span "InterG TEST" at bounding box center [91, 265] width 121 height 16
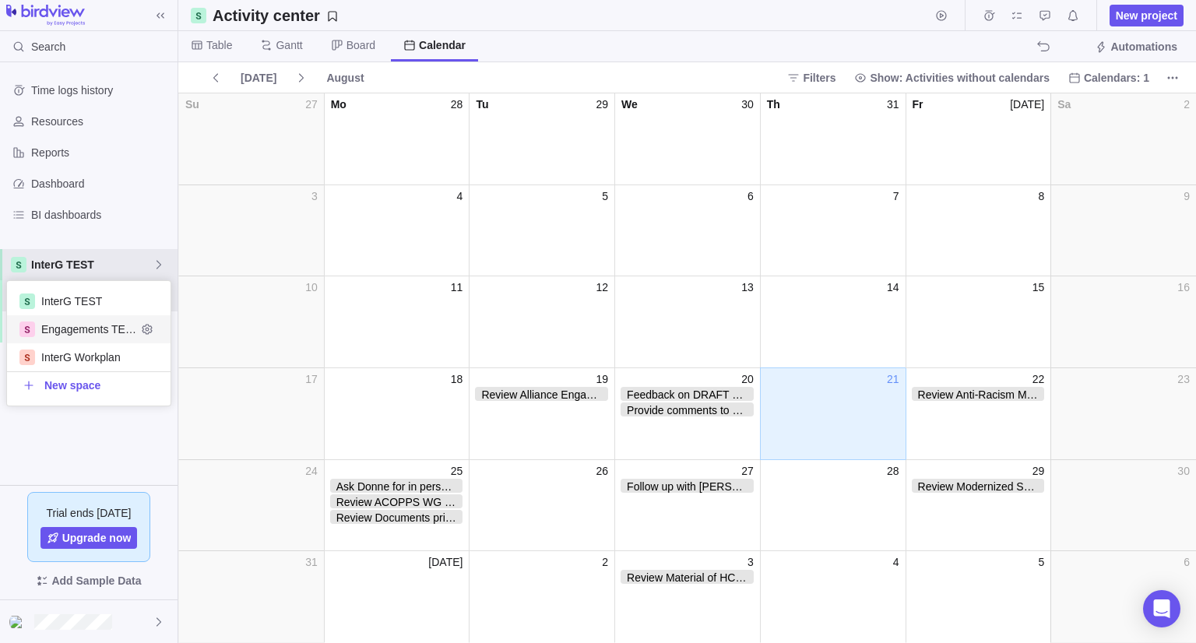
click at [69, 330] on span "Engagements TEST" at bounding box center [88, 330] width 95 height 16
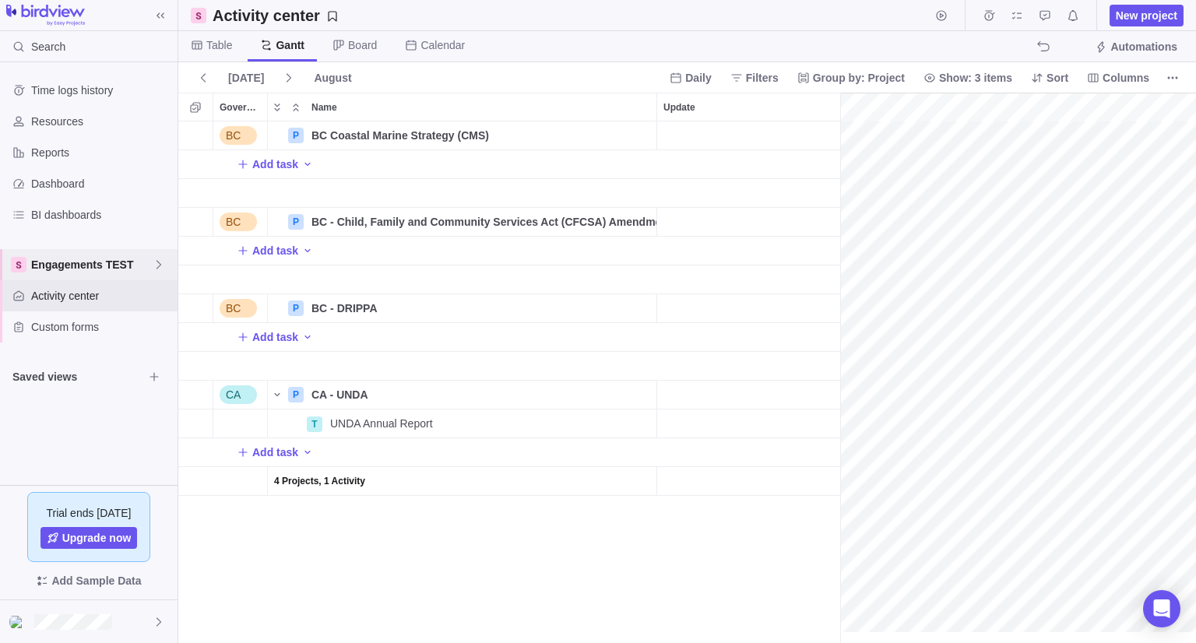
scroll to position [0, 129]
click at [452, 51] on span "Calendar" at bounding box center [442, 45] width 44 height 16
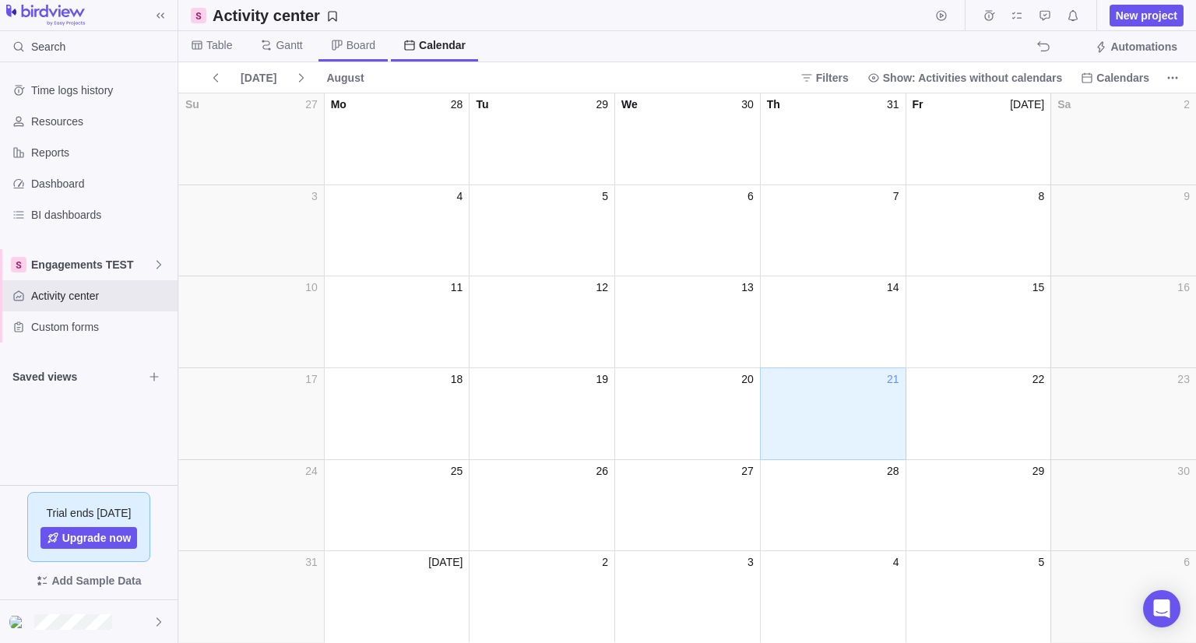
click at [349, 48] on span "Board" at bounding box center [360, 45] width 29 height 16
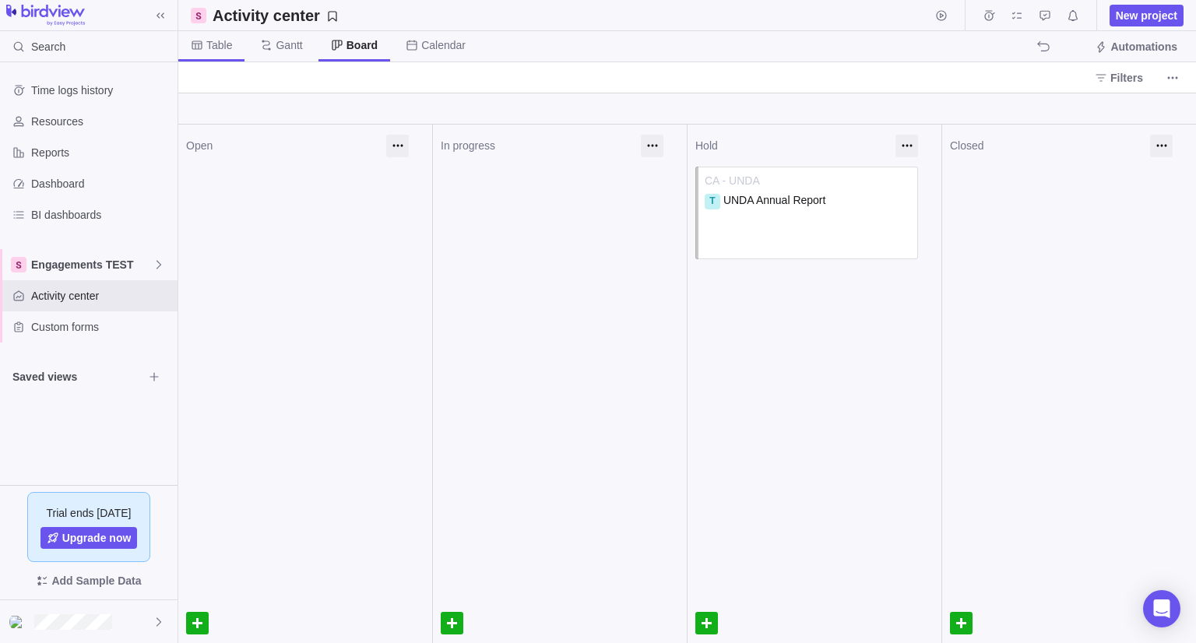
click at [222, 48] on span "Table" at bounding box center [219, 45] width 26 height 16
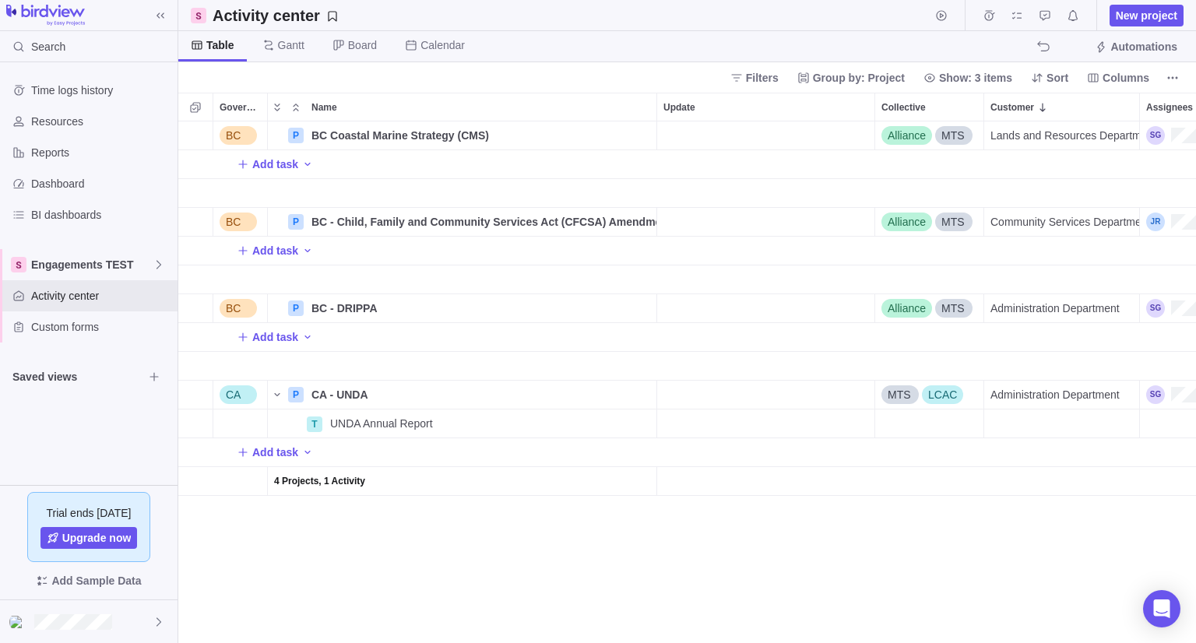
scroll to position [509, 1006]
click at [69, 265] on span "Engagements TEST" at bounding box center [91, 265] width 121 height 16
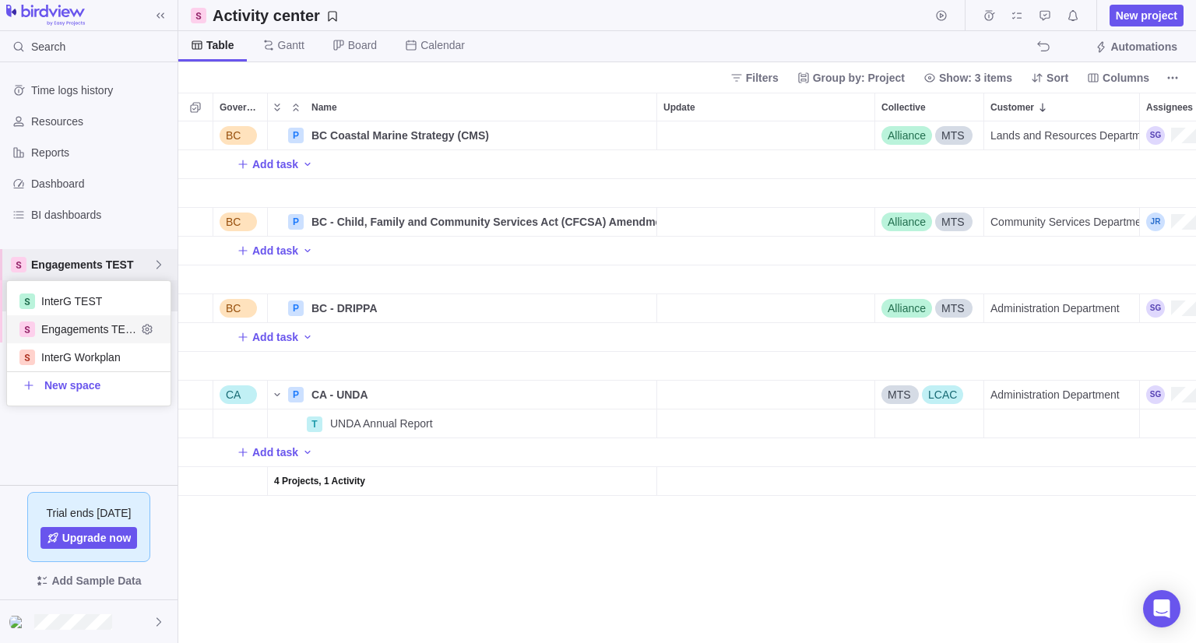
scroll to position [112, 152]
click at [69, 295] on span "InterG TEST" at bounding box center [88, 301] width 95 height 16
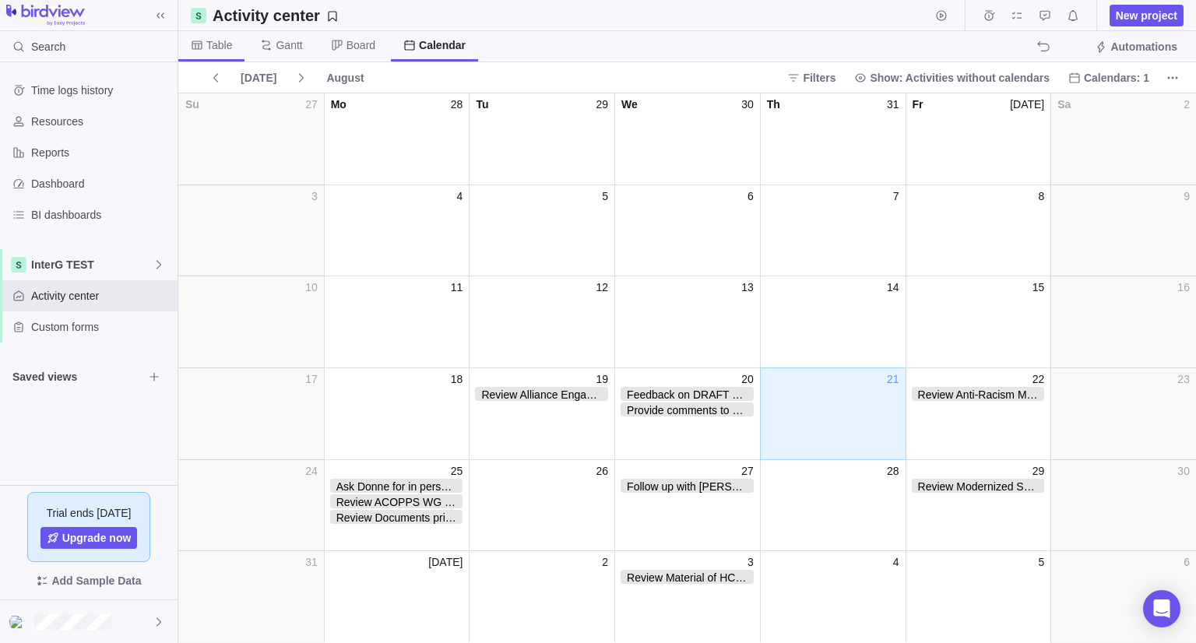
click at [216, 54] on span "Table" at bounding box center [211, 46] width 66 height 30
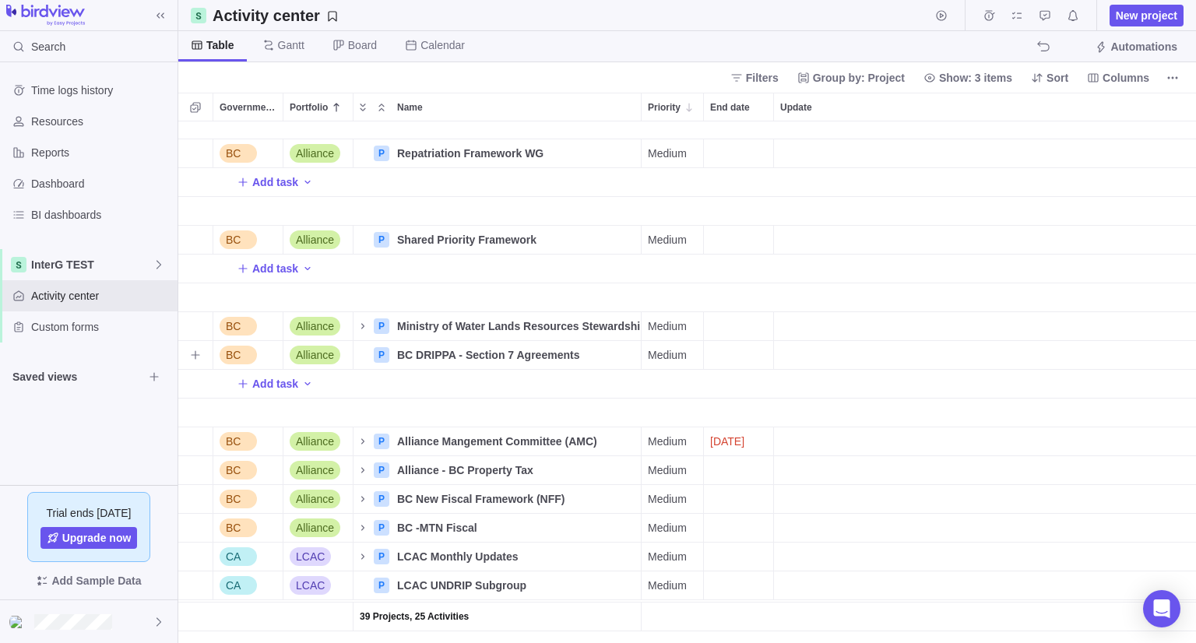
scroll to position [389, 0]
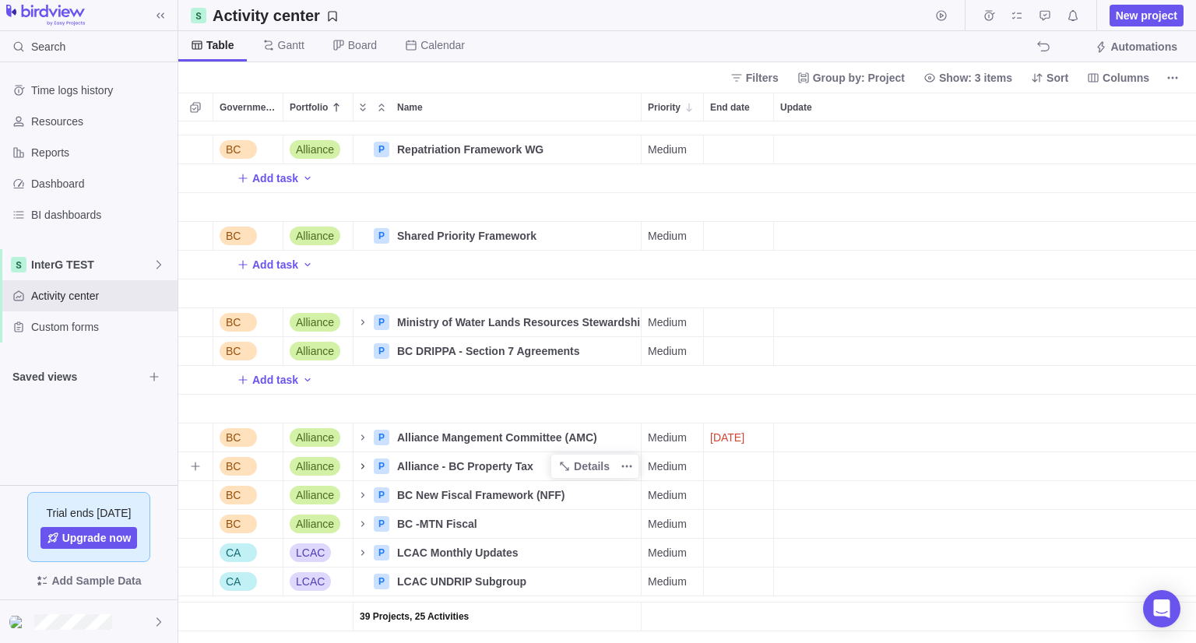
click at [359, 469] on icon "Name" at bounding box center [363, 466] width 12 height 12
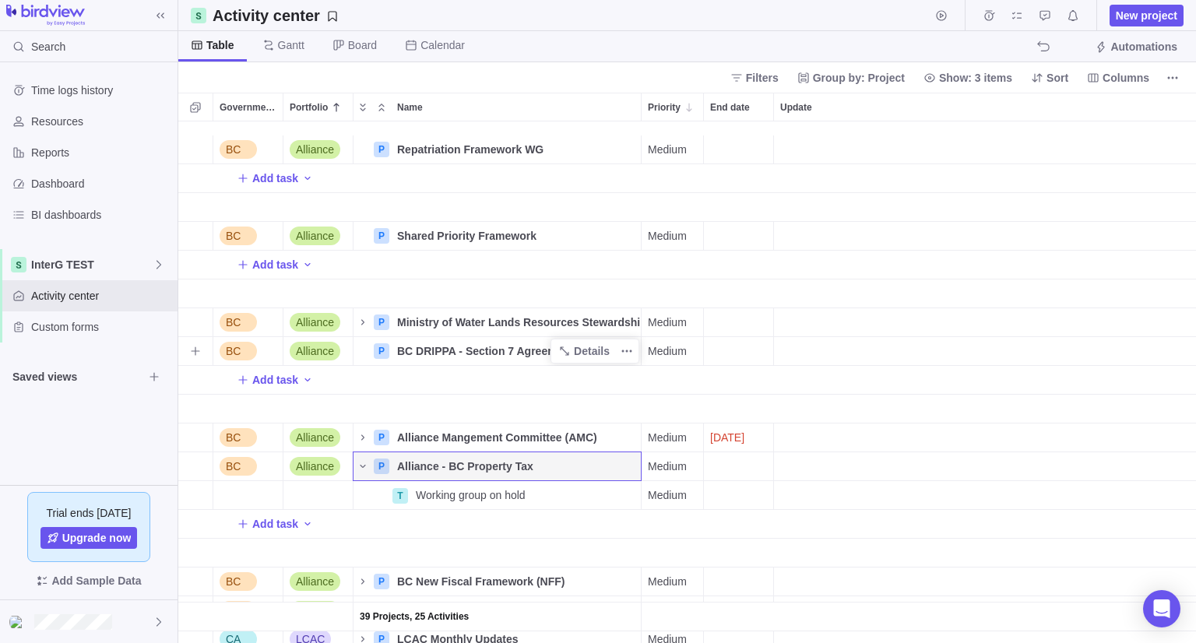
scroll to position [467, 0]
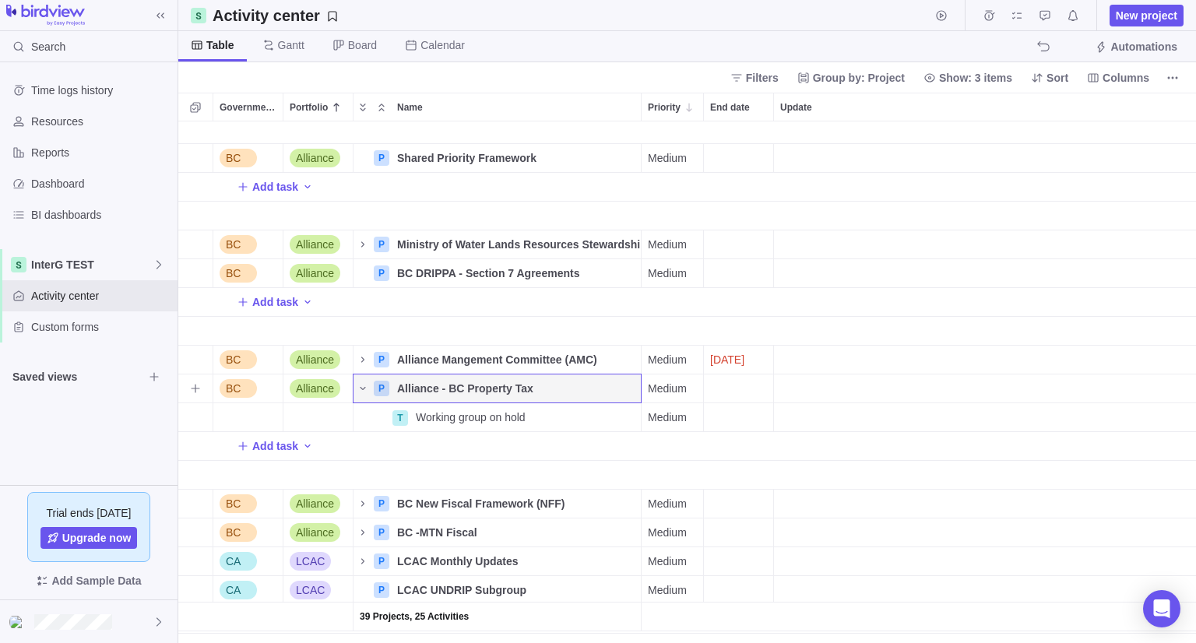
click at [810, 397] on div "Update" at bounding box center [999, 388] width 451 height 28
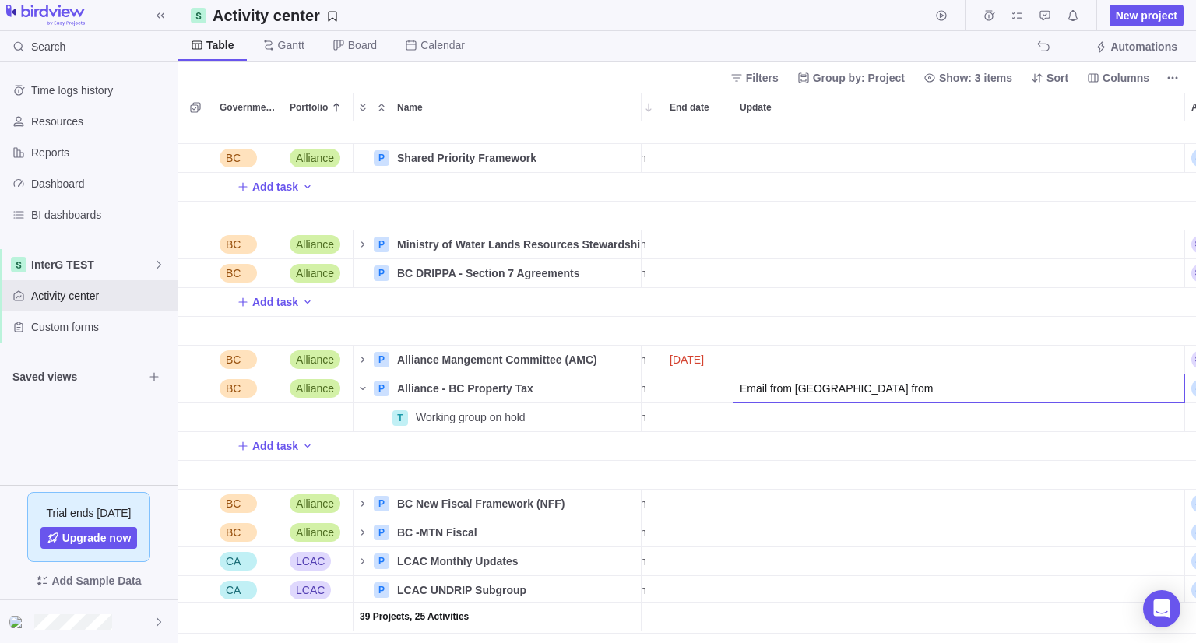
click at [968, 378] on input "Email from [GEOGRAPHIC_DATA] from" at bounding box center [959, 389] width 452 height 30
click at [817, 385] on input "Email from [GEOGRAPHIC_DATA] from [DATE]" at bounding box center [959, 389] width 452 height 30
click at [922, 393] on input "Email from [GEOGRAPHIC_DATA] dated [DATE]" at bounding box center [959, 389] width 452 height 30
type input "Email from [GEOGRAPHIC_DATA] dated [DATE]: Notification to restart the work in …"
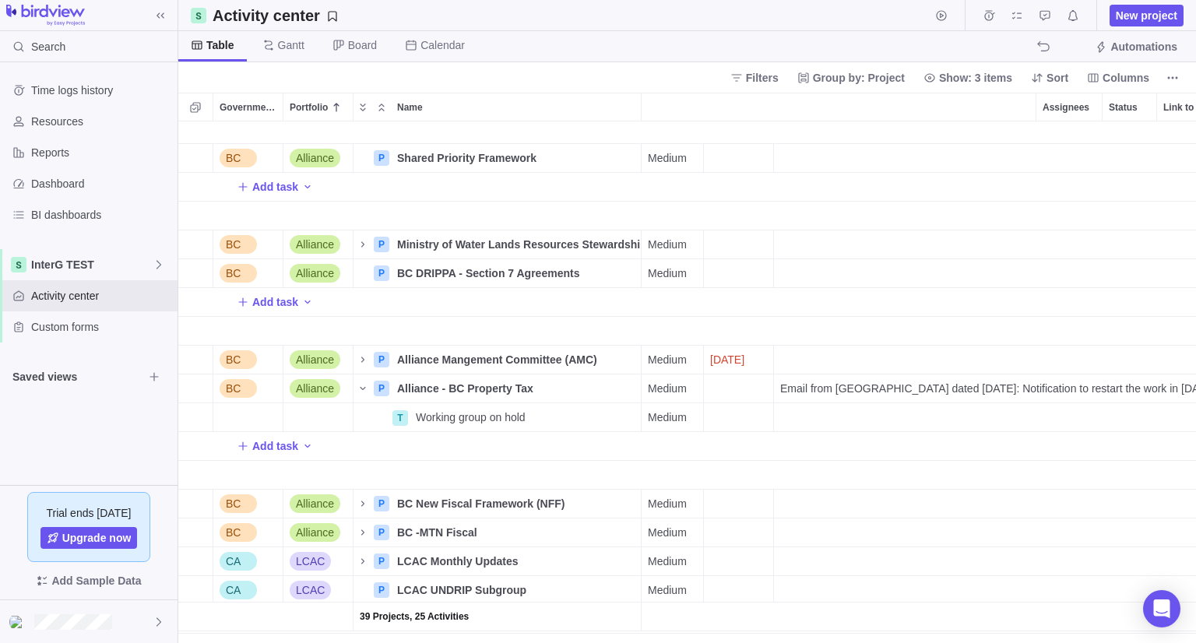
scroll to position [0, 0]
click at [483, 415] on span "Working group on hold" at bounding box center [471, 417] width 110 height 16
type input "Answer email from [PERSON_NAME], [GEOGRAPHIC_DATA]"
click at [737, 416] on div "39 Projects, 25 Activities BC Alliance P Shared Priority Framework Details Medi…" at bounding box center [686, 382] width 1017 height 522
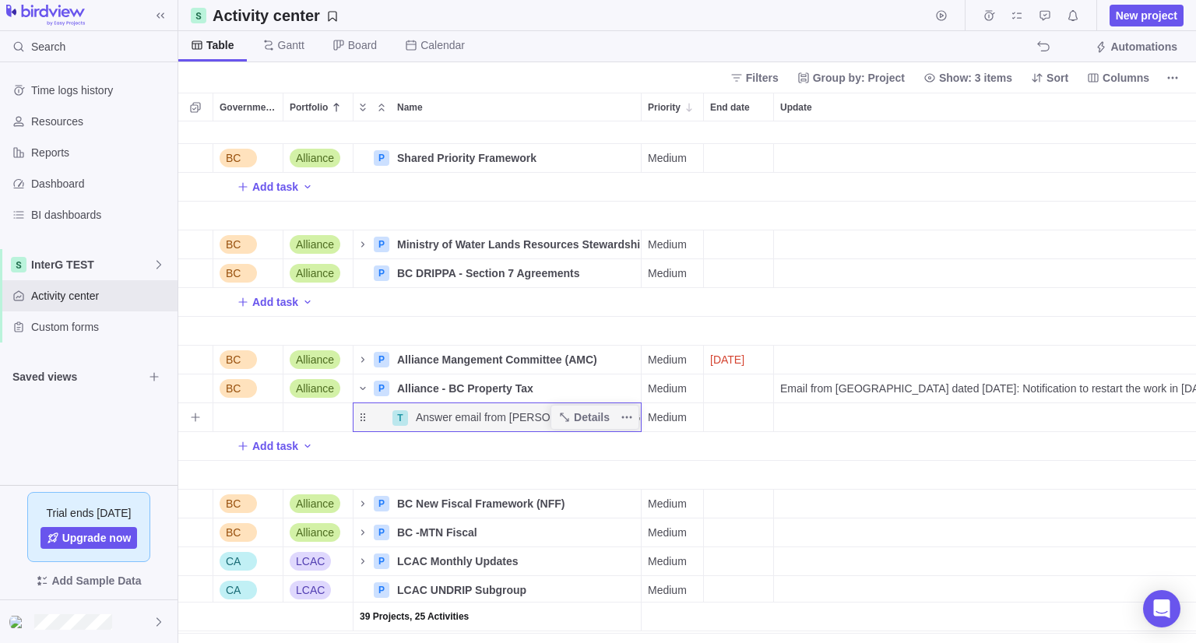
click at [737, 416] on div "End date" at bounding box center [738, 417] width 69 height 28
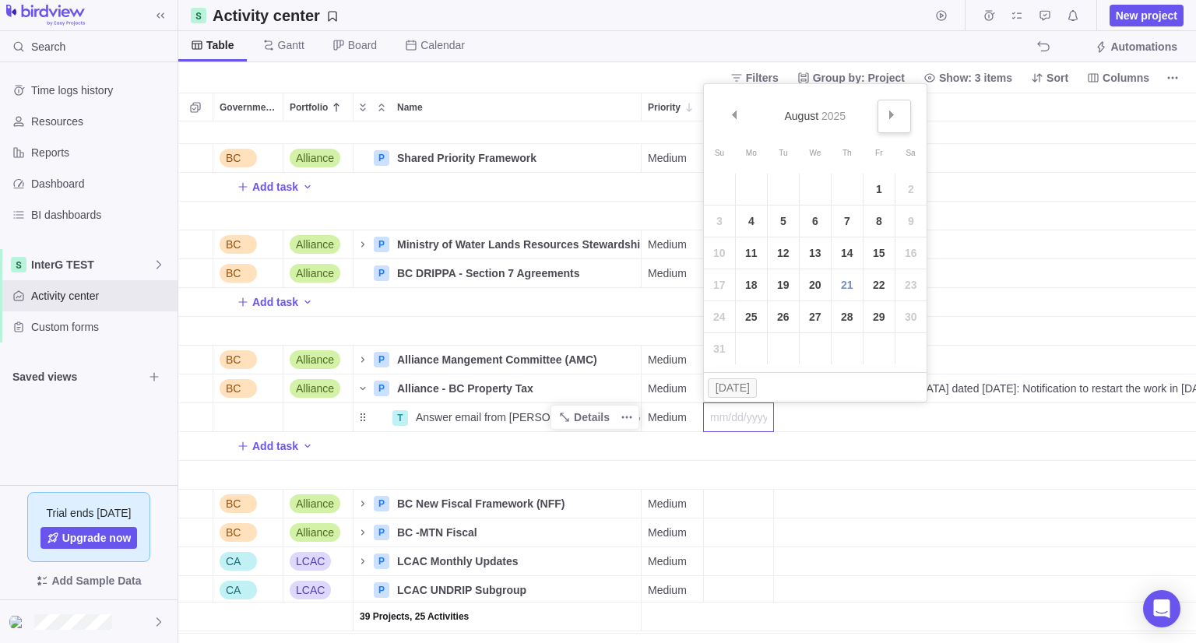
click at [898, 116] on link "Next" at bounding box center [893, 116] width 33 height 33
click at [784, 192] on link "2" at bounding box center [783, 189] width 31 height 31
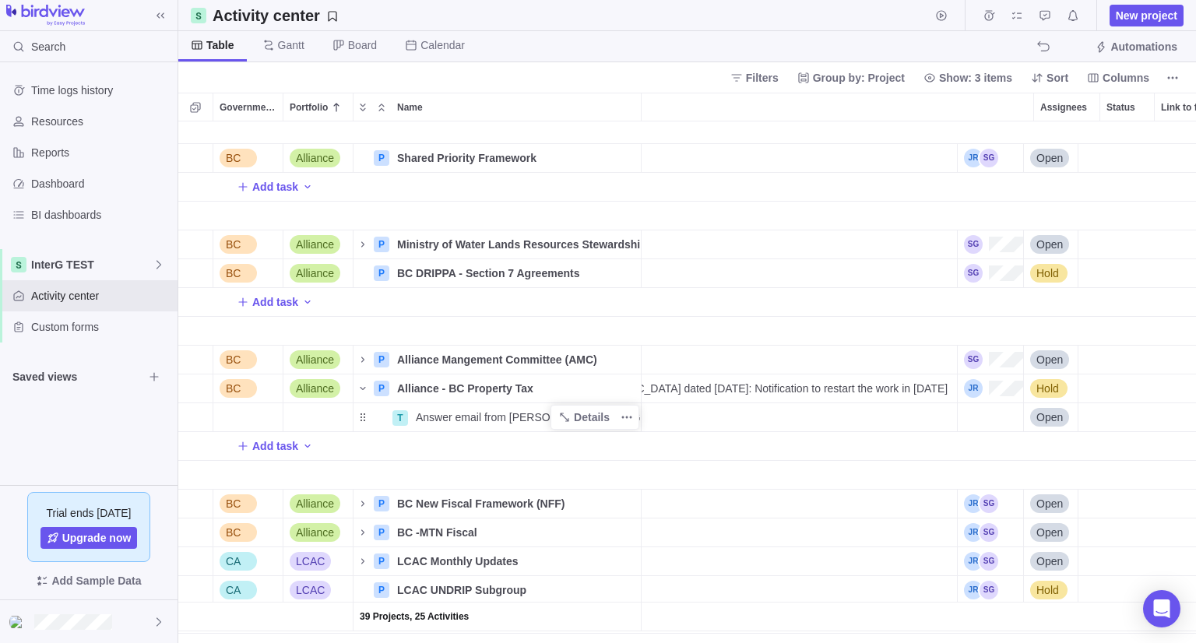
scroll to position [0, 268]
click at [970, 412] on div "Assignees" at bounding box center [990, 417] width 65 height 28
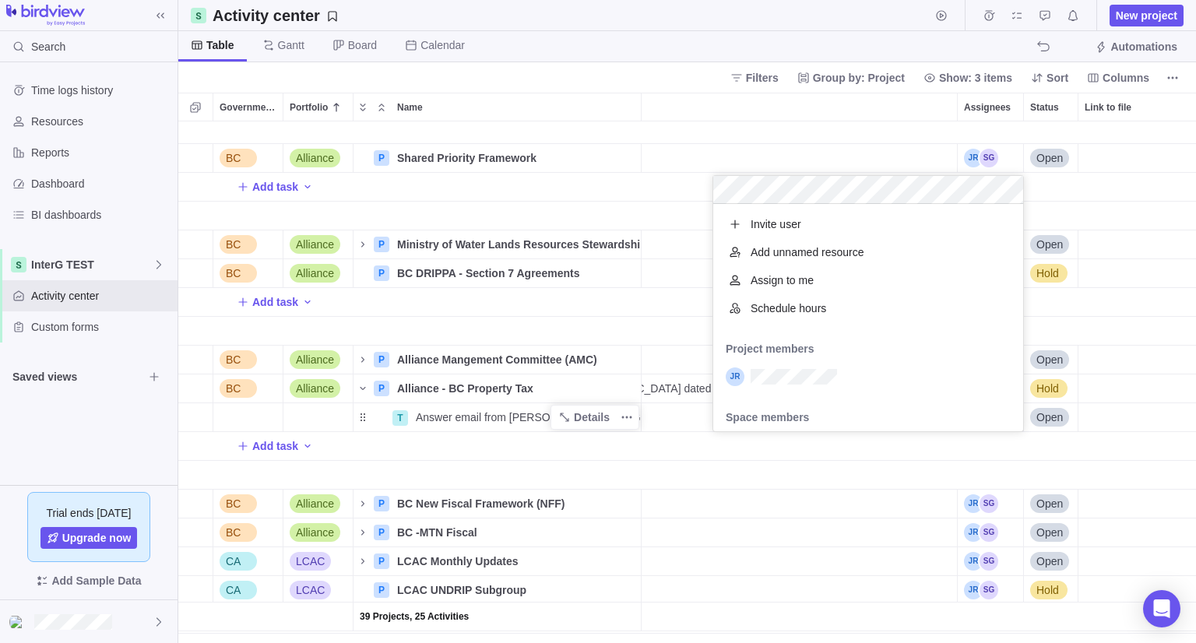
scroll to position [215, 298]
click at [790, 387] on div "grid" at bounding box center [868, 377] width 310 height 28
click at [656, 64] on body "Search Time logs history Resources Reports Dashboard BI dashboards InterG TEST …" at bounding box center [598, 321] width 1196 height 643
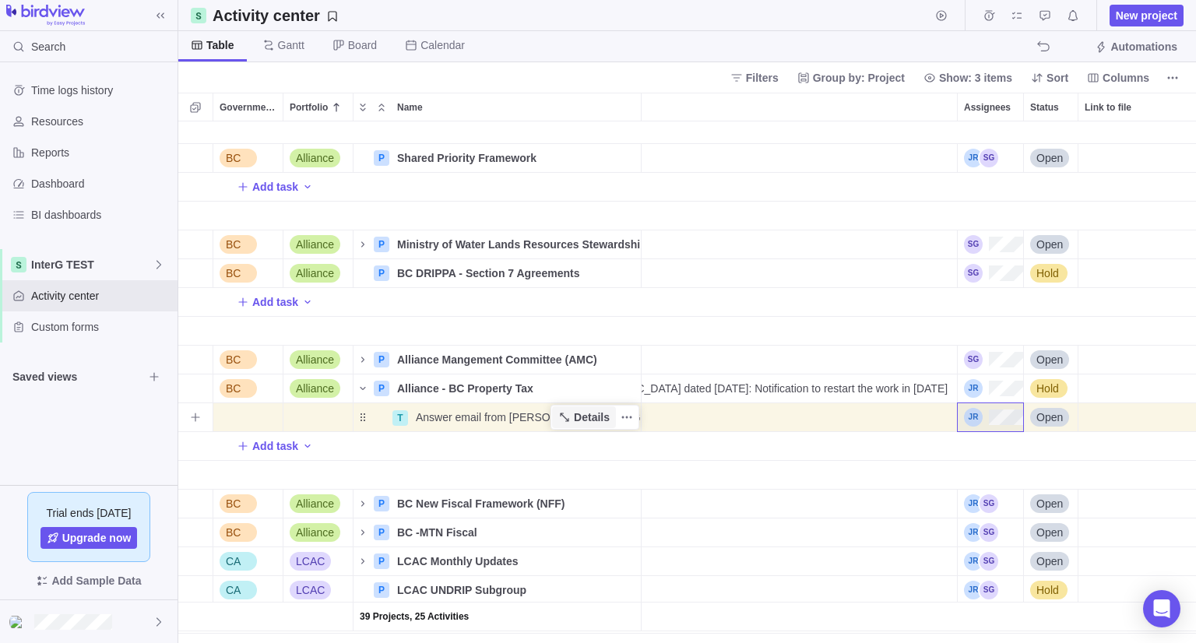
click at [587, 422] on span "Details" at bounding box center [592, 417] width 36 height 16
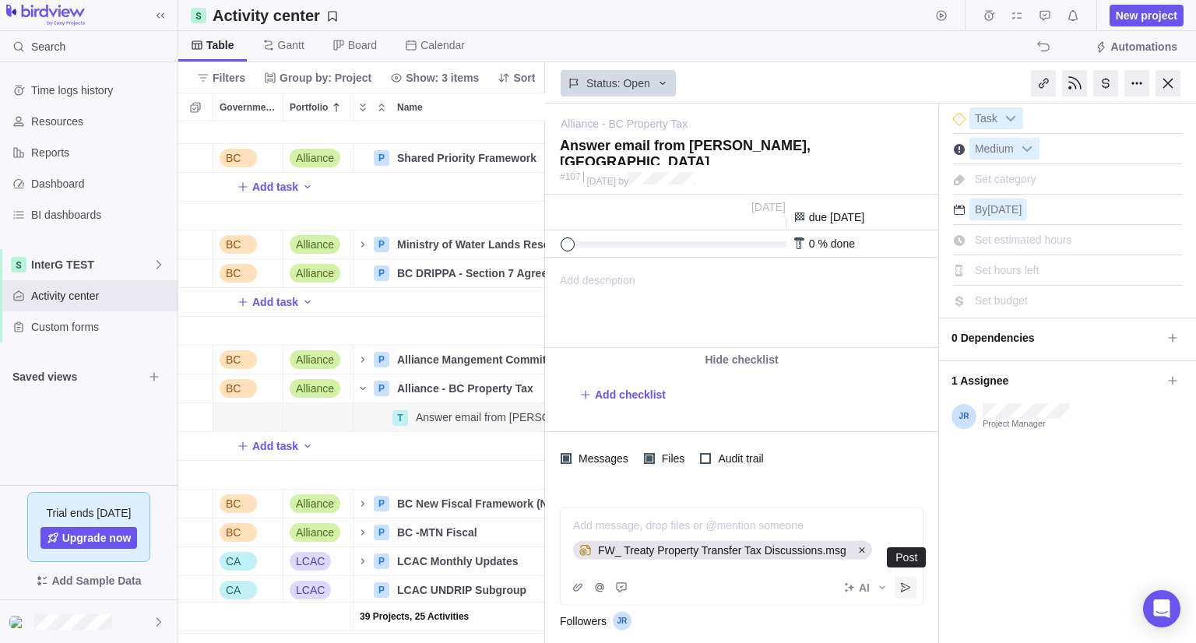
click at [909, 592] on icon "Post" at bounding box center [905, 588] width 12 height 12
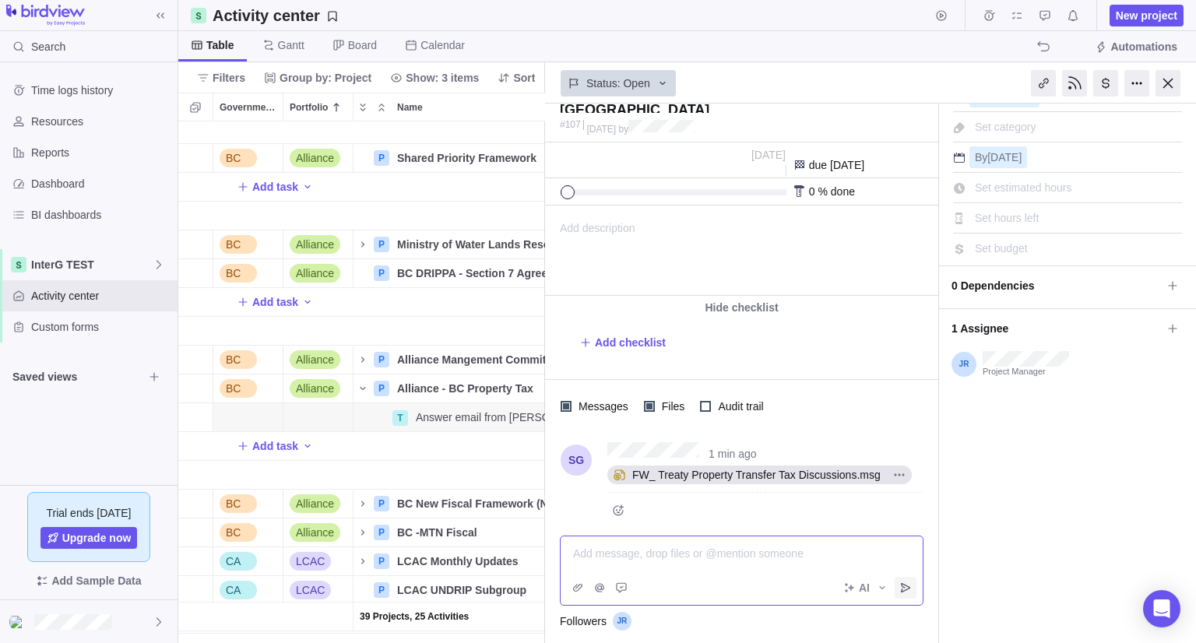
scroll to position [57, 0]
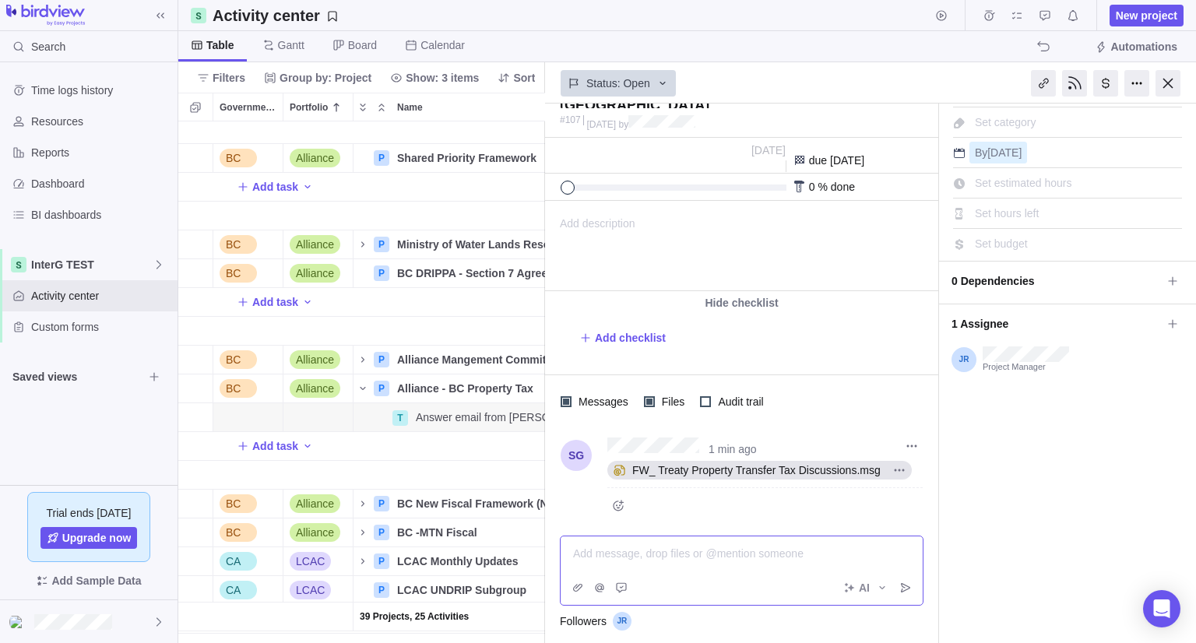
click at [727, 471] on span "FW_ Treaty Property Transfer Tax Discussions.msg" at bounding box center [756, 470] width 261 height 16
drag, startPoint x: 1161, startPoint y: 83, endPoint x: 1055, endPoint y: 165, distance: 134.4
click at [1161, 83] on div at bounding box center [1167, 83] width 25 height 26
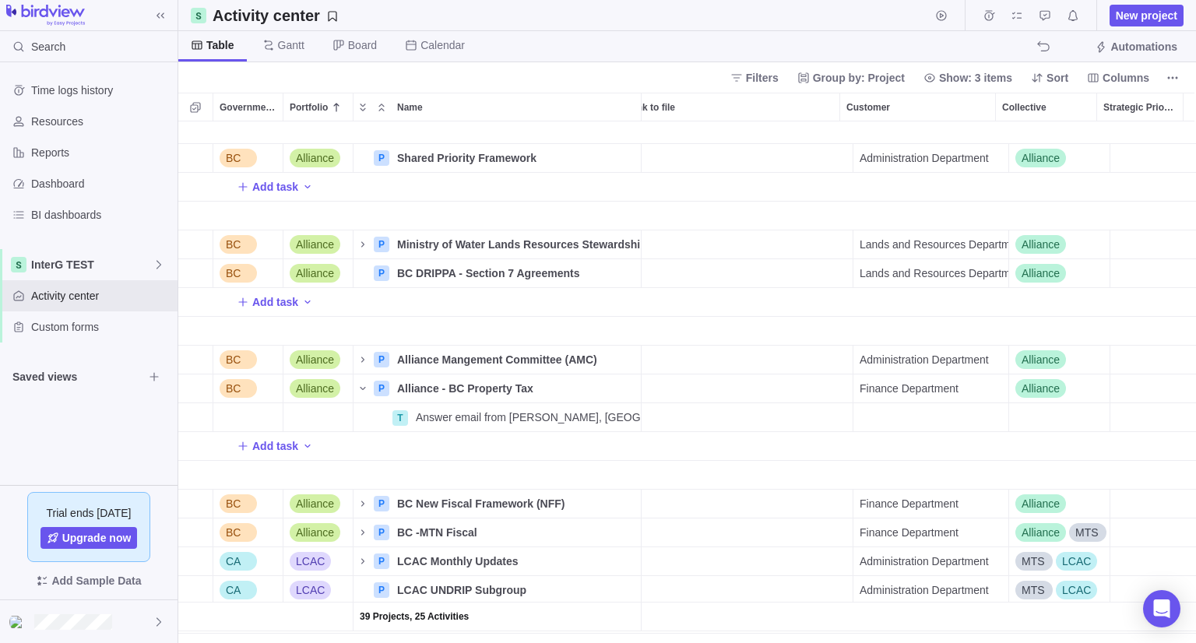
scroll to position [467, 722]
click at [606, 415] on span "Details" at bounding box center [592, 417] width 36 height 16
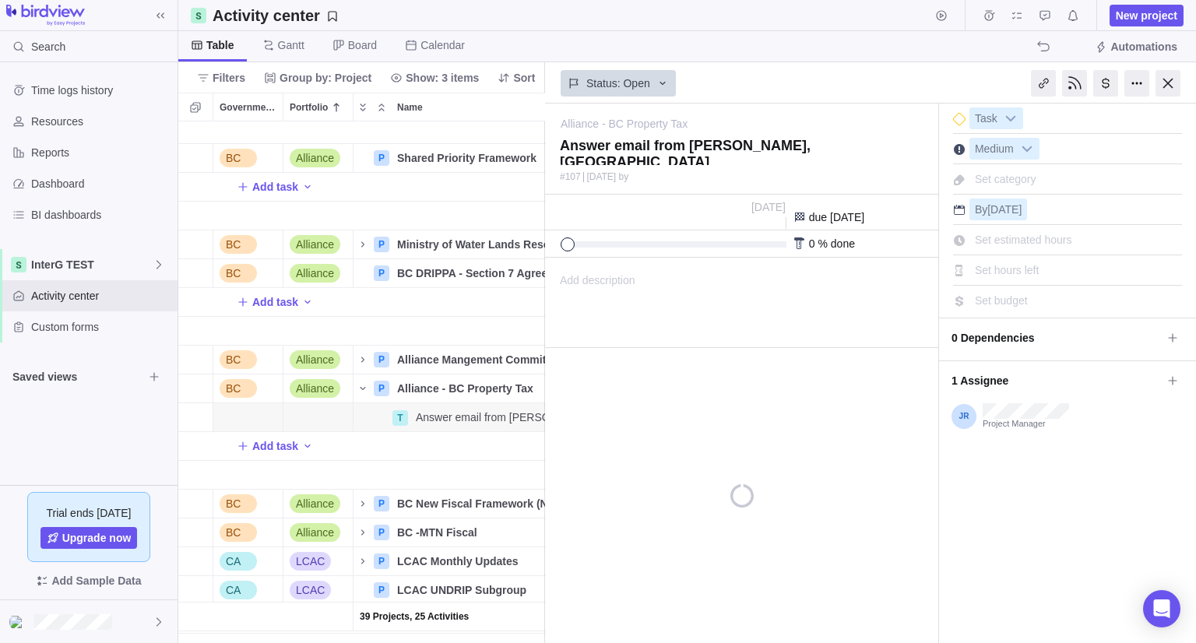
scroll to position [509, 355]
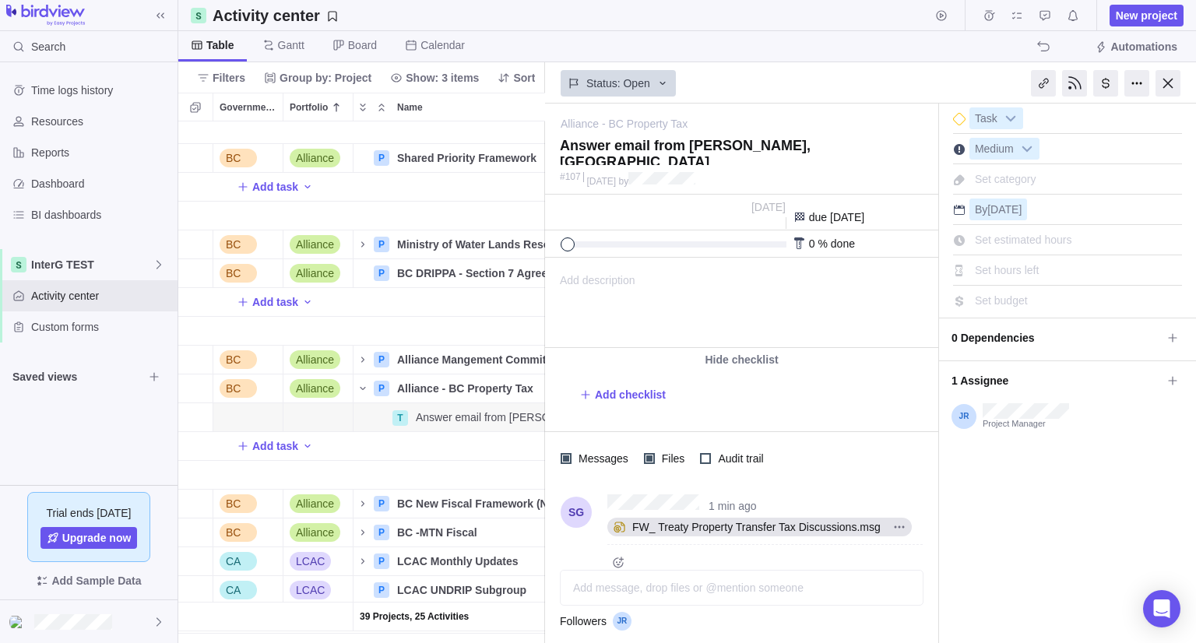
drag, startPoint x: 1164, startPoint y: 78, endPoint x: 1113, endPoint y: 129, distance: 72.1
click at [1165, 78] on div at bounding box center [1167, 83] width 25 height 26
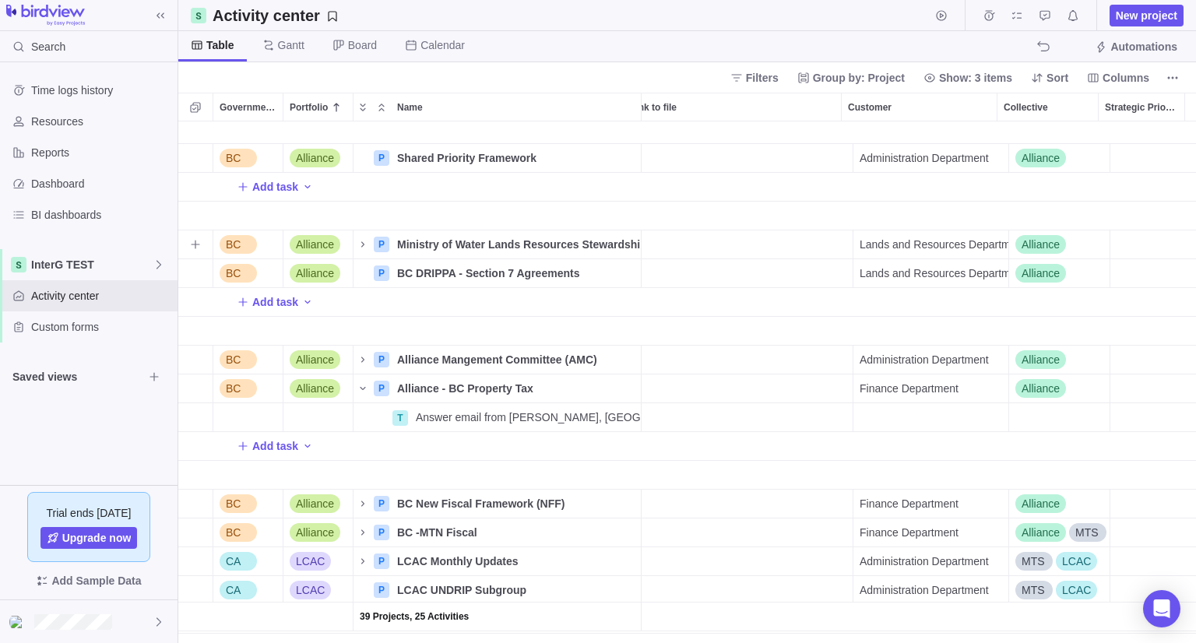
scroll to position [509, 1006]
click at [496, 413] on span "Answer email from [PERSON_NAME], [GEOGRAPHIC_DATA]" at bounding box center [528, 417] width 225 height 16
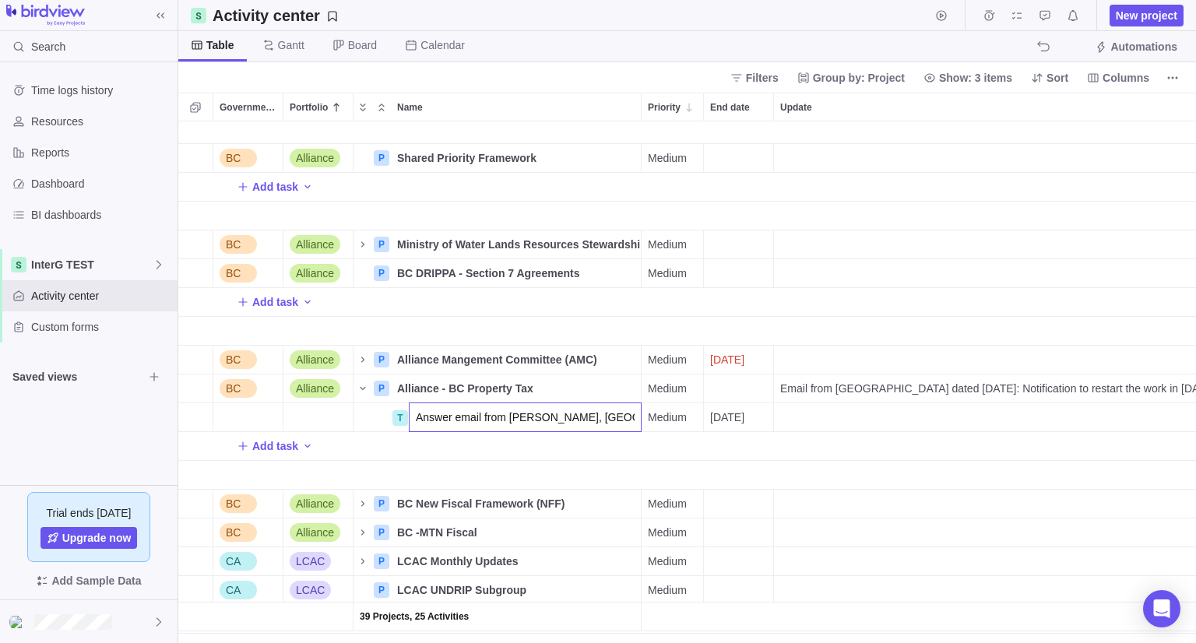
click at [621, 418] on input "Answer email from [PERSON_NAME], [GEOGRAPHIC_DATA]" at bounding box center [525, 417] width 233 height 30
type input "Answer email from [PERSON_NAME], [GEOGRAPHIC_DATA] dated 08/21"
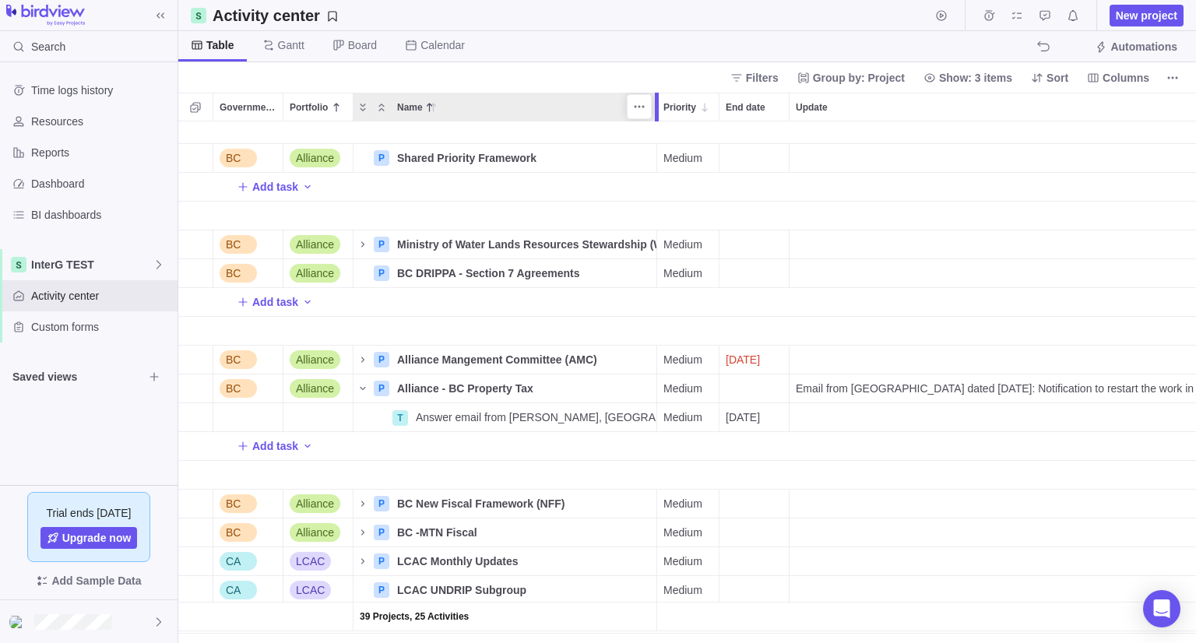
drag, startPoint x: 640, startPoint y: 98, endPoint x: 654, endPoint y: 94, distance: 14.5
click at [655, 94] on div at bounding box center [657, 107] width 4 height 29
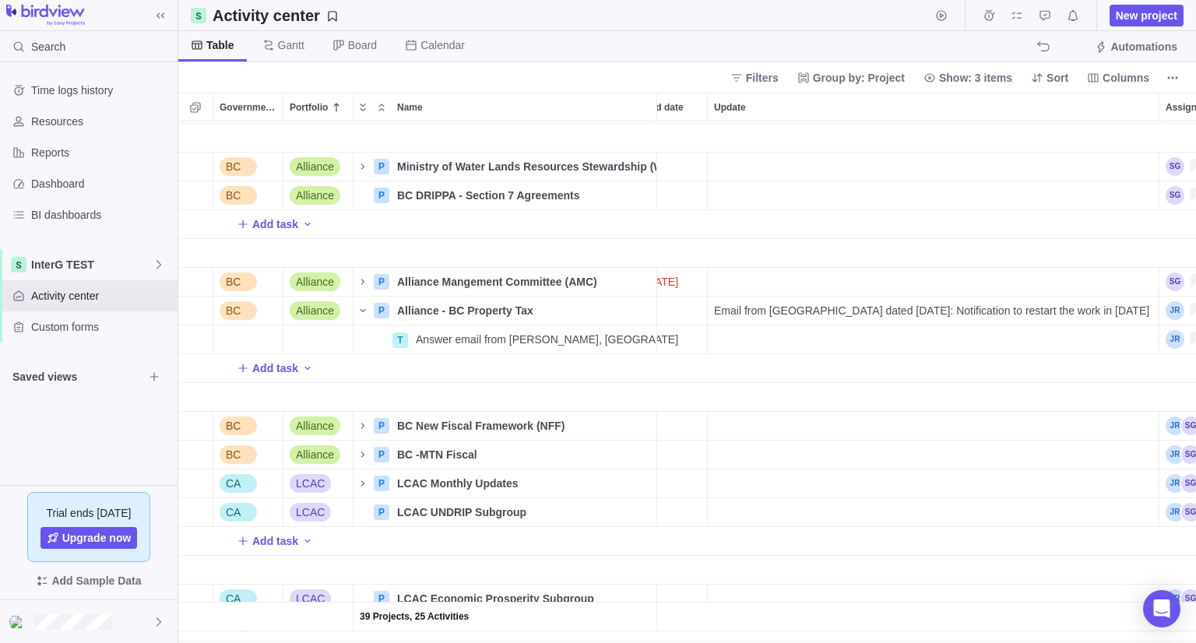
scroll to position [0, 84]
click at [979, 311] on span "Email from [GEOGRAPHIC_DATA] dated [DATE]: Notification to restart the work in …" at bounding box center [929, 311] width 435 height 16
click at [1117, 308] on input "Email from [GEOGRAPHIC_DATA] dated [DATE]: Notification to restart the work in …" at bounding box center [931, 311] width 452 height 30
type input "Email from [GEOGRAPHIC_DATA] dated [DATE]: Notification to restart the work in …"
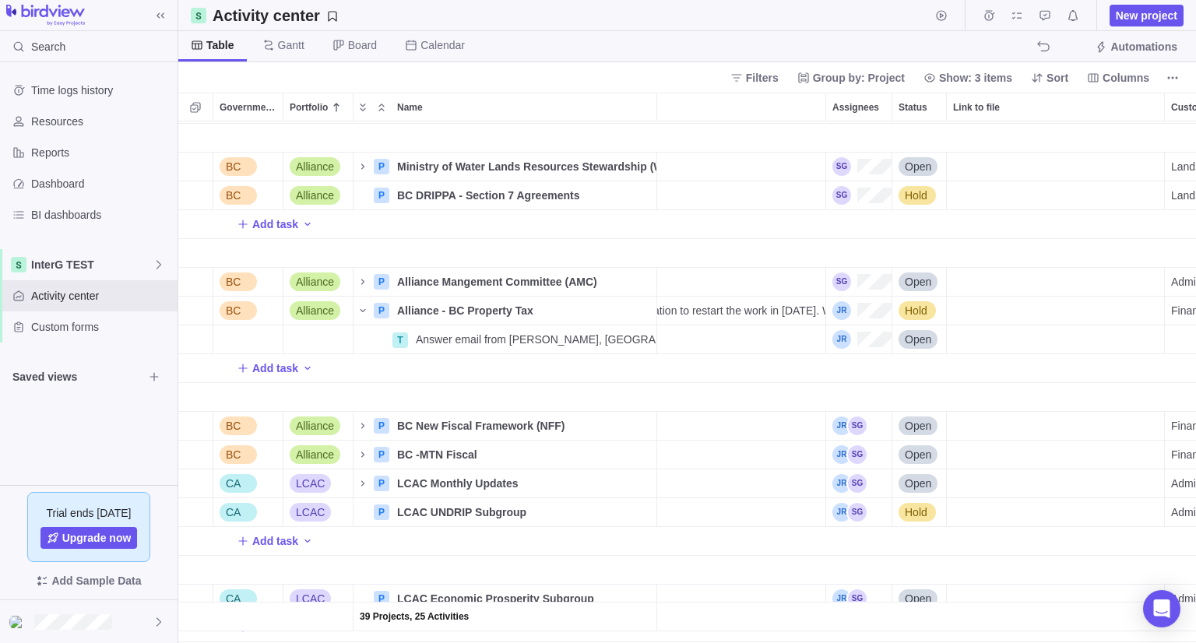
scroll to position [0, 452]
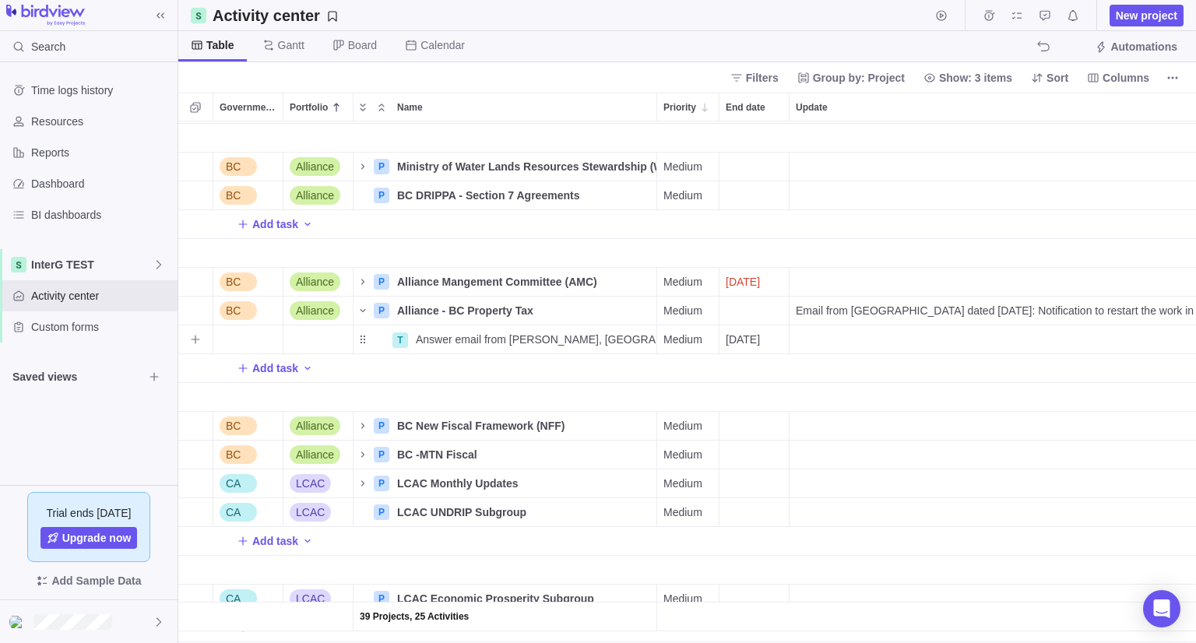
click at [691, 342] on span "Medium" at bounding box center [682, 340] width 39 height 16
click at [686, 227] on div "39 Projects, 25 Activities Add task BC Alliance P Ministry of Water Lands Resou…" at bounding box center [686, 382] width 1017 height 522
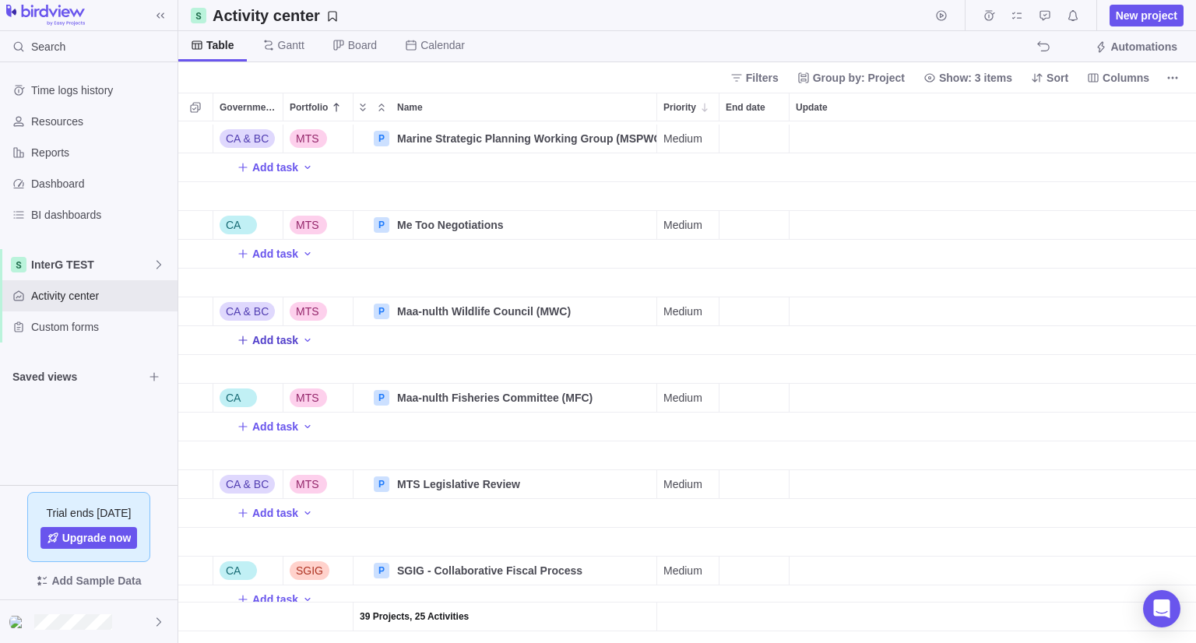
click at [273, 332] on span "Add task" at bounding box center [275, 340] width 46 height 16
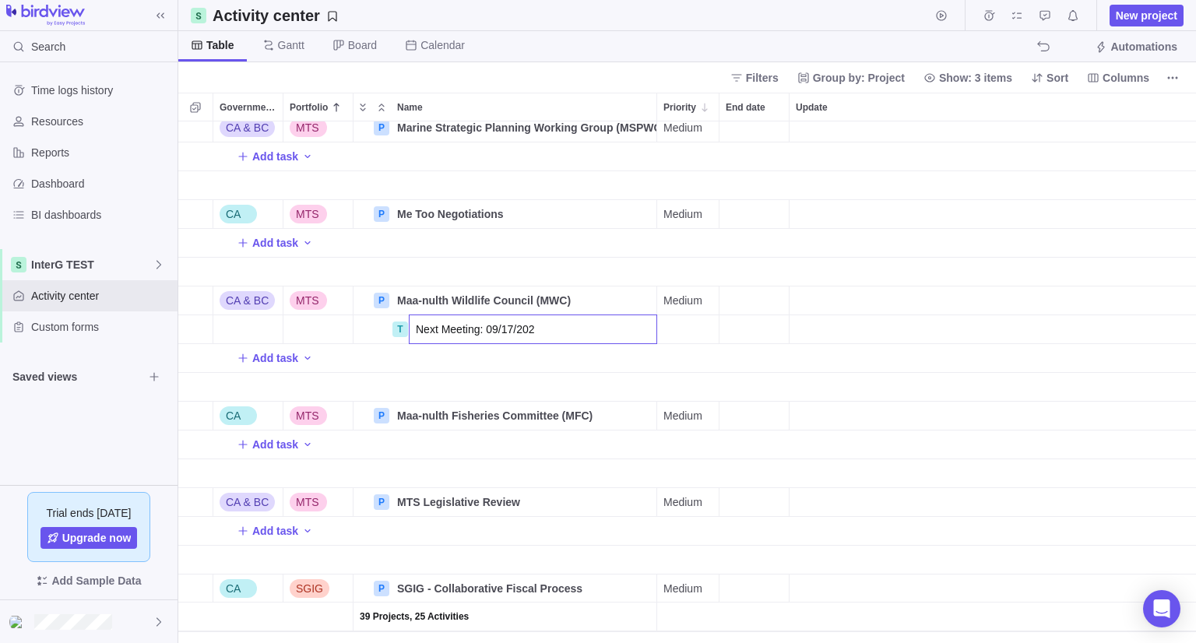
type input "Next Meeting: [DATE]"
click at [741, 322] on div "End date" at bounding box center [753, 329] width 69 height 28
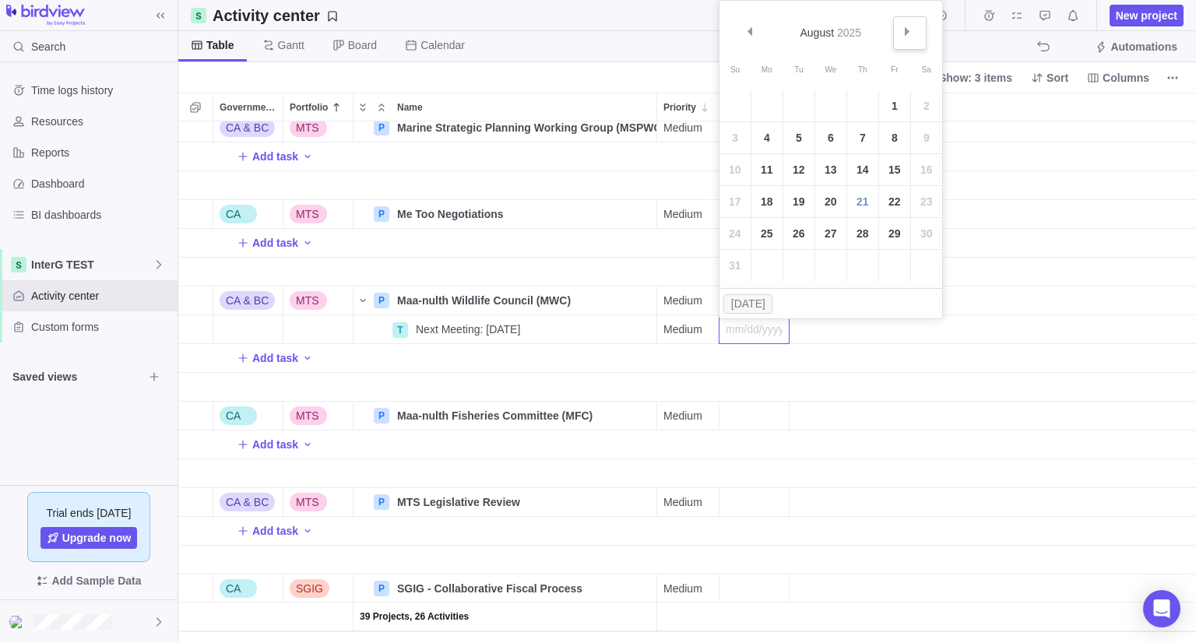
click at [900, 22] on link "Next" at bounding box center [909, 32] width 33 height 33
click at [832, 176] on link "17" at bounding box center [830, 169] width 31 height 31
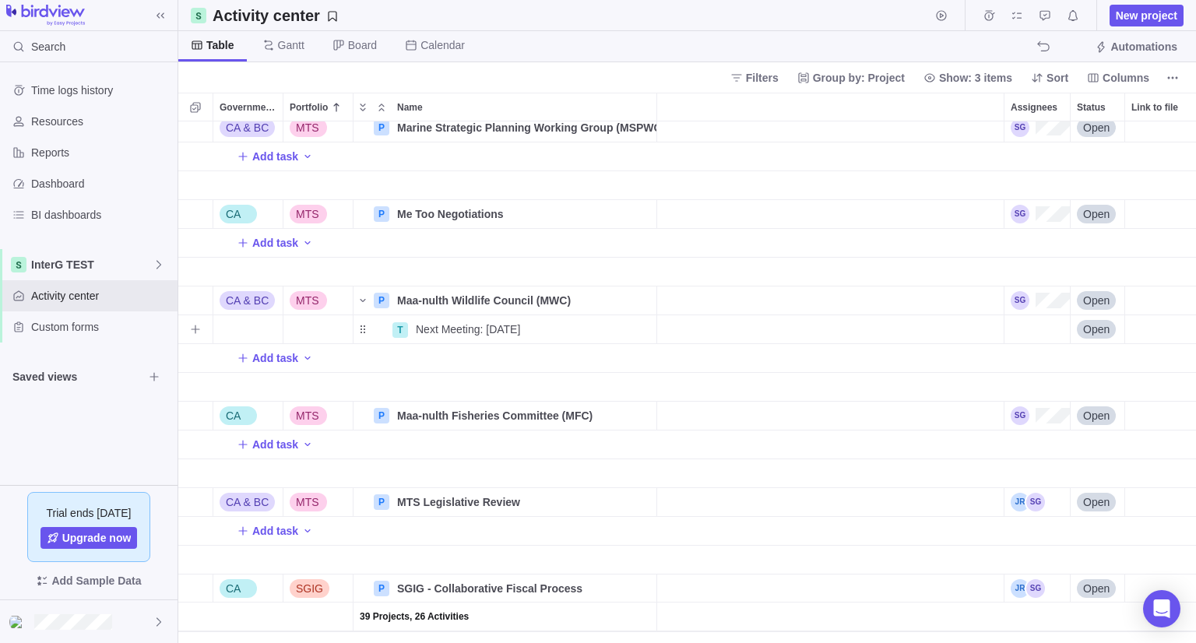
click at [1026, 325] on div "Assignees" at bounding box center [1036, 329] width 65 height 28
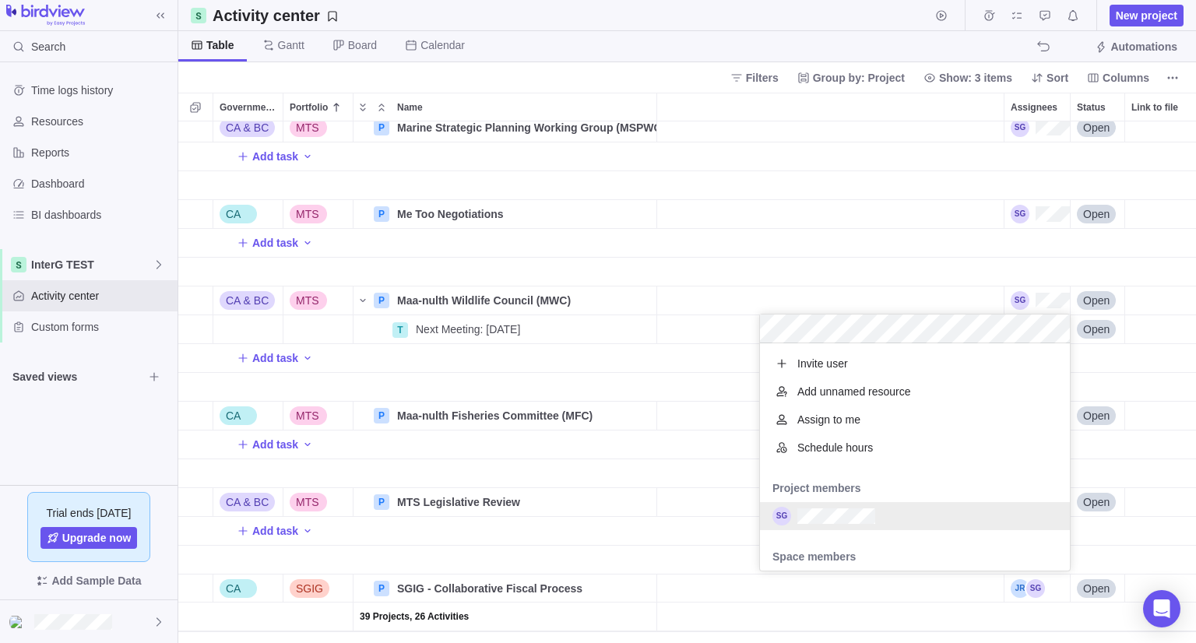
click at [872, 525] on div "grid" at bounding box center [915, 516] width 310 height 28
click at [78, 448] on body "Search Time logs history Resources Reports Dashboard BI dashboards InterG TEST …" at bounding box center [598, 321] width 1196 height 643
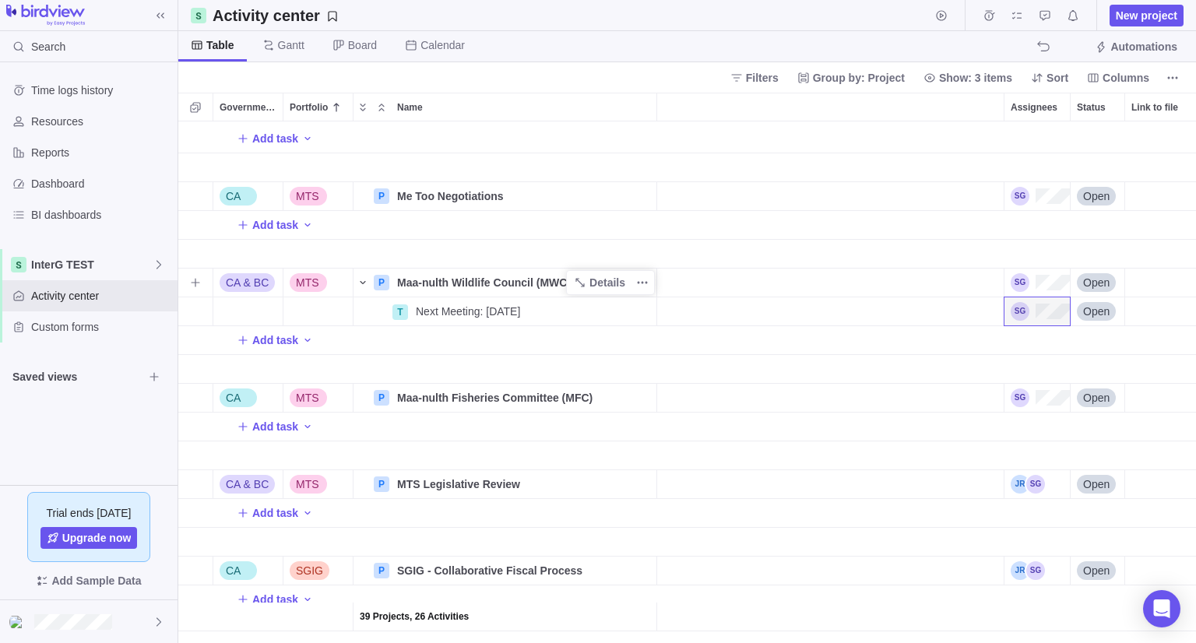
click at [364, 276] on icon "Name" at bounding box center [363, 282] width 12 height 12
